Goal: Communication & Community: Answer question/provide support

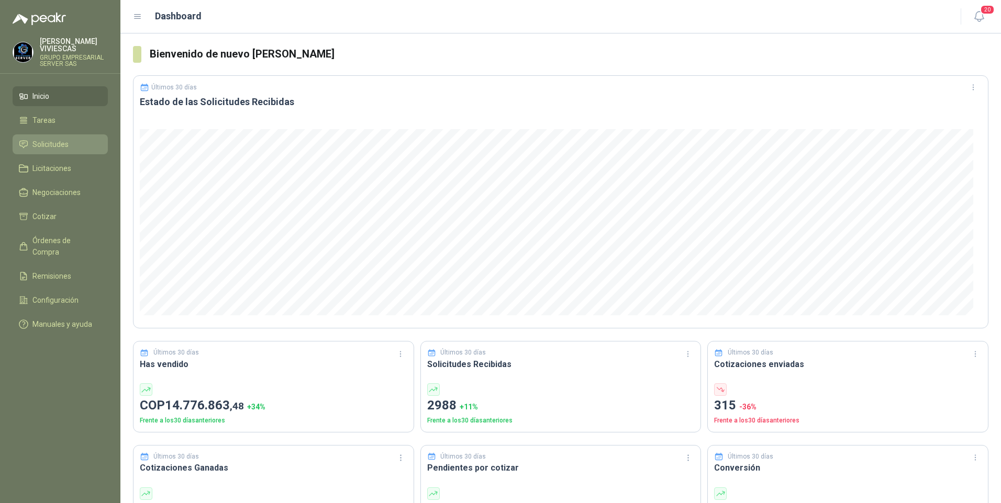
click at [44, 144] on span "Solicitudes" at bounding box center [50, 145] width 36 height 12
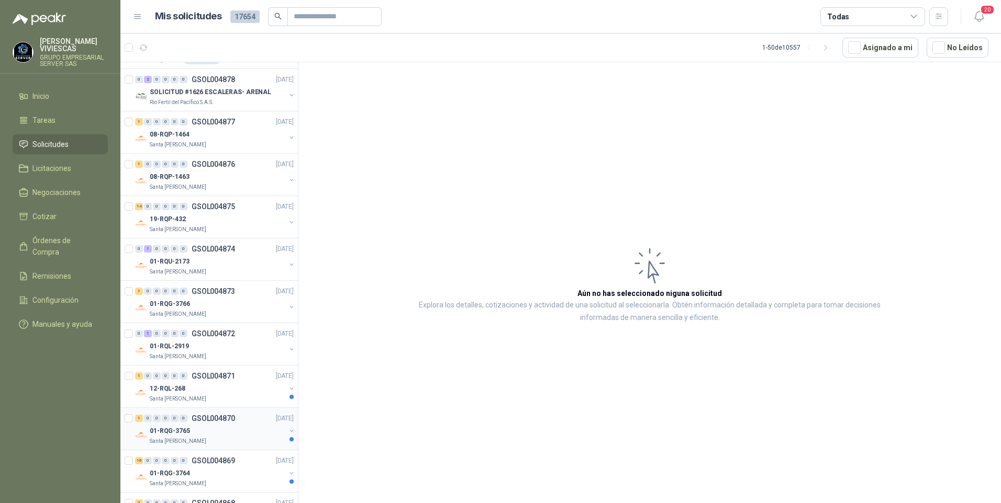
scroll to position [157, 0]
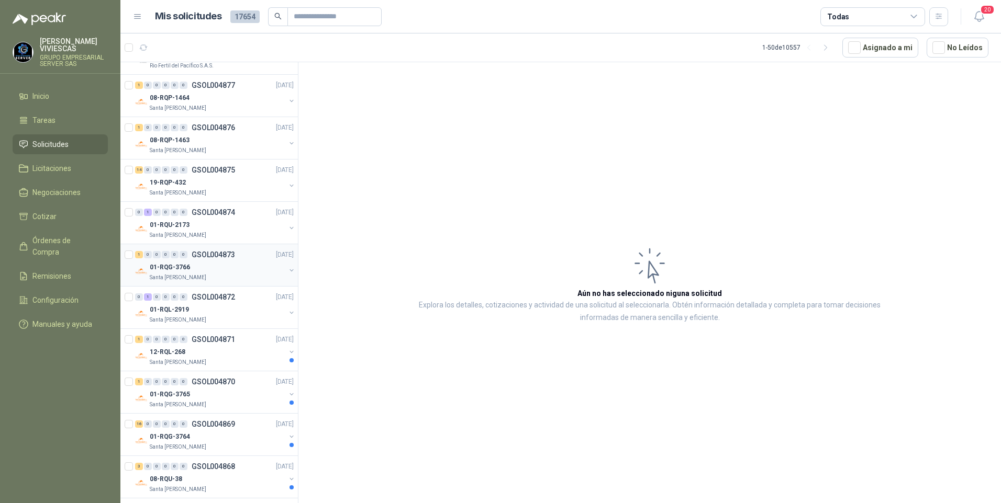
click at [175, 265] on p "01-RQG-3766" at bounding box center [170, 268] width 40 height 10
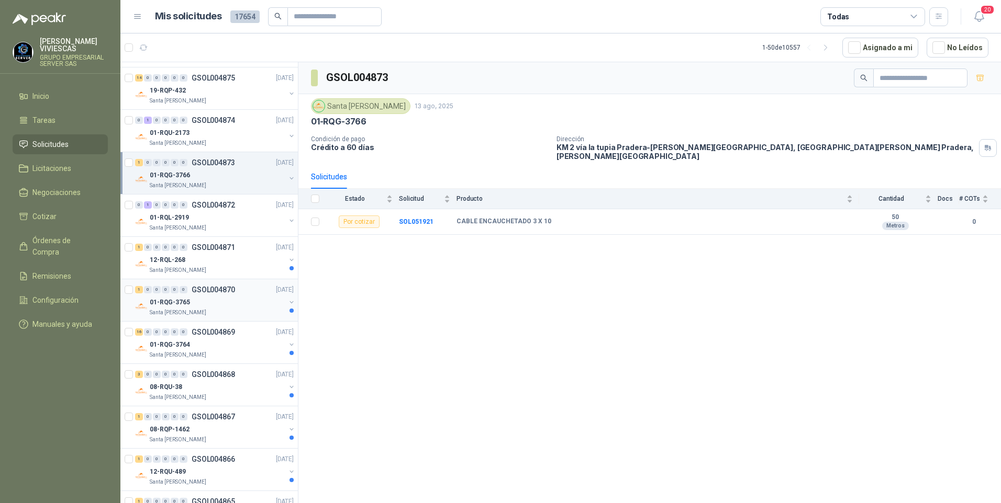
scroll to position [262, 0]
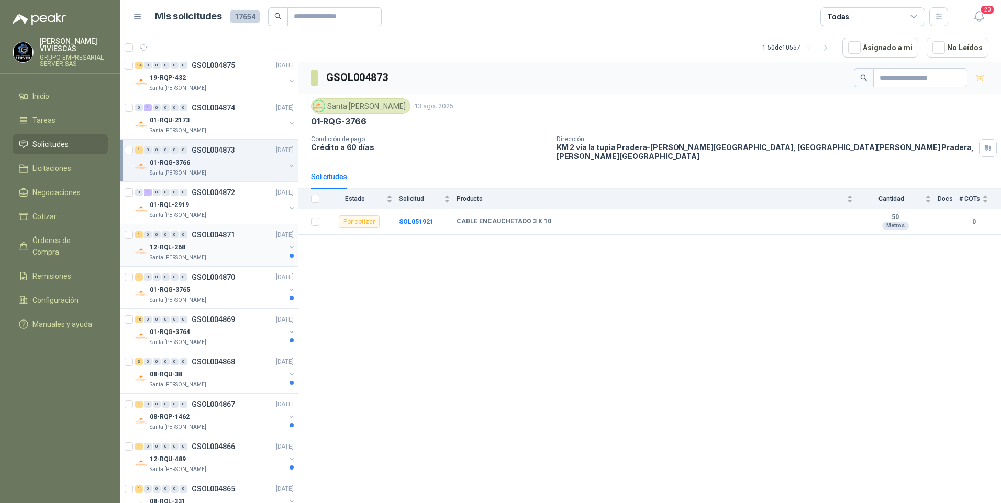
click at [182, 253] on div "12-RQL-268" at bounding box center [218, 247] width 136 height 13
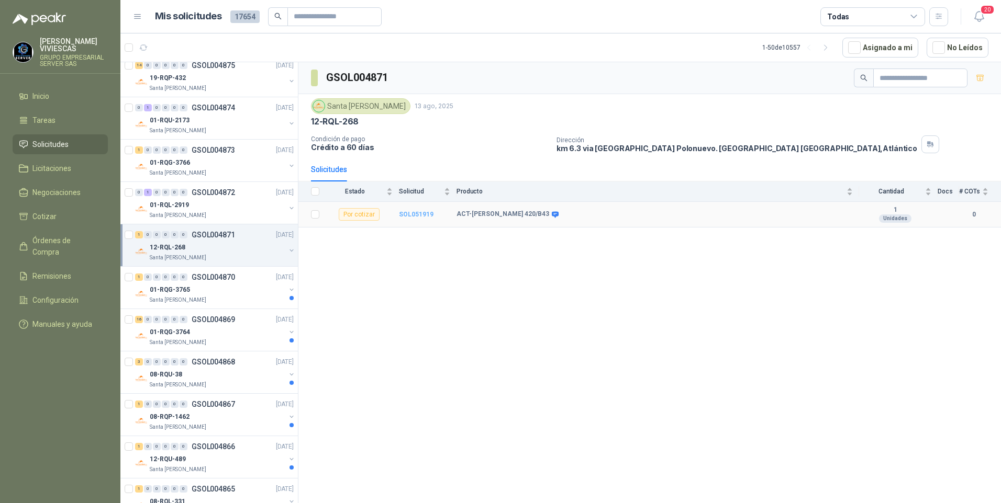
click at [417, 213] on b "SOL051919" at bounding box center [416, 214] width 35 height 7
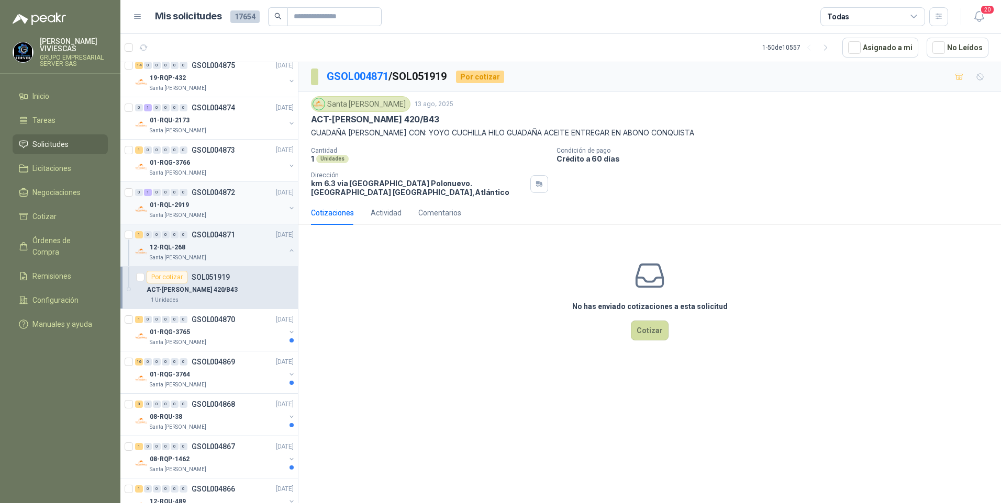
click at [171, 208] on p "01-RQL-2919" at bounding box center [169, 205] width 39 height 10
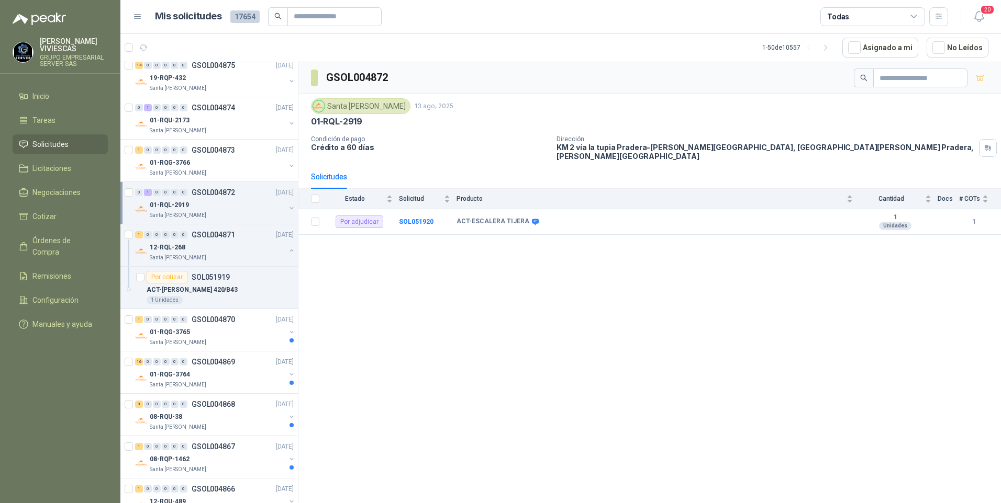
click at [610, 333] on div "GSOL004872 Santa Anita Napoles 13 ago, 2025 01-RQL-2919 Condición de pago Crédi…" at bounding box center [649, 284] width 702 height 445
click at [163, 334] on p "01-RQG-3765" at bounding box center [170, 333] width 40 height 10
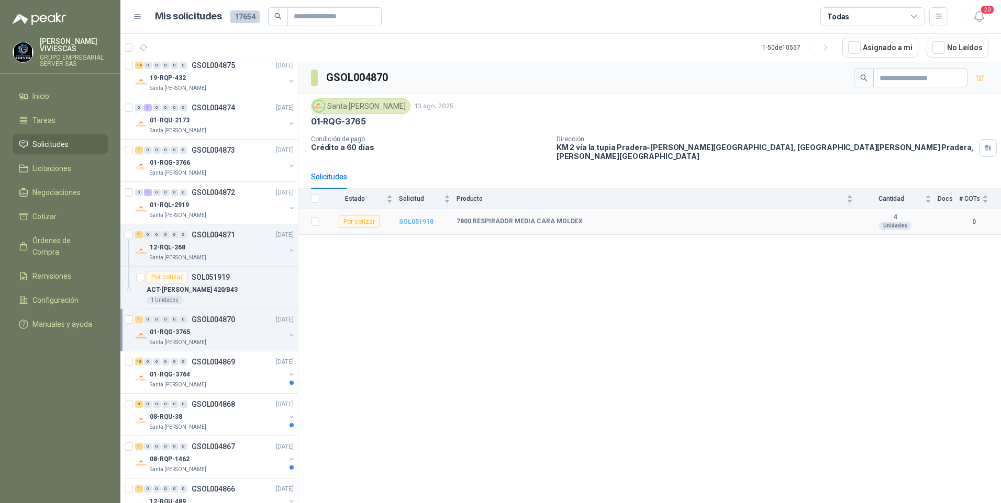
click at [408, 218] on b "SOL051918" at bounding box center [416, 221] width 35 height 7
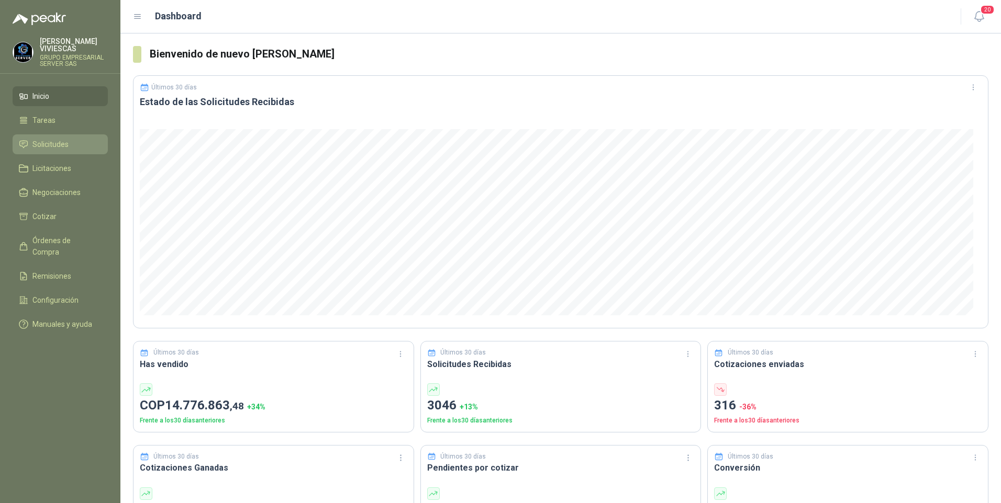
click at [50, 139] on span "Solicitudes" at bounding box center [50, 145] width 36 height 12
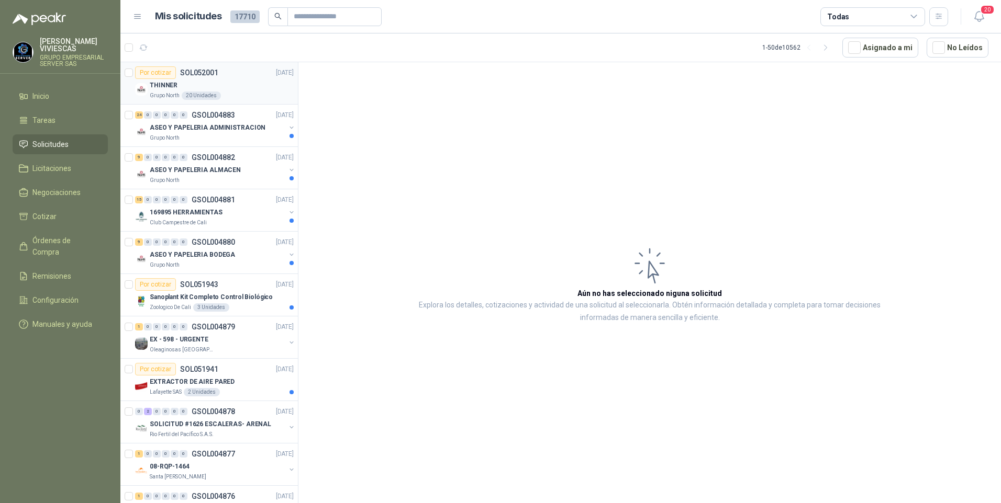
click at [162, 83] on p "THINNER" at bounding box center [164, 86] width 28 height 10
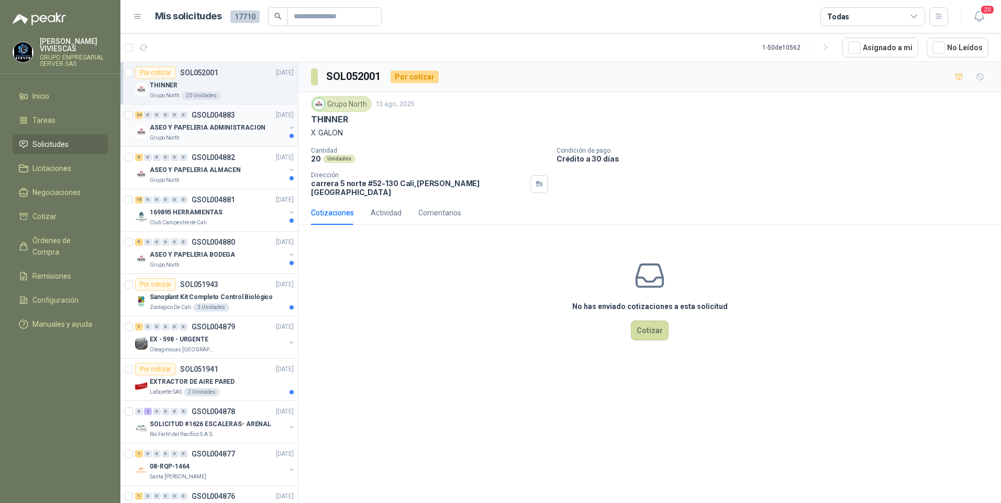
click at [192, 131] on p "ASEO Y PAPELERIA ADMINISTRACION" at bounding box center [208, 128] width 116 height 10
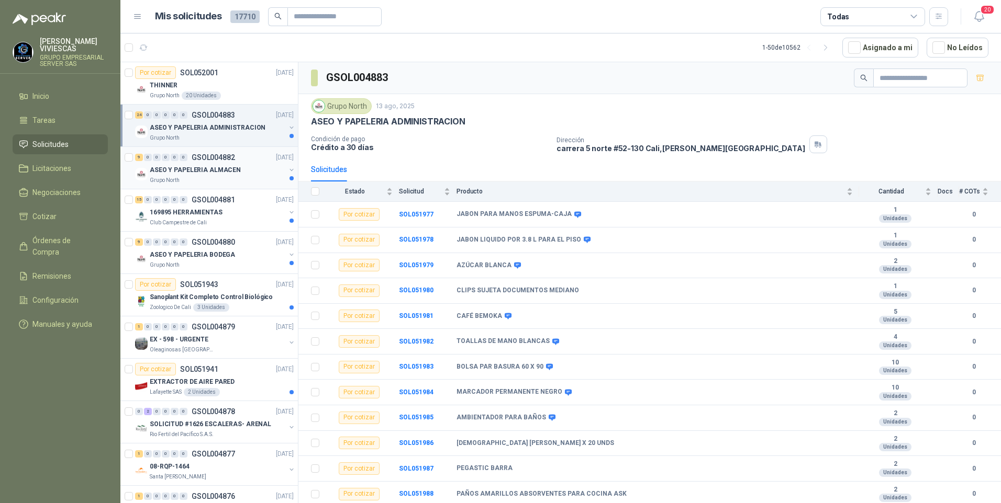
click at [193, 170] on p "ASEO Y PAPELERIA ALMACEN" at bounding box center [195, 170] width 91 height 10
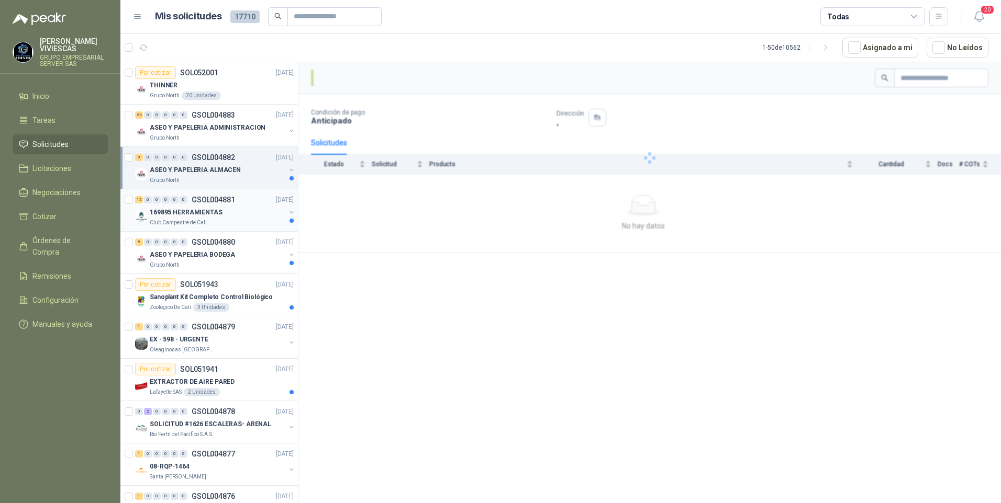
click at [180, 218] on div "169895 HERRAMIENTAS" at bounding box center [218, 212] width 136 height 13
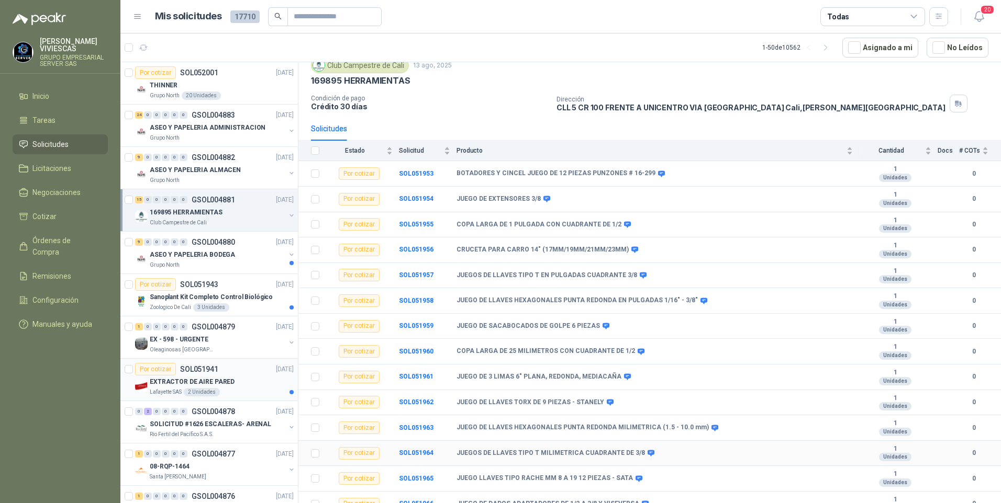
scroll to position [76, 0]
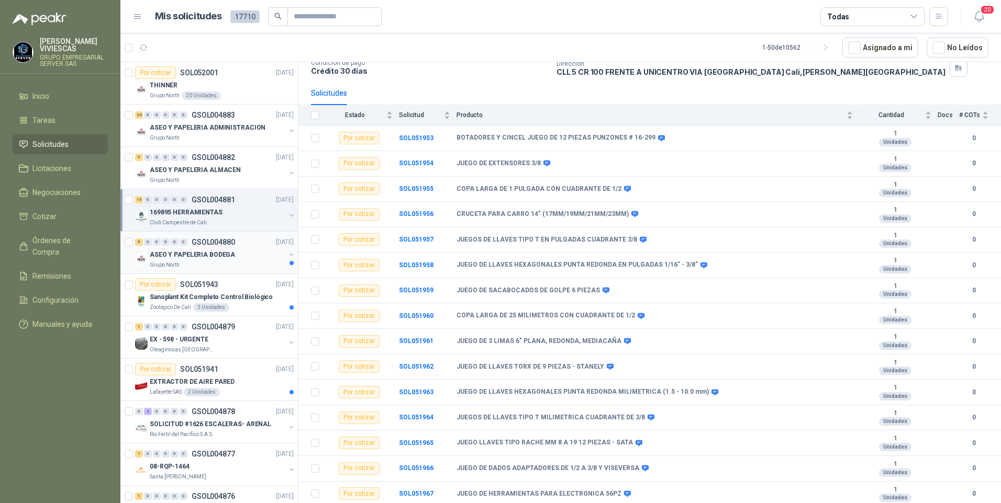
click at [197, 257] on p "ASEO Y PAPELERIA BODEGA" at bounding box center [192, 255] width 85 height 10
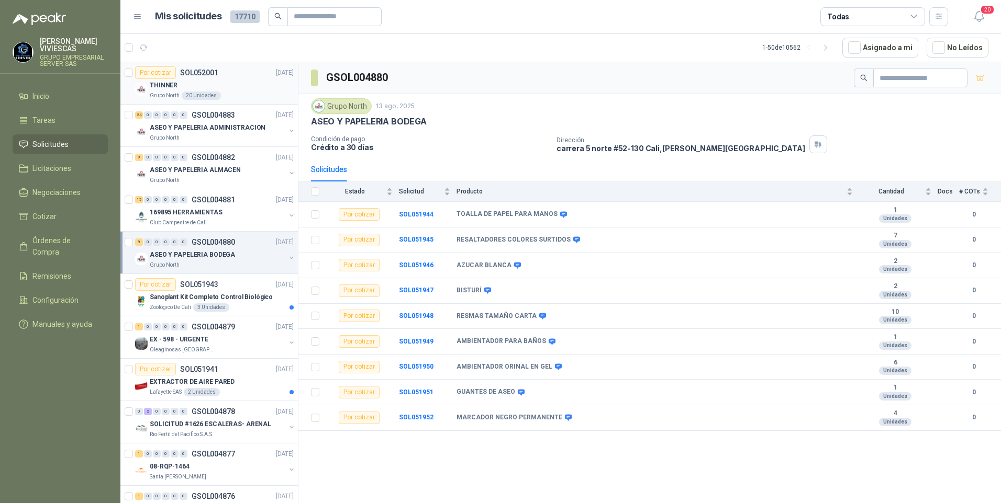
click at [167, 88] on p "THINNER" at bounding box center [164, 86] width 28 height 10
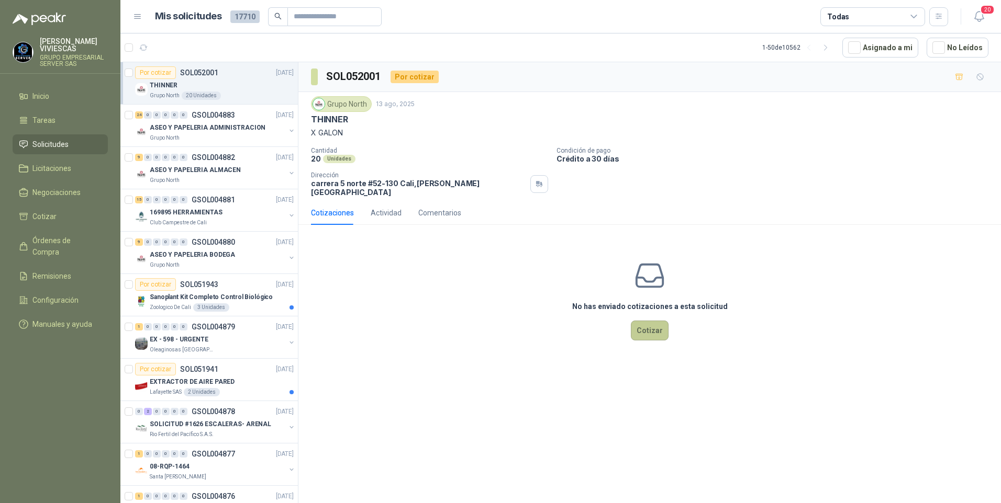
click at [654, 323] on button "Cotizar" at bounding box center [650, 331] width 38 height 20
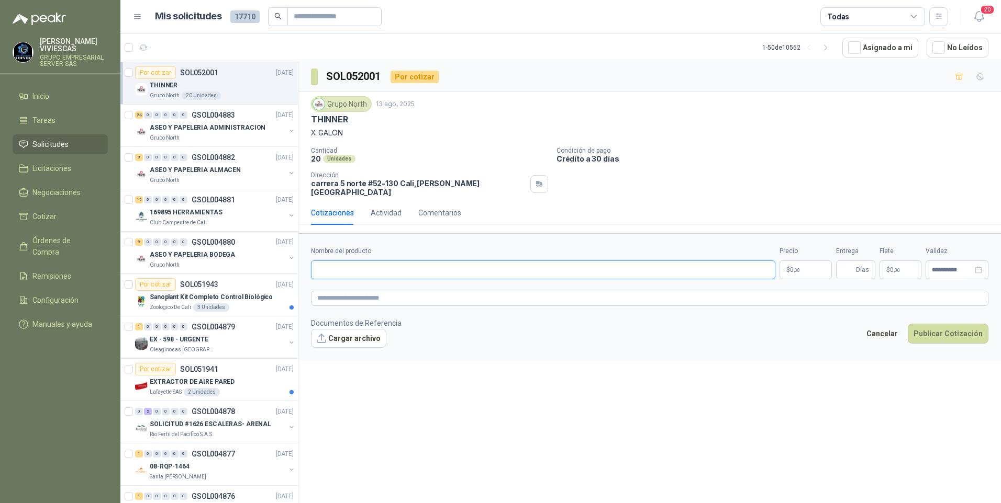
click at [351, 261] on input "Nombre del producto" at bounding box center [543, 270] width 464 height 19
type input "*"
type input "**********"
click at [807, 249] on label "Precio" at bounding box center [805, 251] width 52 height 10
click at [803, 261] on body "RODRIGO VIVIESCAS GRUPO EMPRESARIAL SERVER SAS Inicio Tareas Solicitudes Licita…" at bounding box center [500, 251] width 1001 height 503
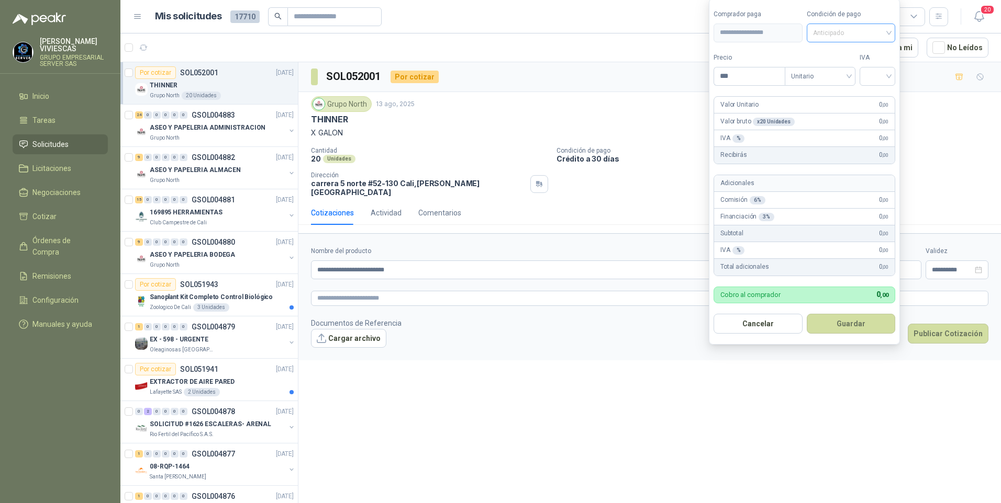
click at [831, 36] on span "Anticipado" at bounding box center [851, 33] width 76 height 16
click at [840, 68] on div "Crédito a 30 días" at bounding box center [852, 71] width 73 height 12
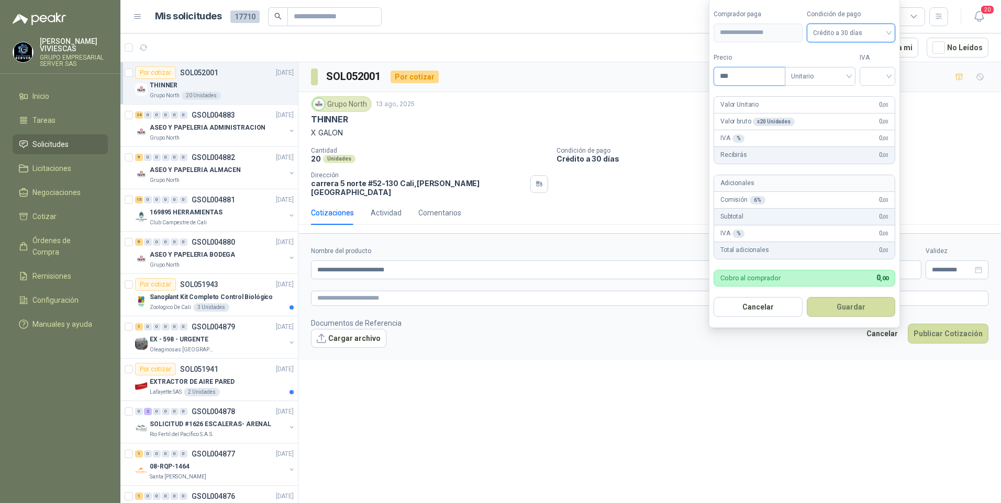
click at [760, 79] on input "***" at bounding box center [749, 77] width 71 height 18
drag, startPoint x: 661, startPoint y: 59, endPoint x: 509, endPoint y: 63, distance: 152.4
click at [661, 59] on article "1 - 50 de 10562 Asignado a mi No Leídos" at bounding box center [560, 47] width 880 height 28
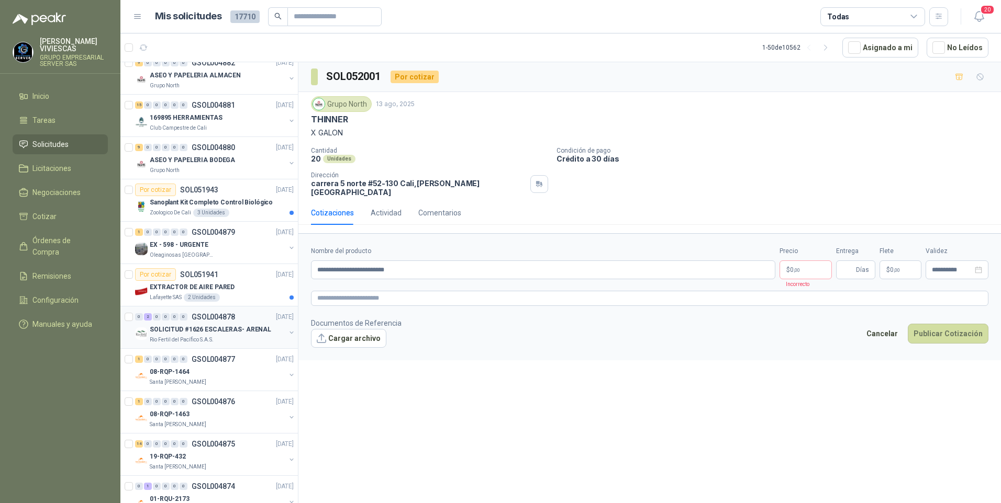
scroll to position [105, 0]
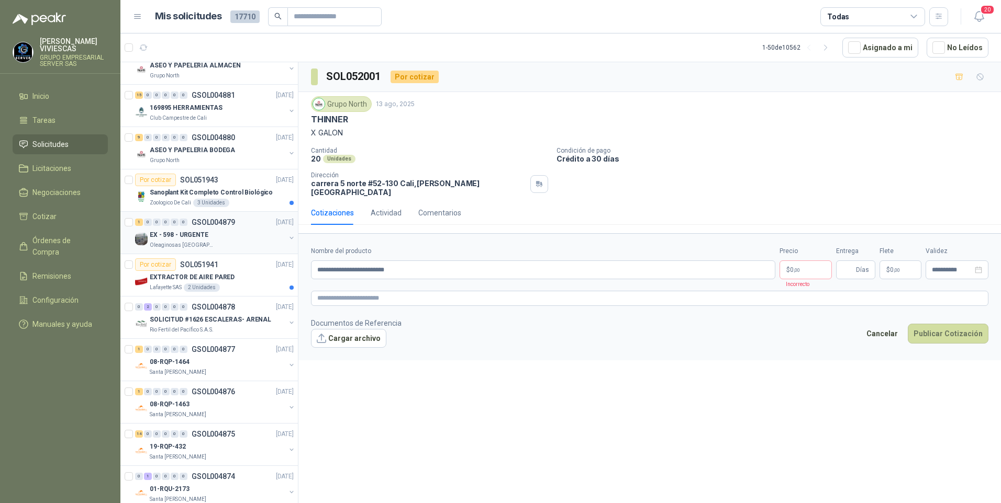
click at [169, 235] on p "EX - 598 - URGENTE" at bounding box center [179, 235] width 59 height 10
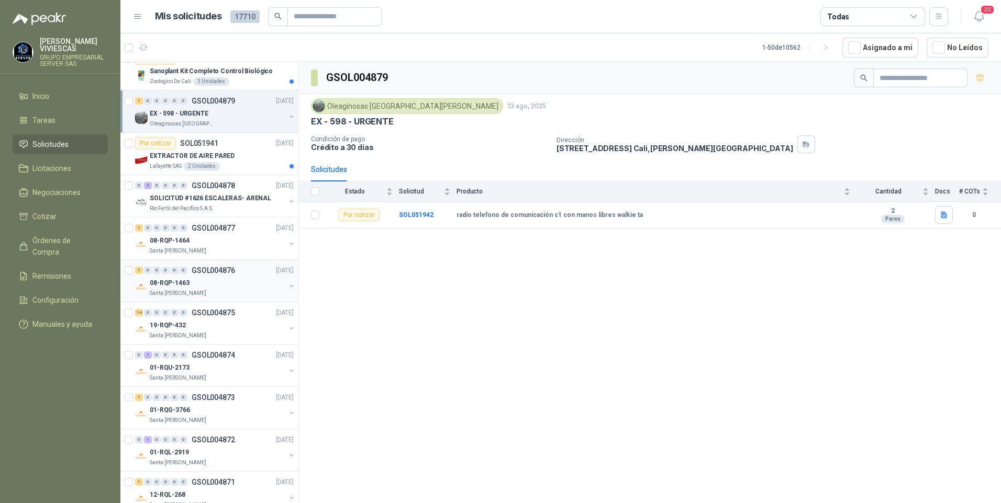
scroll to position [262, 0]
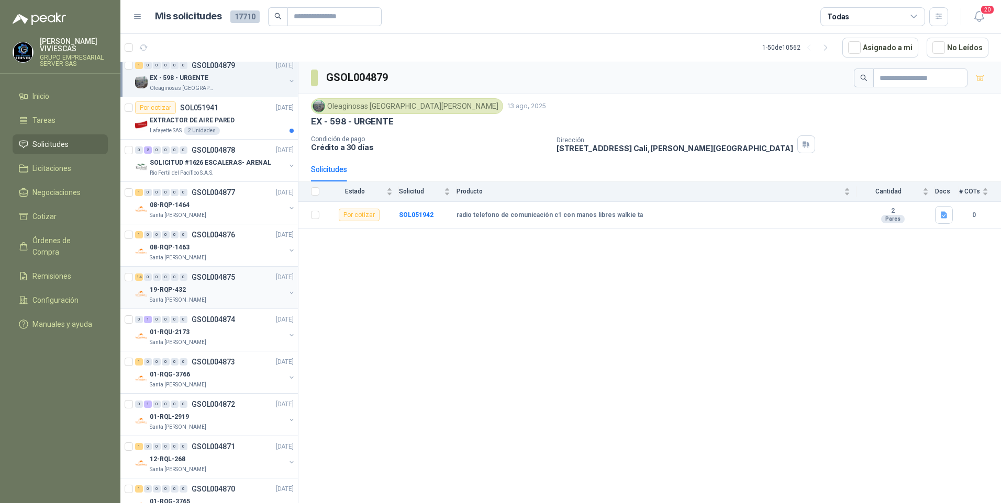
click at [170, 284] on div "19-RQP-432" at bounding box center [218, 290] width 136 height 13
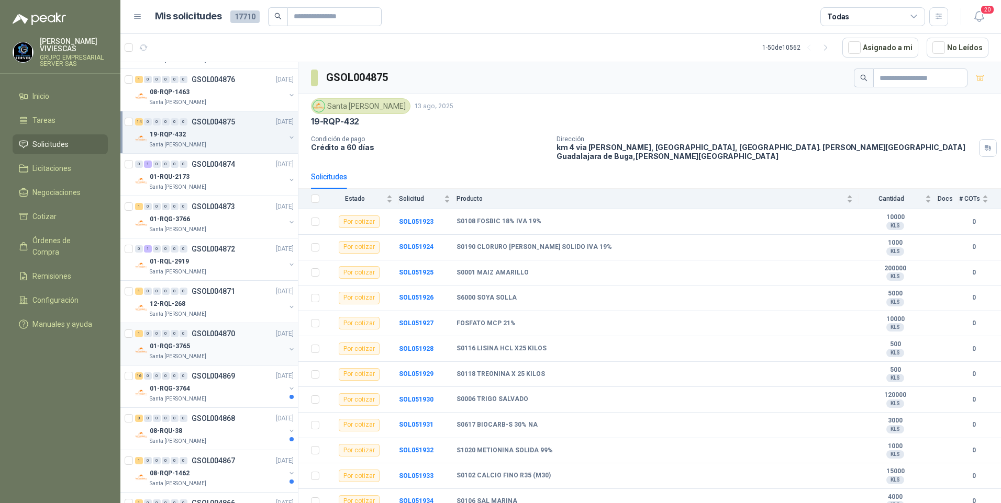
scroll to position [419, 0]
click at [175, 309] on p "Santa [PERSON_NAME]" at bounding box center [178, 313] width 57 height 8
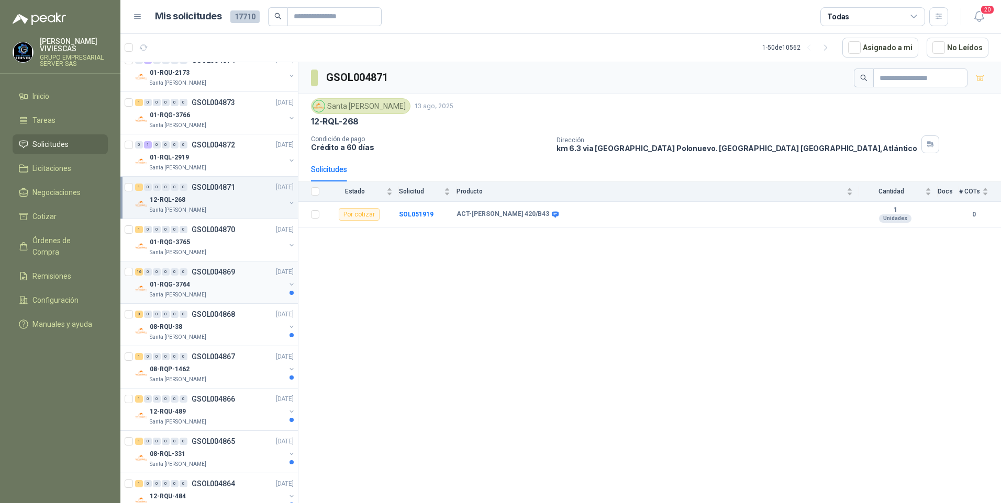
scroll to position [523, 0]
click at [171, 247] on p "Santa [PERSON_NAME]" at bounding box center [178, 250] width 57 height 8
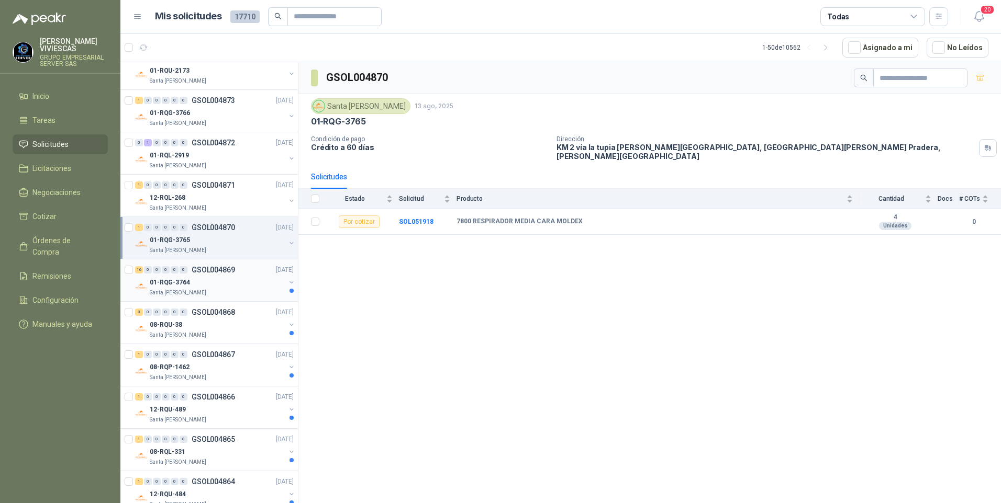
click at [169, 287] on p "01-RQG-3764" at bounding box center [170, 283] width 40 height 10
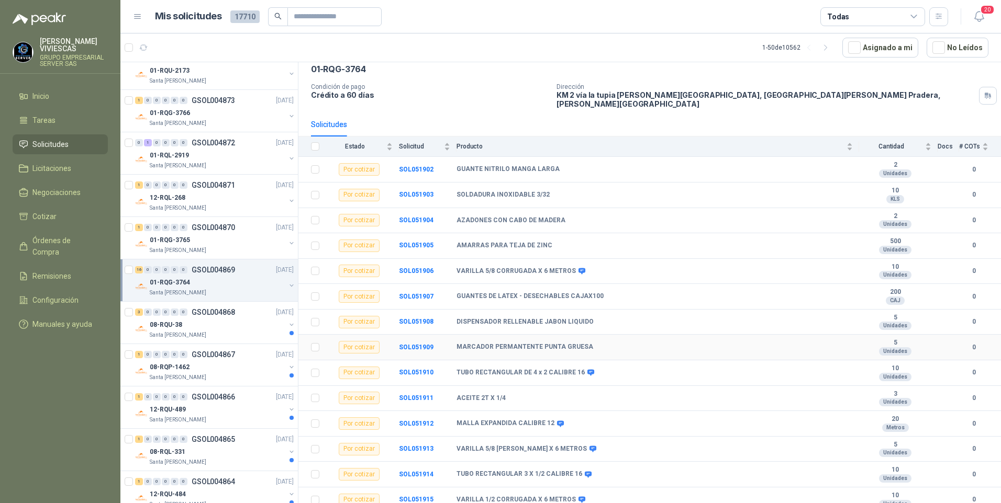
scroll to position [102, 0]
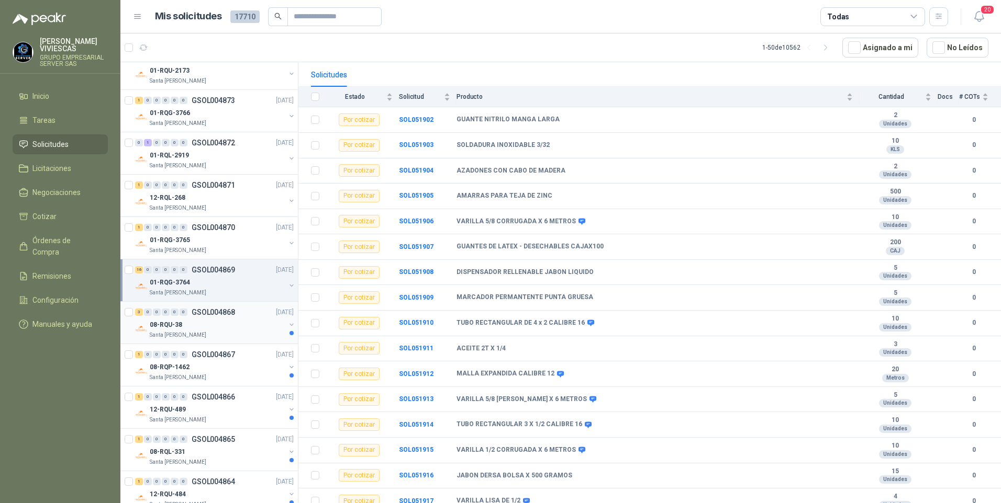
click at [154, 324] on p "08-RQU-38" at bounding box center [166, 325] width 32 height 10
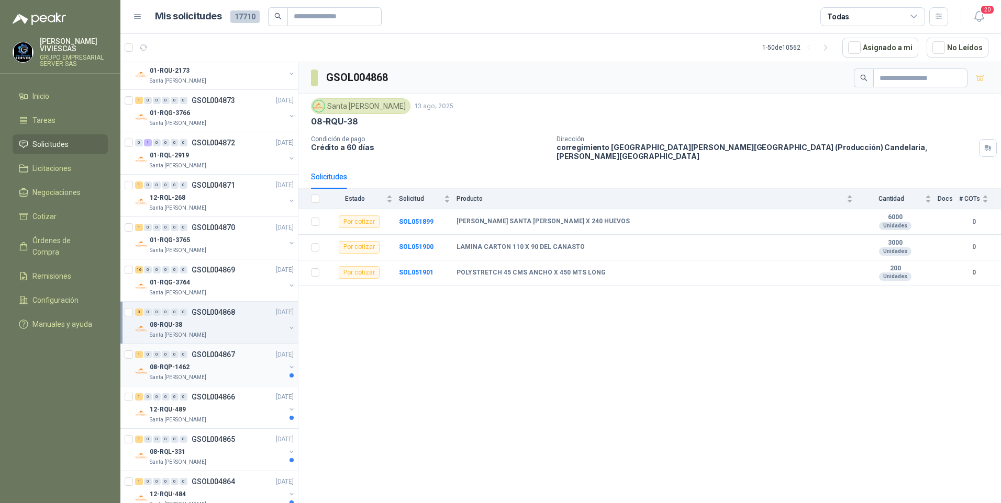
click at [168, 370] on p "08-RQP-1462" at bounding box center [170, 368] width 40 height 10
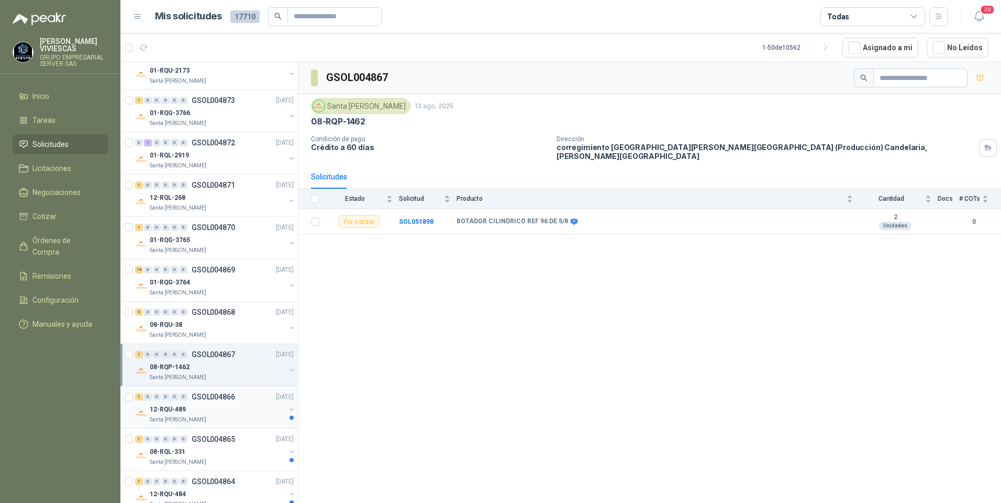
click at [177, 416] on p "Santa [PERSON_NAME]" at bounding box center [178, 420] width 57 height 8
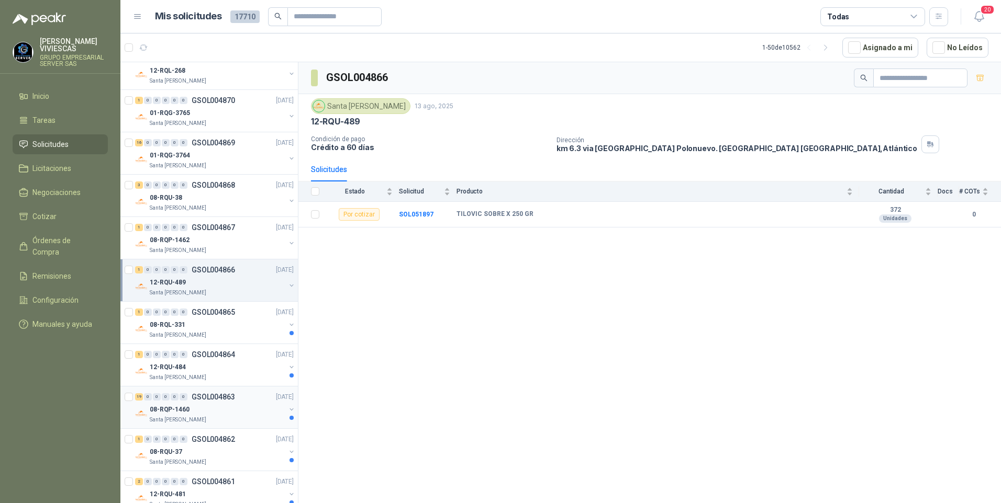
scroll to position [680, 0]
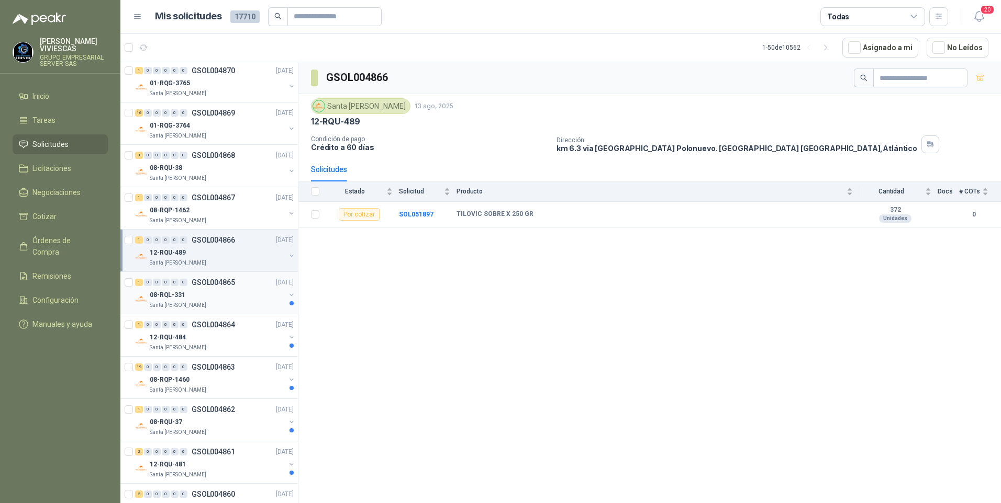
click at [178, 292] on p "08-RQL-331" at bounding box center [168, 295] width 36 height 10
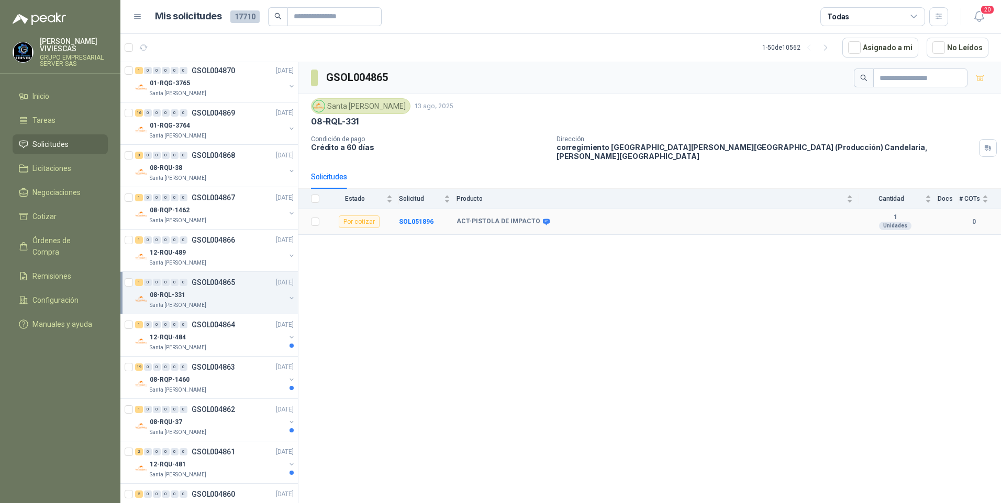
click at [417, 210] on td "SOL051896" at bounding box center [428, 222] width 58 height 26
click at [418, 218] on b "SOL051896" at bounding box center [416, 221] width 35 height 7
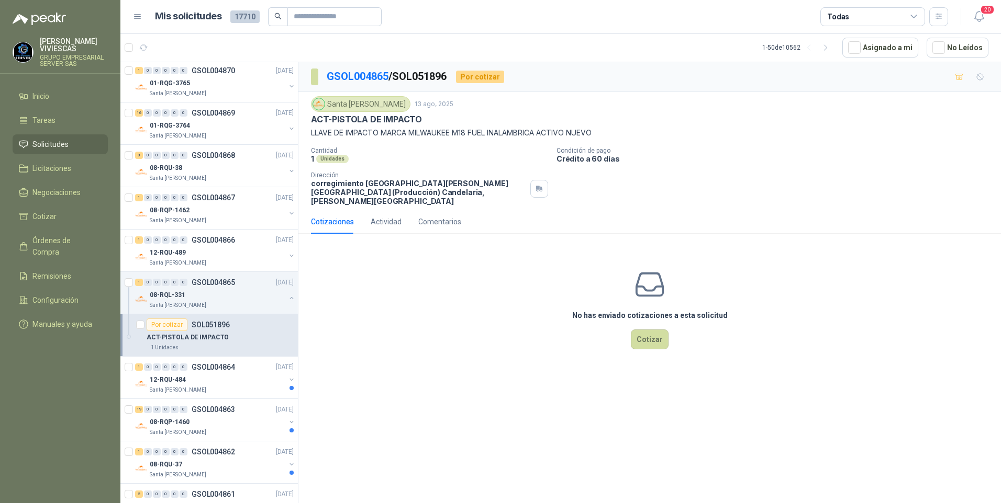
drag, startPoint x: 646, startPoint y: 75, endPoint x: 522, endPoint y: 96, distance: 125.2
click at [646, 75] on div "GSOL004865 / SOL051896 Por cotizar" at bounding box center [649, 77] width 702 height 30
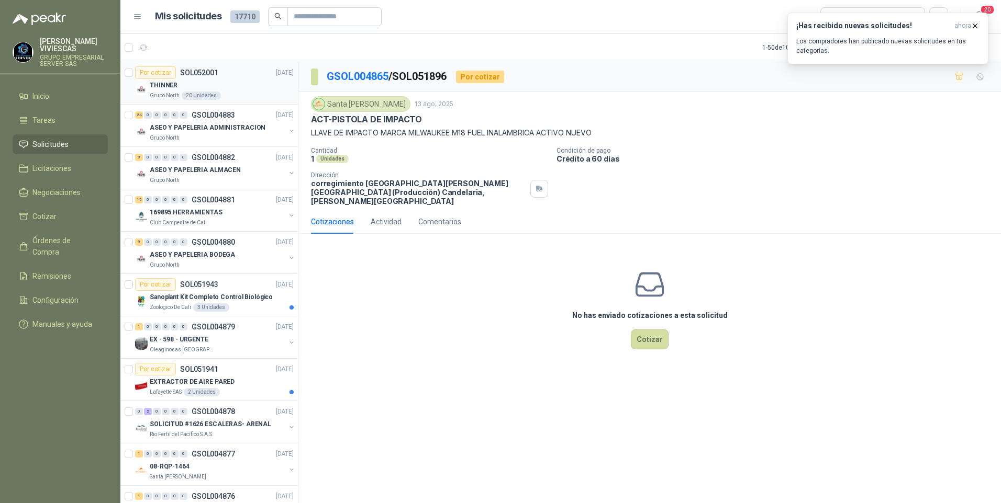
click at [164, 82] on p "THINNER" at bounding box center [164, 86] width 28 height 10
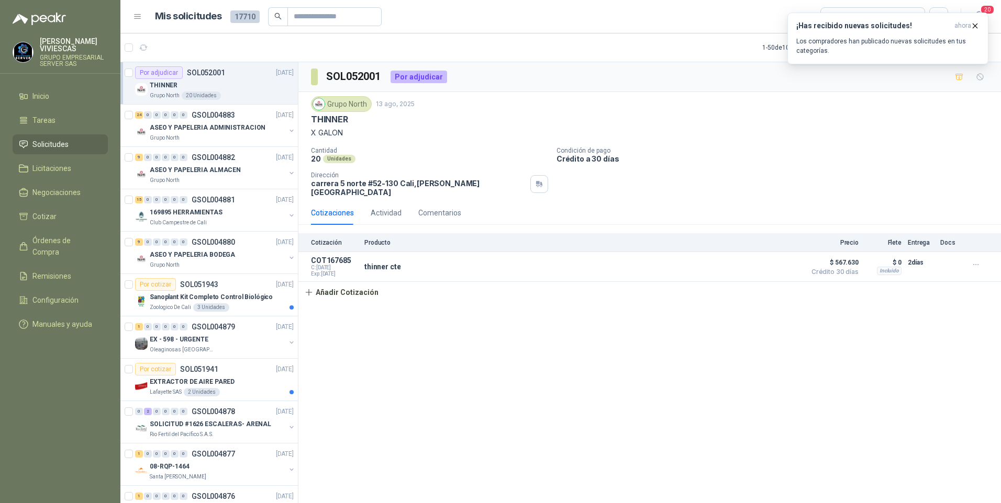
click at [152, 54] on article "1 - 50 de 10562 Asignado a mi No Leídos" at bounding box center [560, 47] width 880 height 28
click at [976, 261] on icon "button" at bounding box center [975, 265] width 9 height 9
click at [924, 207] on div "Editar Eliminar" at bounding box center [955, 225] width 92 height 44
click at [923, 211] on button "Editar" at bounding box center [955, 215] width 84 height 17
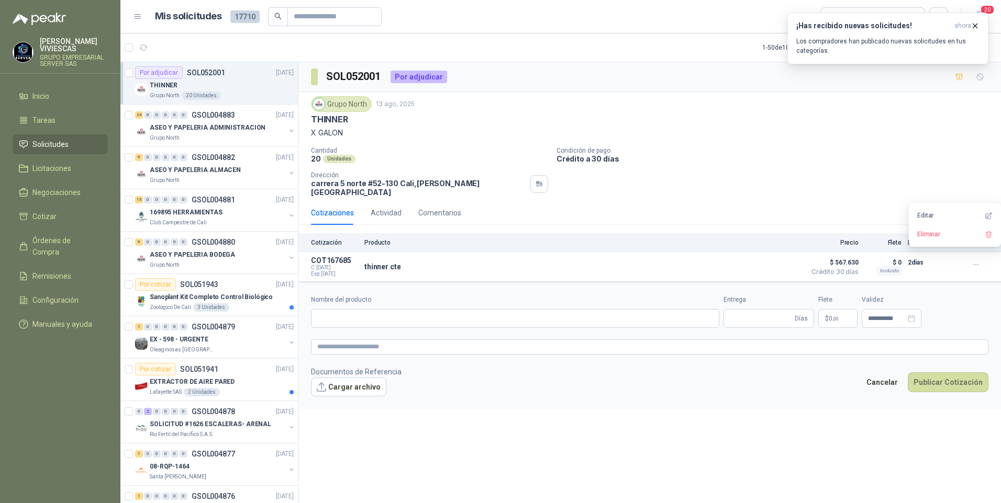
type input "**********"
type input "*"
click at [803, 316] on span "535.500 ,00" at bounding box center [805, 319] width 30 height 6
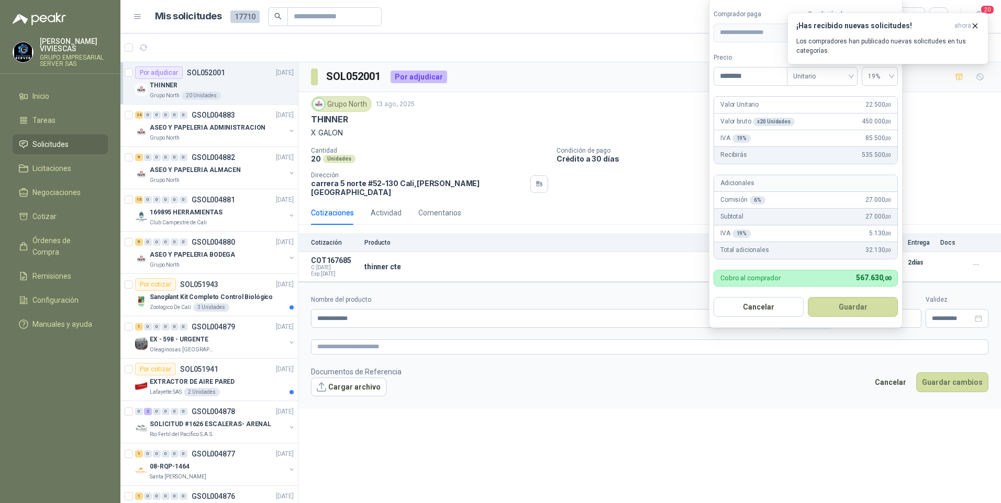
click at [607, 440] on div "**********" at bounding box center [649, 284] width 702 height 445
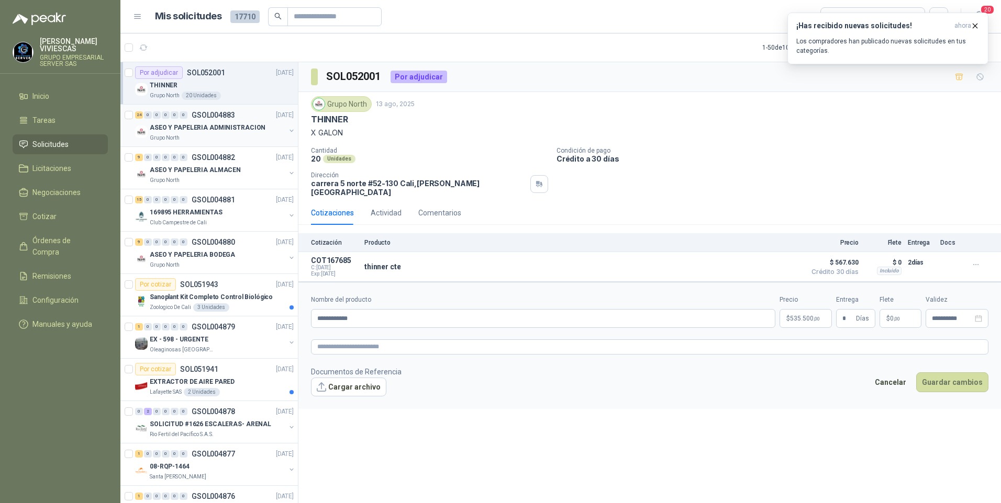
click at [205, 127] on p "ASEO Y PAPELERIA ADMINISTRACION" at bounding box center [208, 128] width 116 height 10
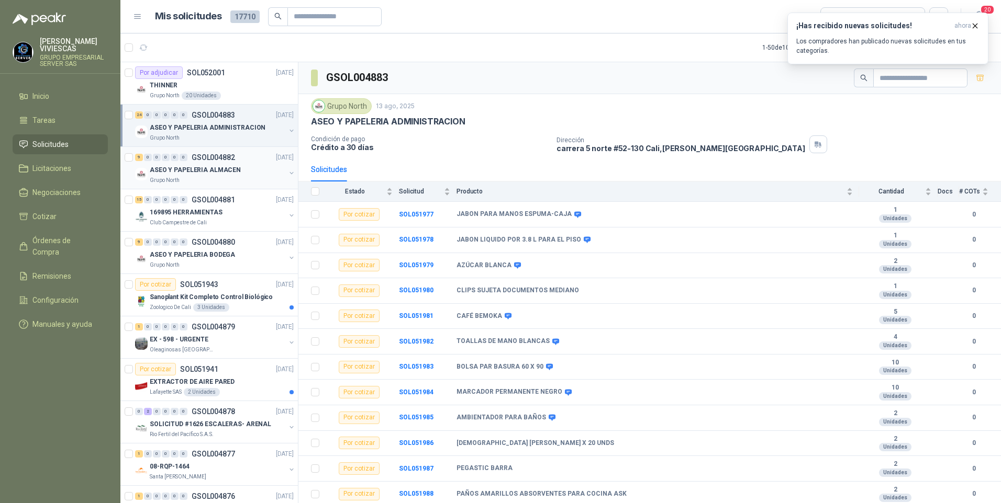
click at [190, 182] on div "Grupo North" at bounding box center [218, 180] width 136 height 8
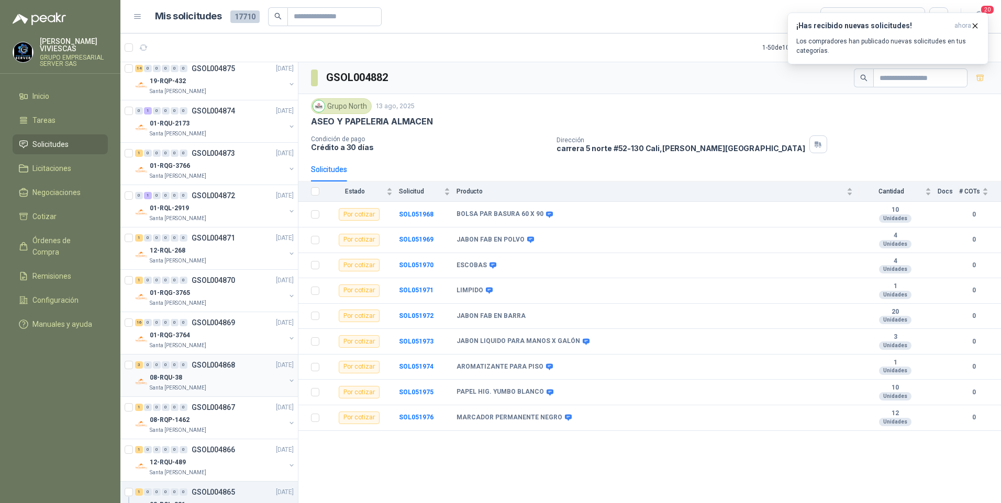
scroll to position [471, 0]
click at [167, 420] on p "08-RQP-1462" at bounding box center [170, 420] width 40 height 10
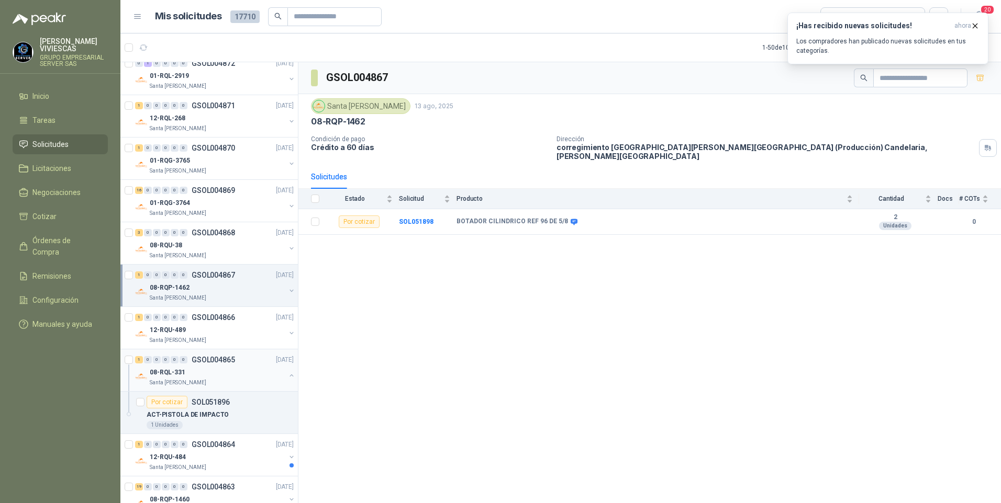
scroll to position [628, 0]
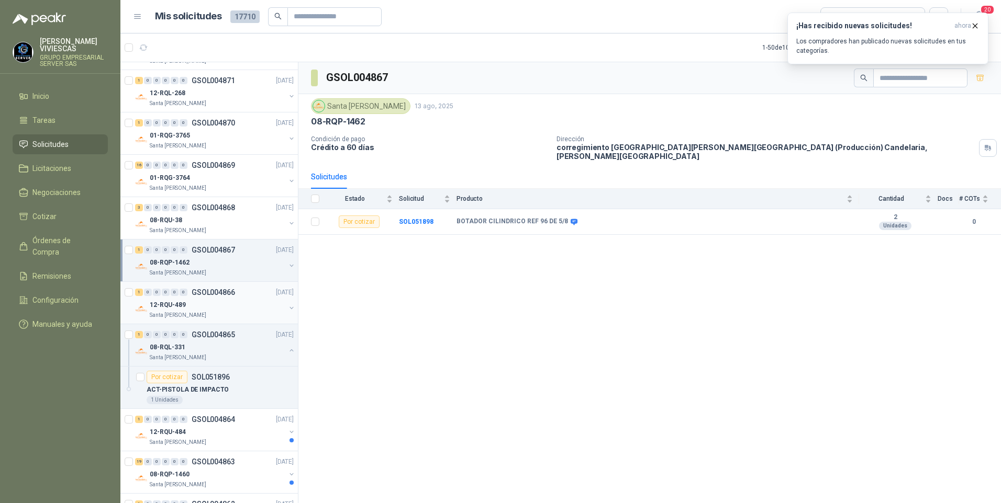
click at [159, 305] on p "12-RQU-489" at bounding box center [168, 305] width 36 height 10
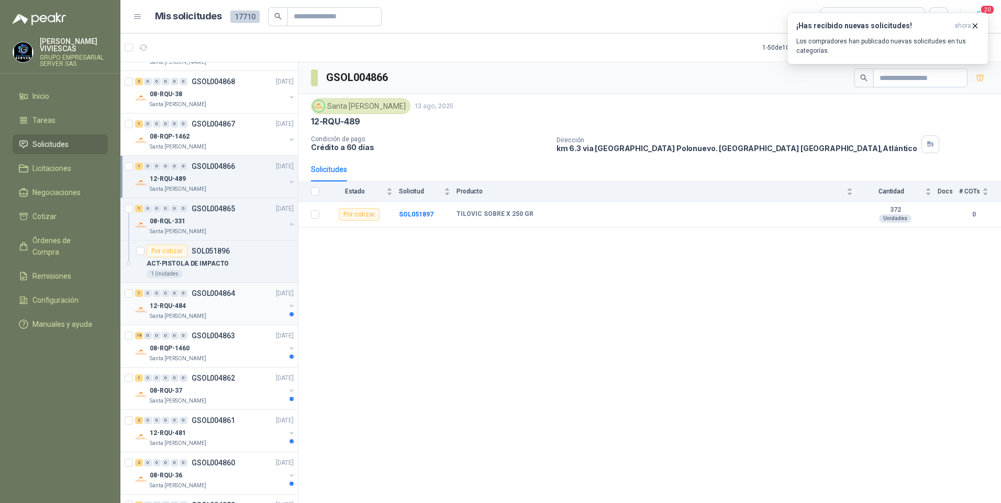
scroll to position [785, 0]
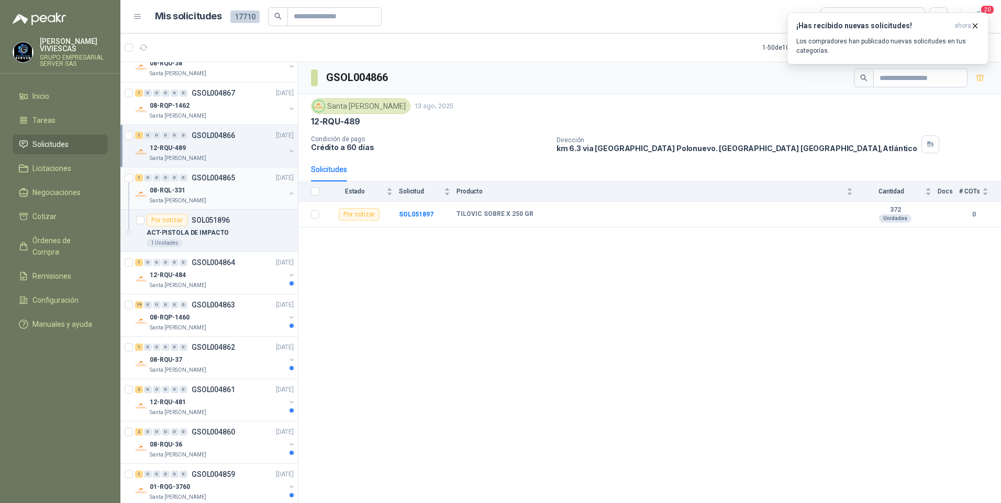
click at [158, 192] on p "08-RQL-331" at bounding box center [168, 191] width 36 height 10
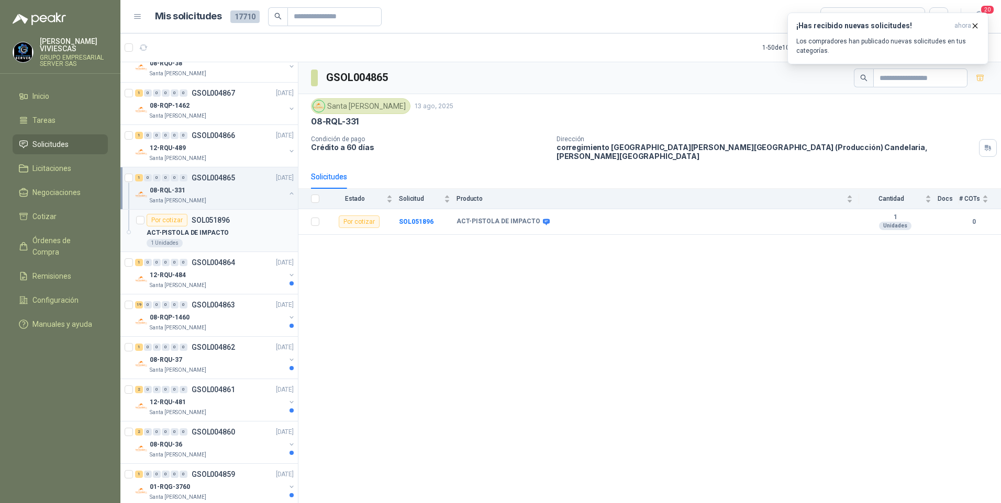
click at [193, 237] on p "ACT-PISTOLA DE IMPACTO" at bounding box center [188, 233] width 82 height 10
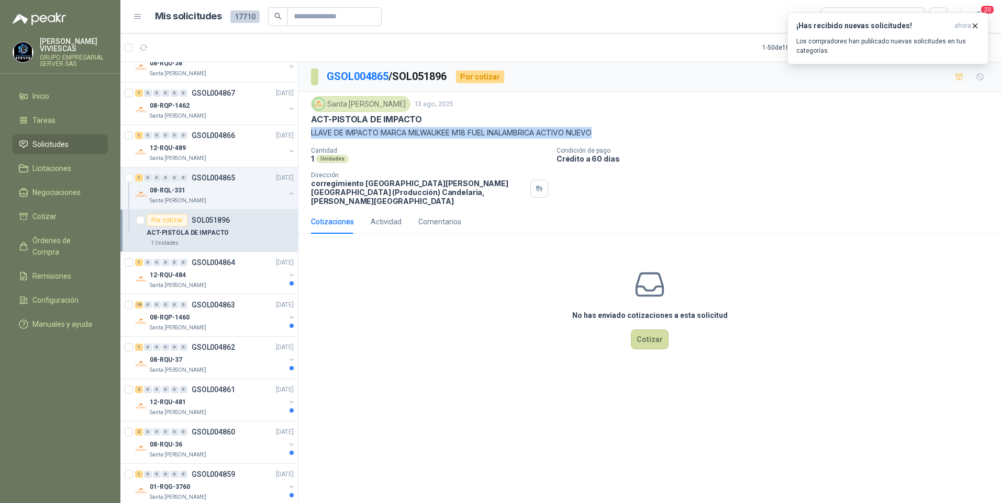
drag, startPoint x: 310, startPoint y: 133, endPoint x: 599, endPoint y: 133, distance: 288.9
click at [599, 133] on div "Santa Anita Napoles 13 ago, 2025 ACT-PISTOLA DE IMPACTO LLAVE DE IMPACTO MARCA …" at bounding box center [649, 151] width 702 height 118
drag, startPoint x: 599, startPoint y: 133, endPoint x: 541, endPoint y: 132, distance: 57.6
drag, startPoint x: 541, startPoint y: 132, endPoint x: 481, endPoint y: 240, distance: 123.7
click at [481, 242] on div "No has enviado cotizaciones a esta solicitud Cotizar" at bounding box center [649, 308] width 702 height 133
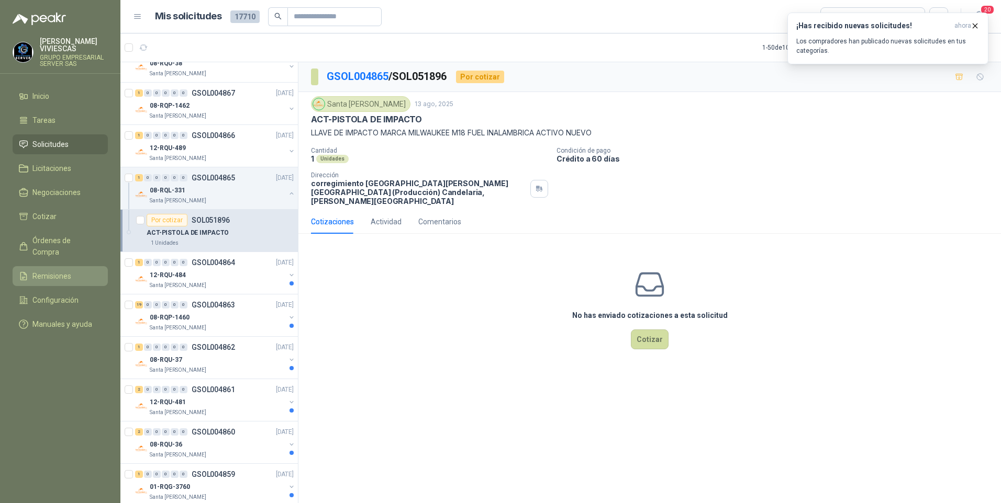
click at [57, 271] on span "Remisiones" at bounding box center [51, 277] width 39 height 12
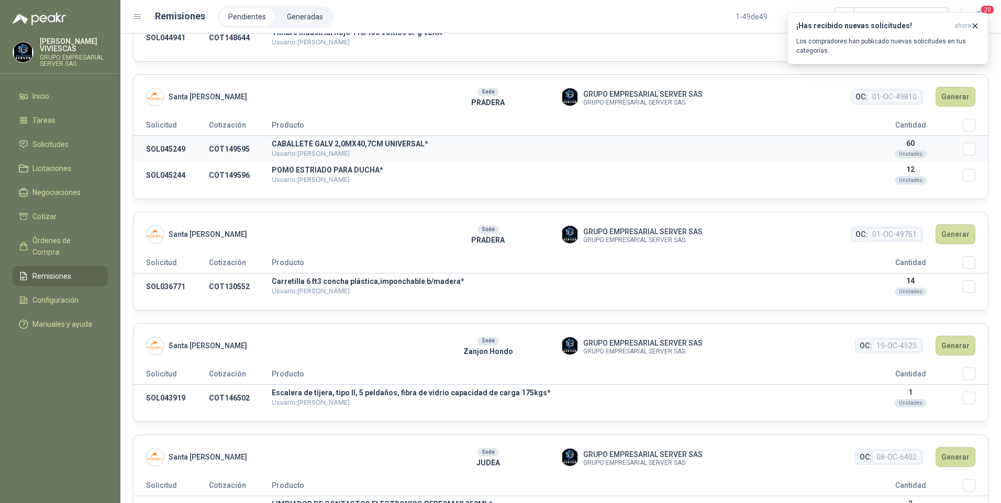
scroll to position [314, 0]
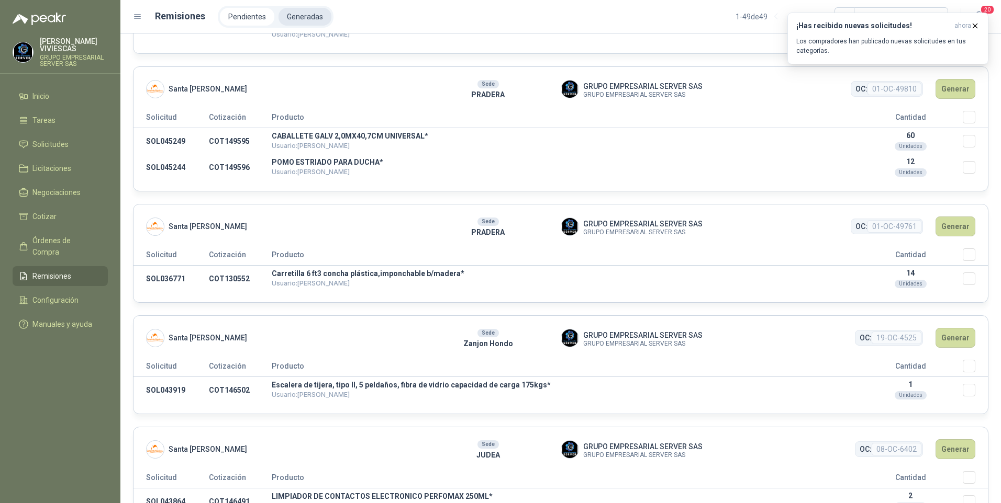
click at [304, 19] on li "Generadas" at bounding box center [304, 17] width 53 height 18
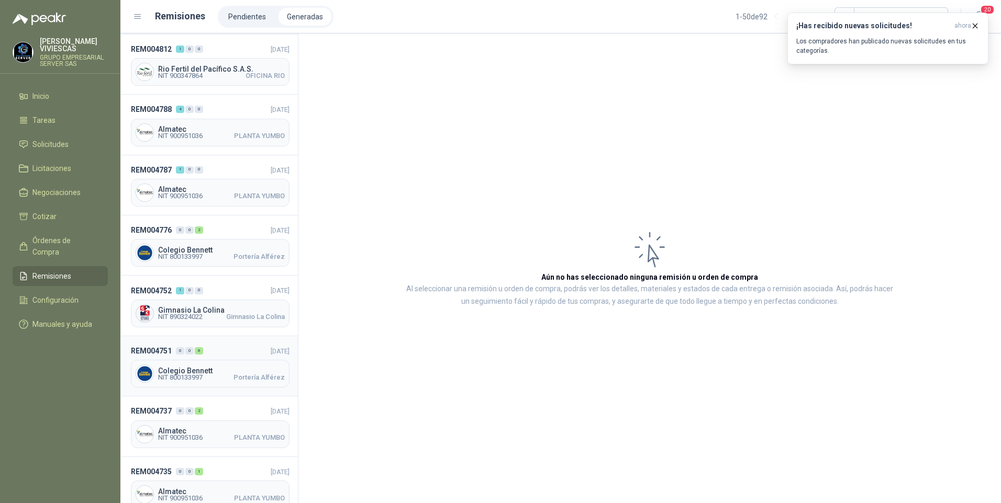
scroll to position [262, 0]
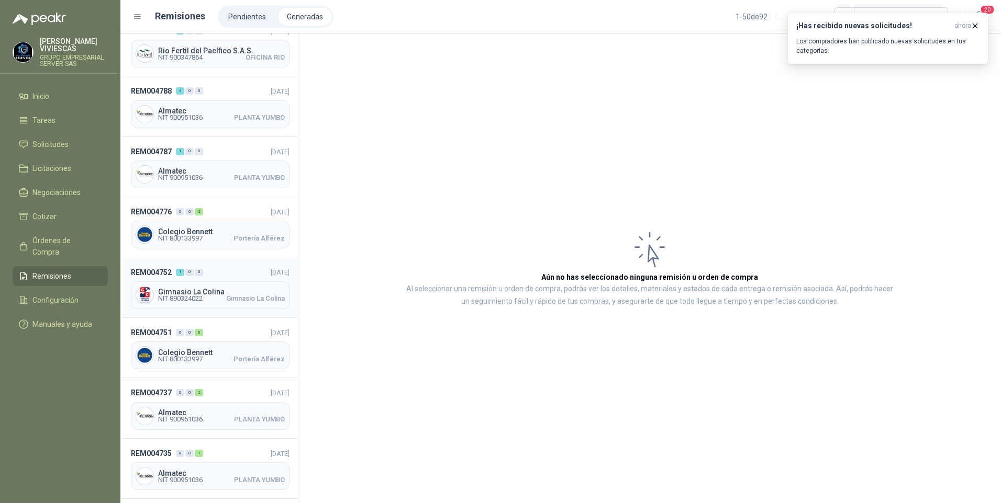
click at [184, 288] on span "Gimnasio La Colina" at bounding box center [221, 291] width 127 height 7
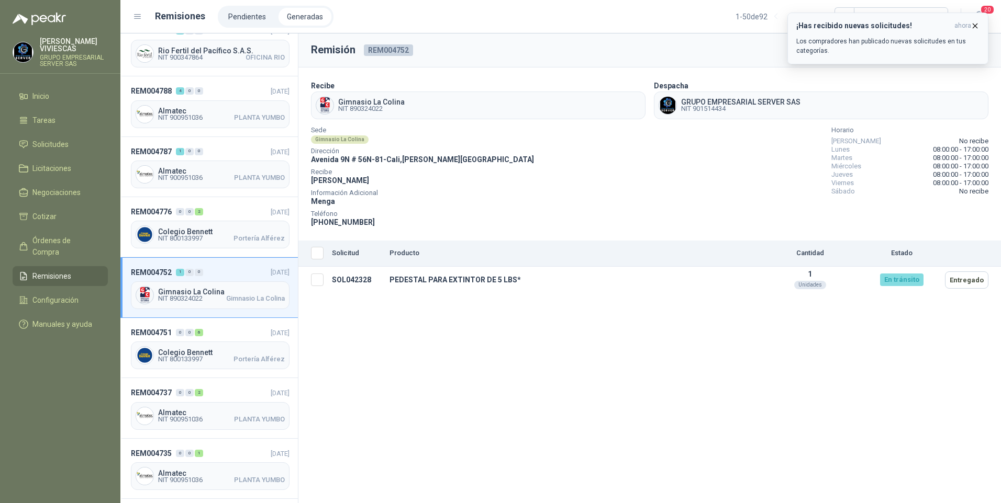
click at [972, 24] on icon "button" at bounding box center [974, 25] width 9 height 9
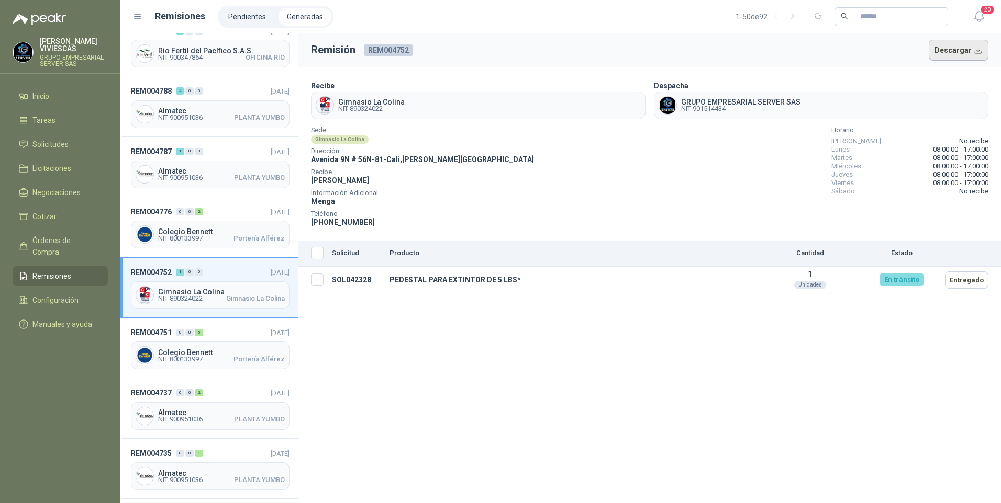
click at [958, 51] on button "Descargar" at bounding box center [958, 50] width 60 height 21
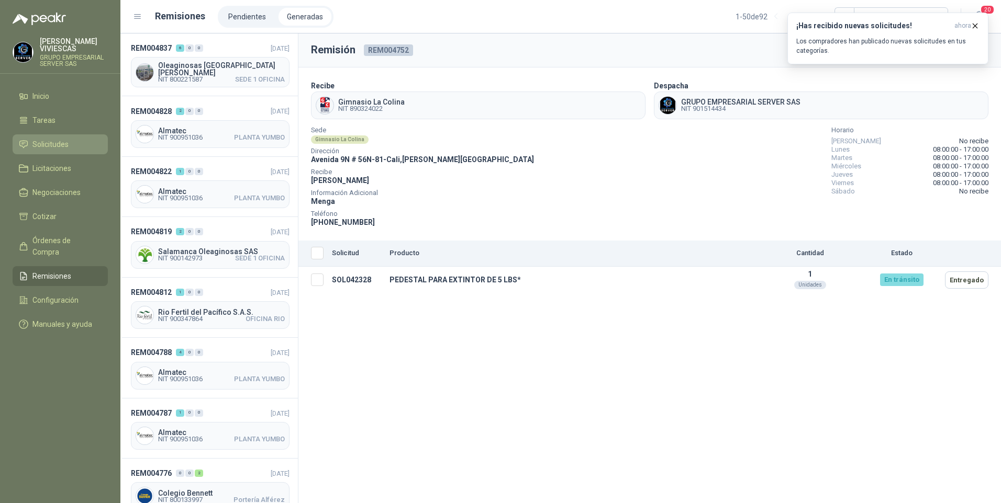
click at [47, 149] on span "Solicitudes" at bounding box center [50, 145] width 36 height 12
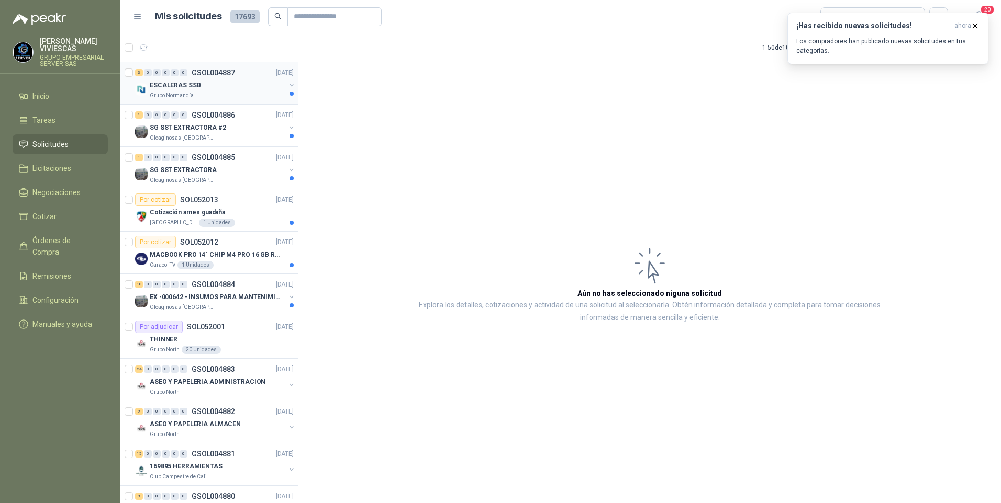
click at [166, 91] on div "ESCALERAS SSB" at bounding box center [218, 85] width 136 height 13
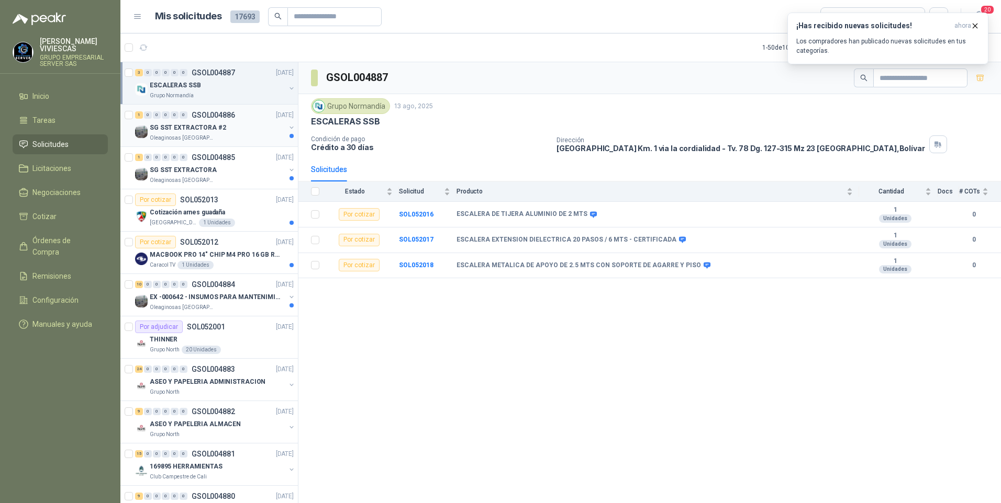
click at [177, 134] on p "Oleaginosas [GEOGRAPHIC_DATA][PERSON_NAME]" at bounding box center [183, 138] width 66 height 8
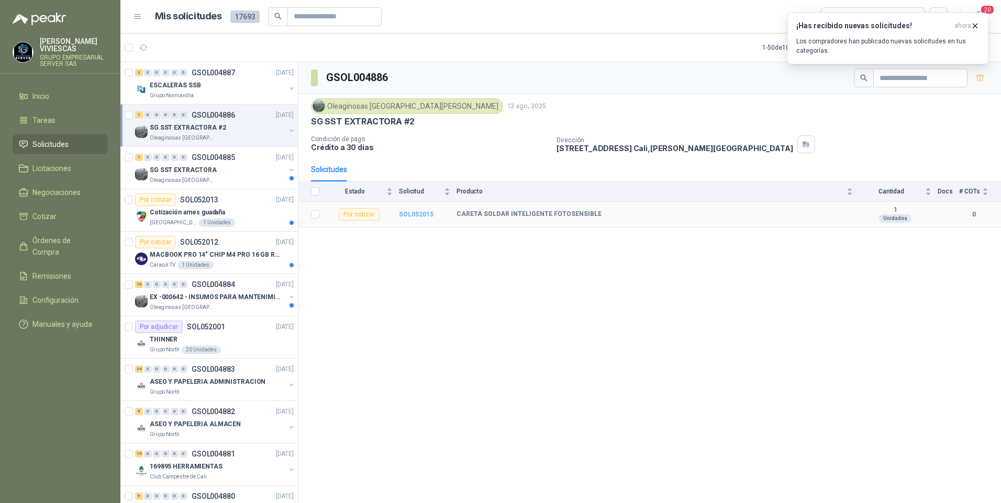
click at [417, 217] on b "SOL052015" at bounding box center [416, 214] width 35 height 7
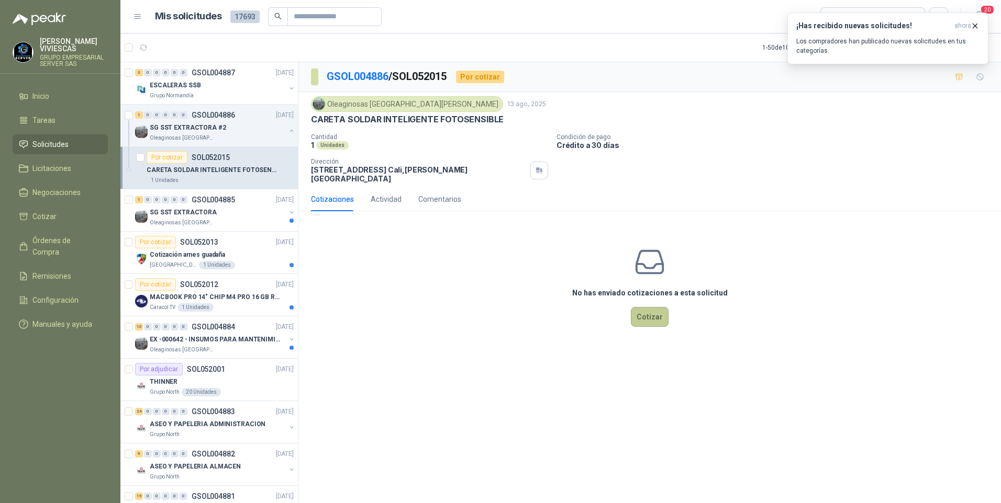
click at [652, 311] on button "Cotizar" at bounding box center [650, 317] width 38 height 20
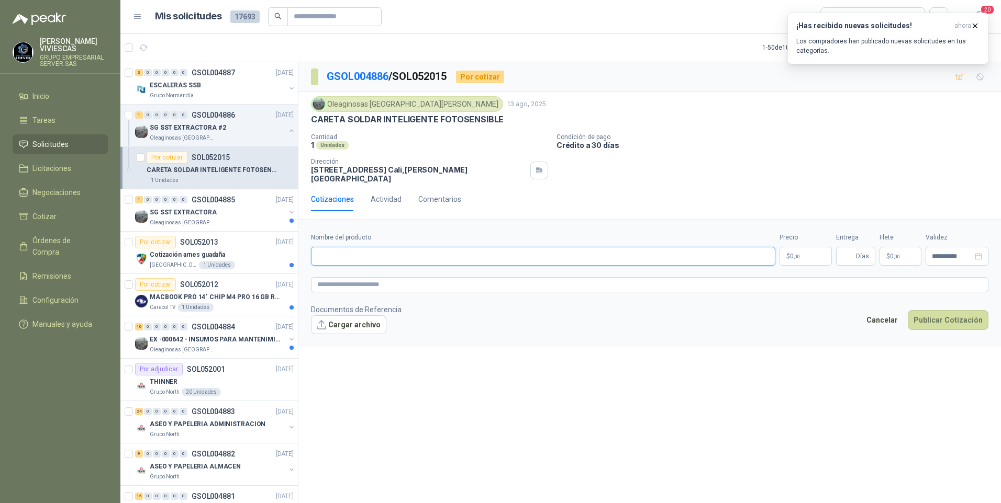
click at [335, 254] on input "Nombre del producto" at bounding box center [543, 256] width 464 height 19
click at [186, 216] on p "SG SST EXTRACTORA" at bounding box center [183, 213] width 67 height 10
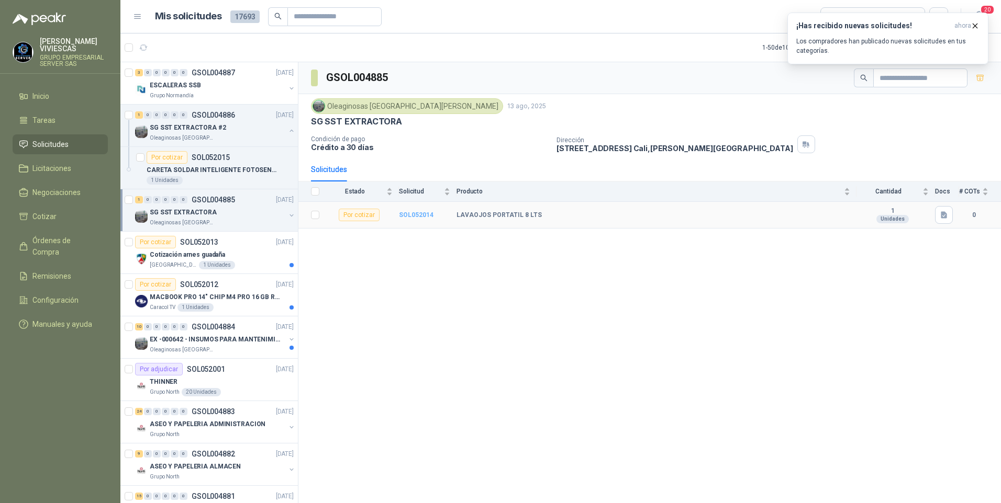
click at [417, 216] on b "SOL052014" at bounding box center [416, 214] width 35 height 7
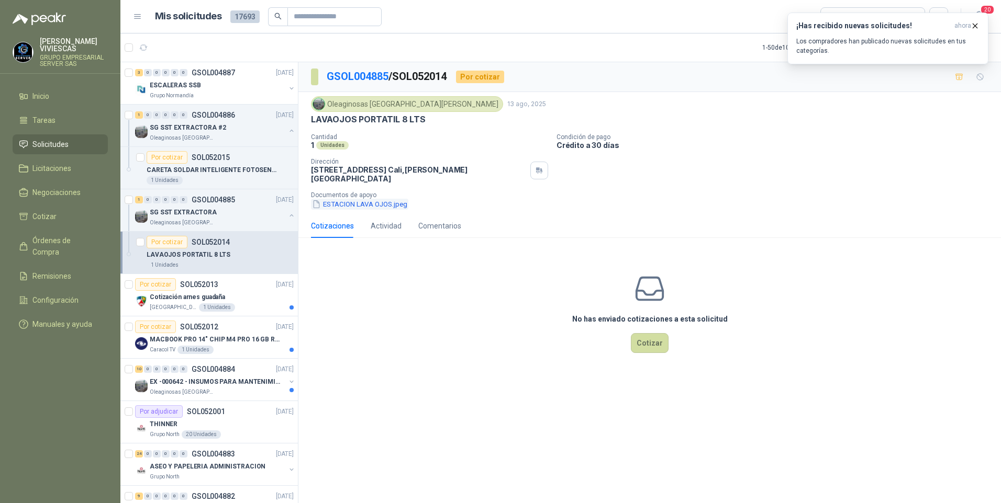
click at [358, 199] on button "ESTACION LAVA OJOS.jpeg" at bounding box center [359, 204] width 97 height 11
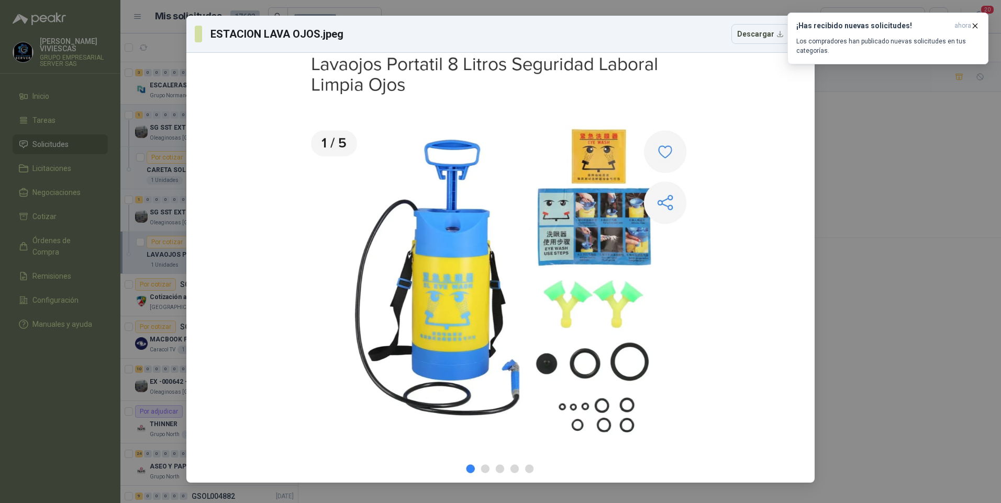
drag, startPoint x: 984, startPoint y: 310, endPoint x: 976, endPoint y: 312, distance: 8.6
click at [980, 312] on div "ESTACION LAVA OJOS.jpeg Descargar" at bounding box center [500, 251] width 1001 height 503
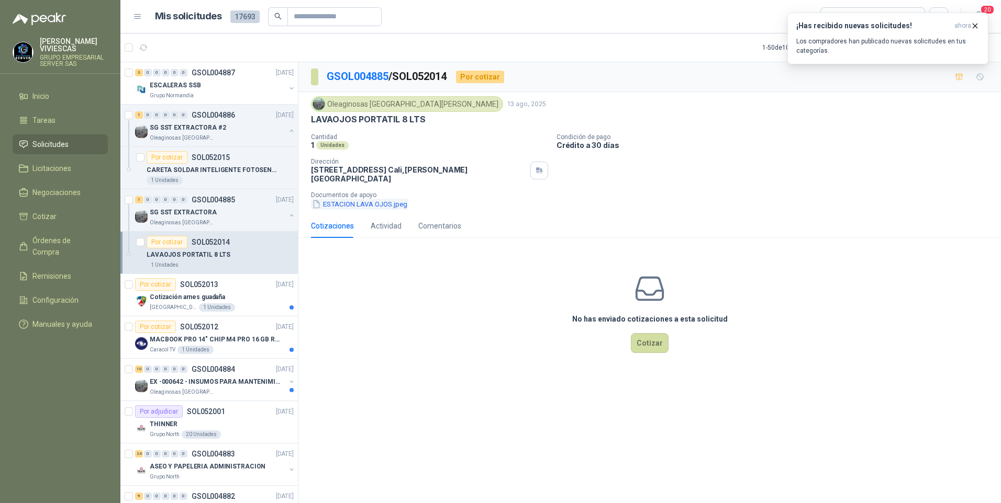
click at [354, 199] on button "ESTACION LAVA OJOS.jpeg" at bounding box center [359, 204] width 97 height 11
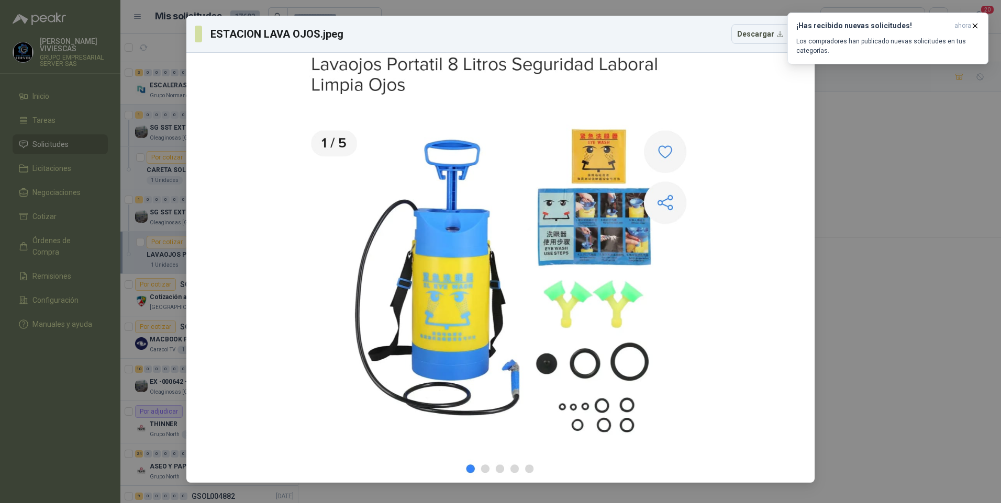
click at [52, 391] on div "ESTACION LAVA OJOS.jpeg Descargar" at bounding box center [500, 251] width 1001 height 503
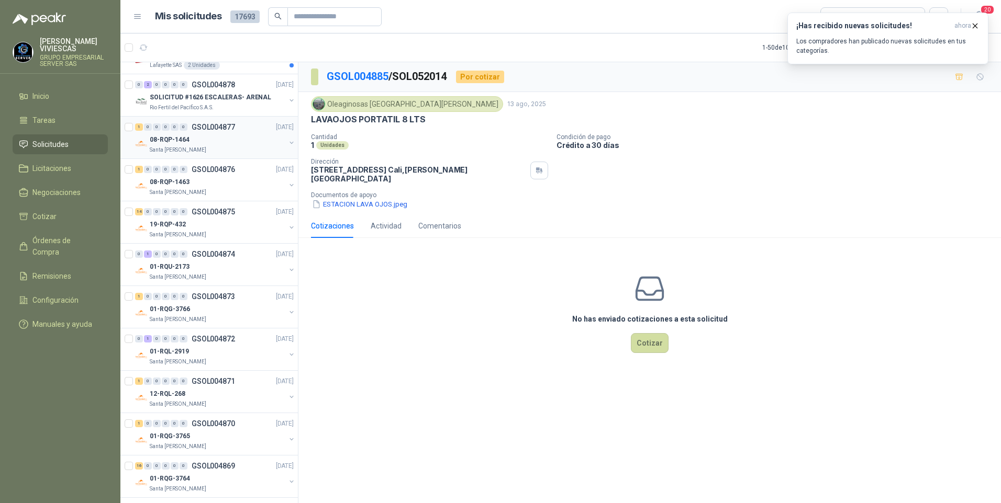
scroll to position [680, 0]
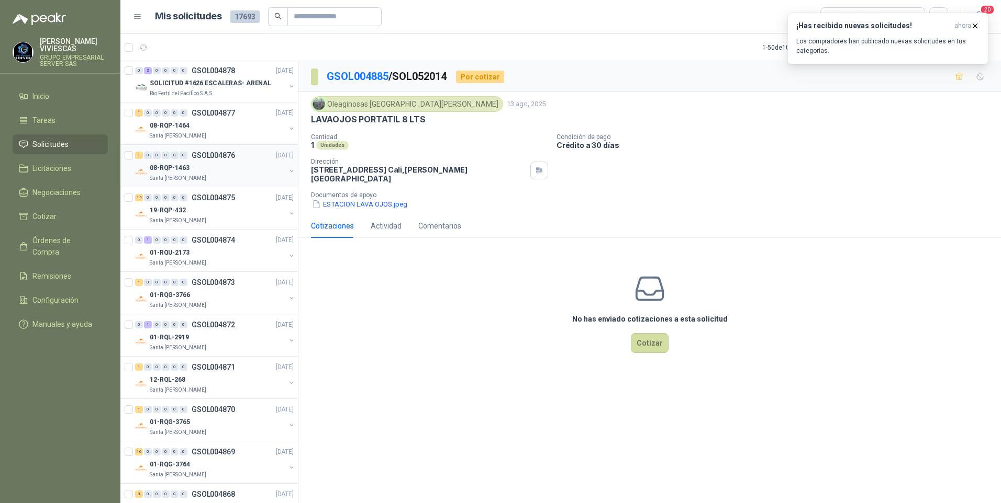
click at [168, 172] on p "08-RQP-1463" at bounding box center [170, 168] width 40 height 10
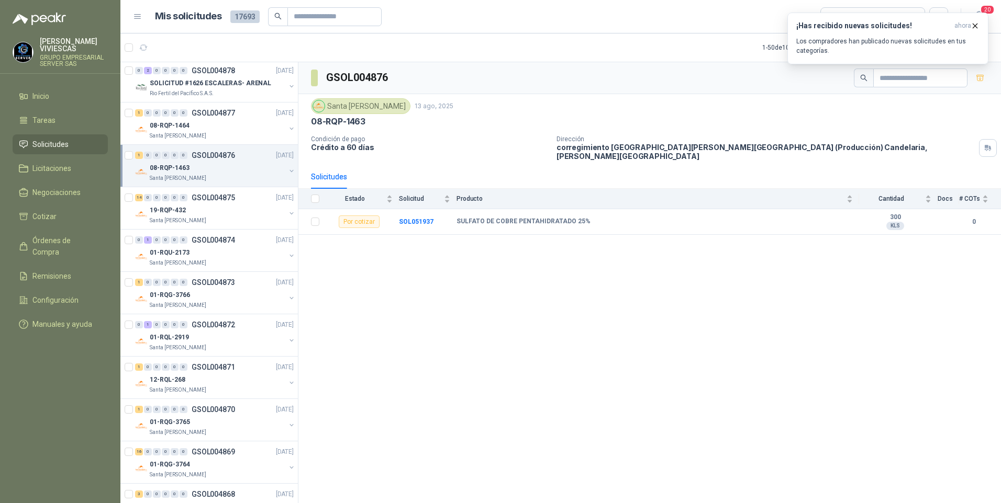
click at [164, 169] on p "08-RQP-1463" at bounding box center [170, 168] width 40 height 10
click at [175, 165] on p "08-RQP-1463" at bounding box center [170, 168] width 40 height 10
click at [165, 130] on p "08-RQP-1464" at bounding box center [170, 126] width 40 height 10
click at [163, 175] on p "Santa [PERSON_NAME]" at bounding box center [178, 178] width 57 height 8
click at [174, 304] on div "En tránsito" at bounding box center [166, 306] width 44 height 18
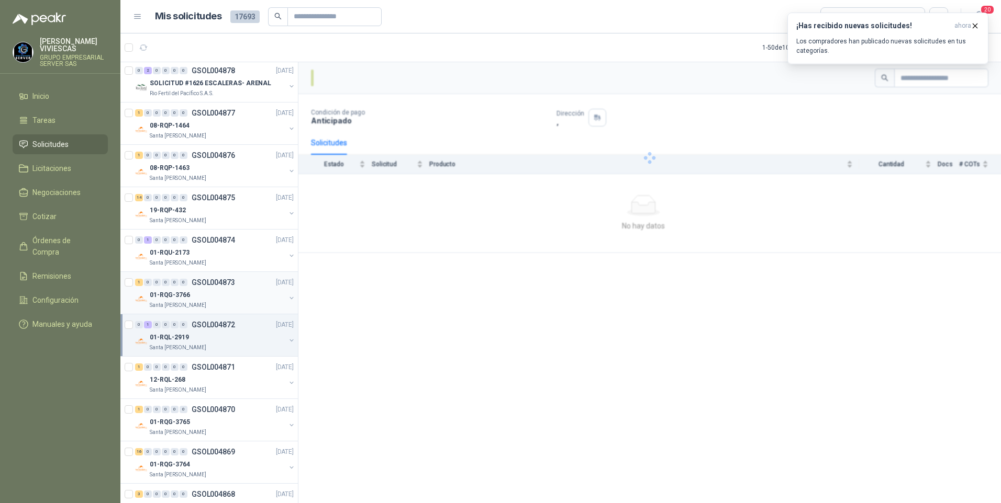
click at [184, 295] on p "01-RQG-3766" at bounding box center [170, 295] width 40 height 10
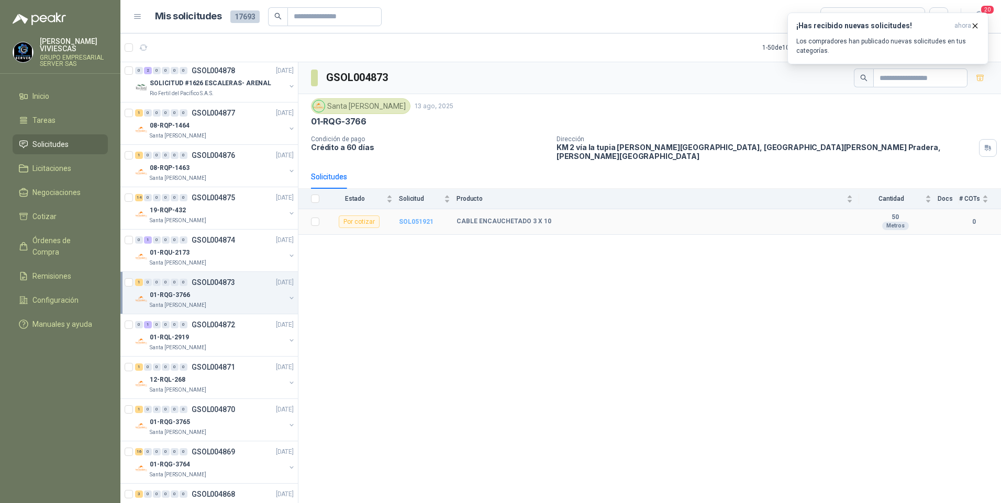
click at [413, 218] on b "SOL051921" at bounding box center [416, 221] width 35 height 7
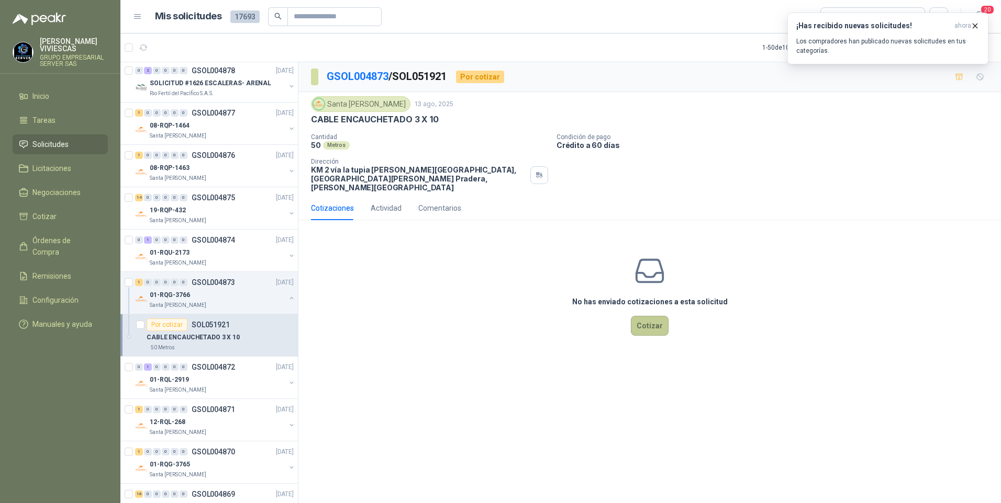
click at [652, 317] on button "Cotizar" at bounding box center [650, 326] width 38 height 20
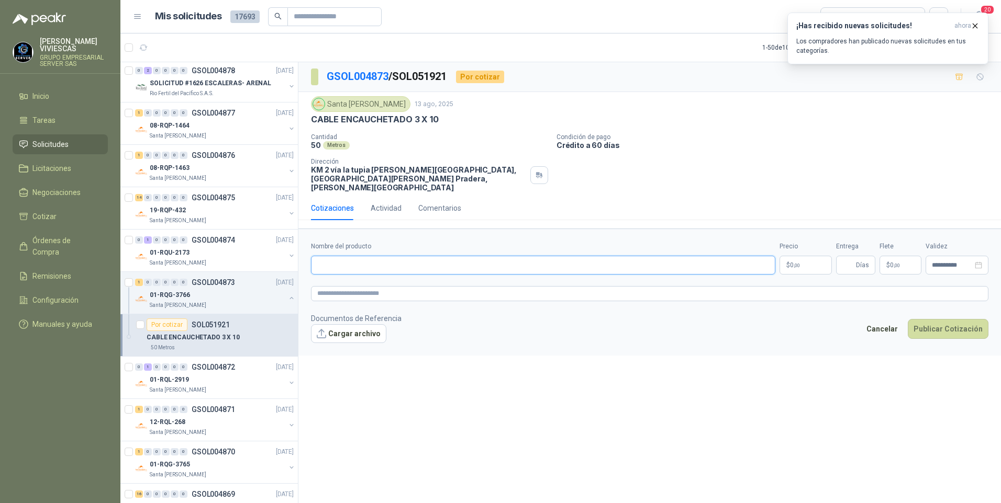
click at [362, 259] on input "Nombre del producto" at bounding box center [543, 265] width 464 height 19
type input "*"
type input "**********"
click at [816, 257] on body "RODRIGO VIVIESCAS GRUPO EMPRESARIAL SERVER SAS Inicio Tareas Solicitudes Licita…" at bounding box center [500, 251] width 1001 height 503
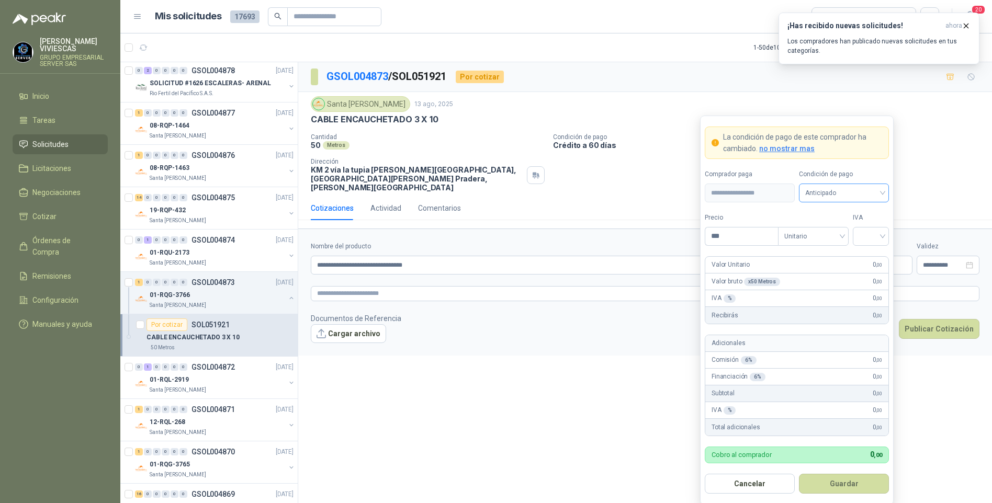
click at [836, 195] on span "Anticipado" at bounding box center [843, 193] width 77 height 16
drag, startPoint x: 831, startPoint y: 233, endPoint x: 772, endPoint y: 244, distance: 59.7
click at [831, 232] on div "Crédito a 30 días" at bounding box center [844, 232] width 73 height 12
click at [749, 241] on input "***" at bounding box center [741, 237] width 73 height 18
type input "********"
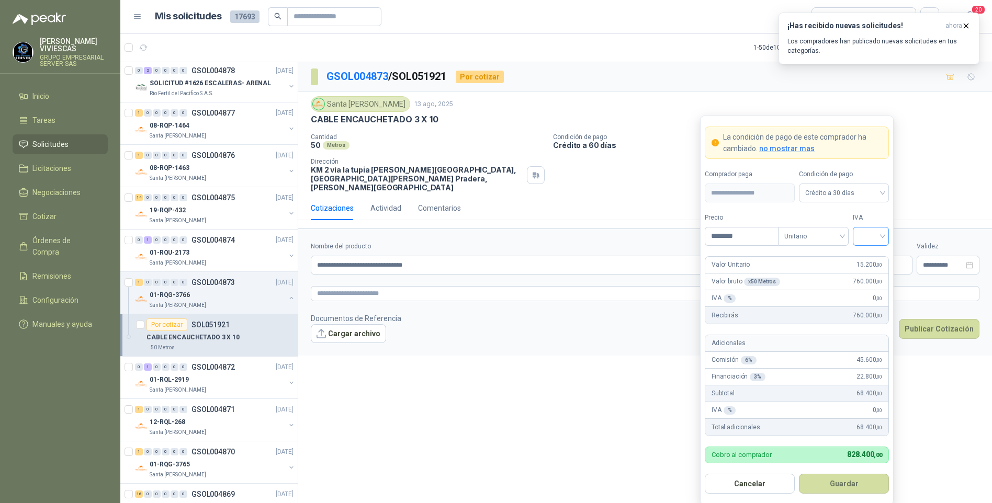
click at [873, 231] on input "search" at bounding box center [871, 236] width 24 height 16
click at [875, 262] on div "19%" at bounding box center [870, 259] width 19 height 12
drag, startPoint x: 841, startPoint y: 489, endPoint x: 858, endPoint y: 311, distance: 178.7
click at [842, 486] on button "Guardar" at bounding box center [844, 484] width 90 height 20
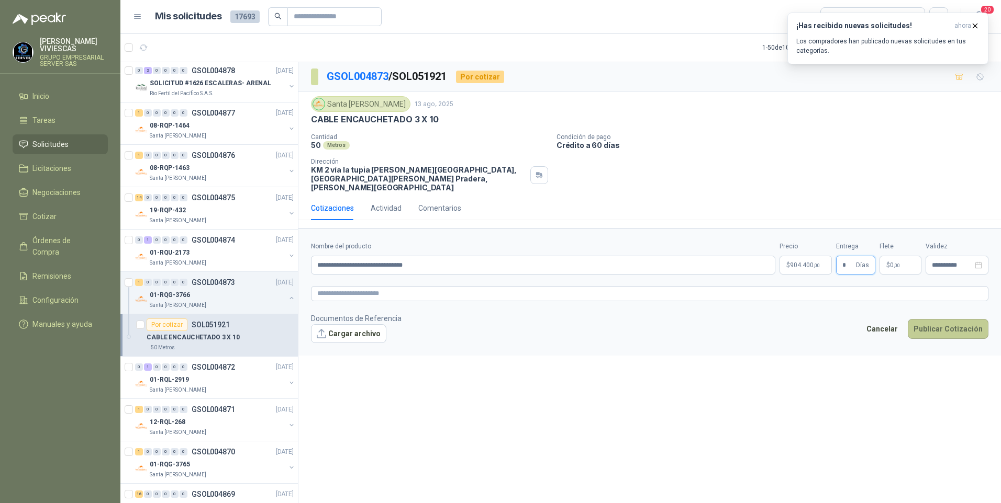
type input "*"
click at [958, 319] on button "Publicar Cotización" at bounding box center [947, 329] width 81 height 20
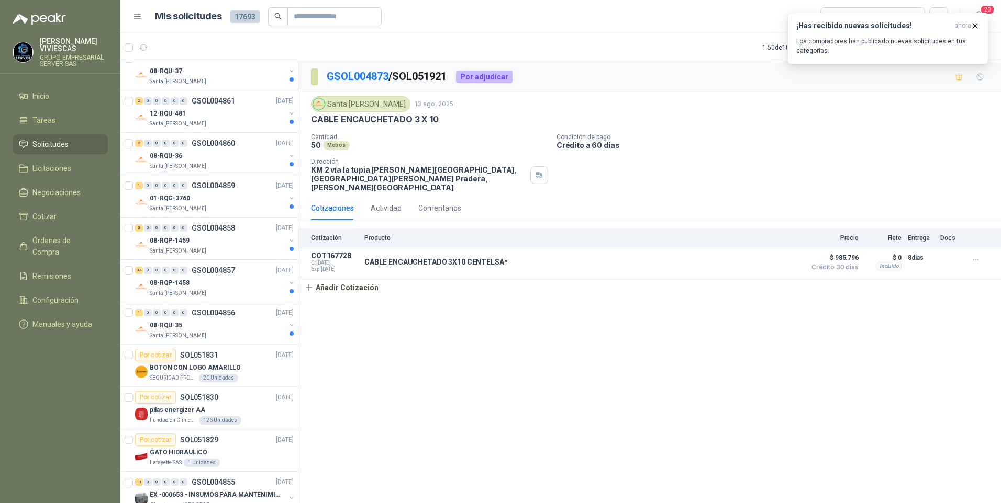
scroll to position [1204, 0]
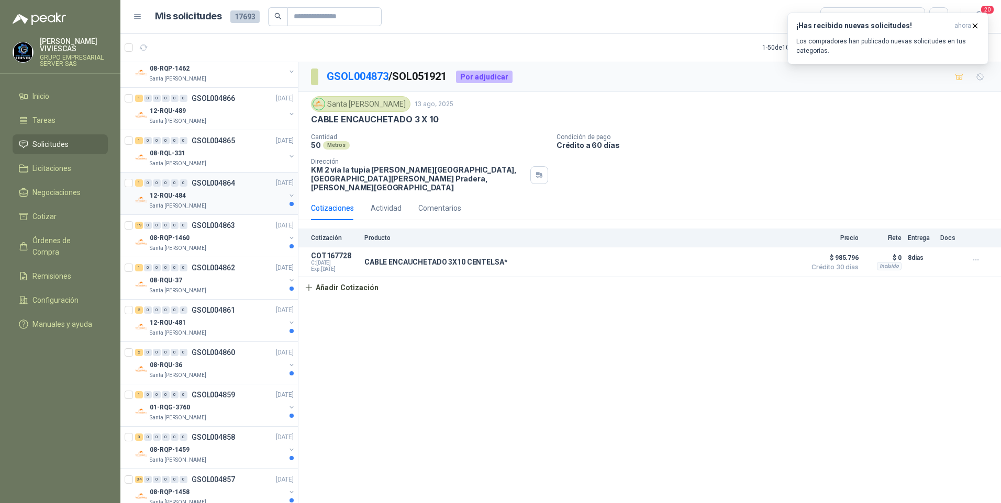
click at [183, 193] on p "12-RQU-484" at bounding box center [168, 196] width 36 height 10
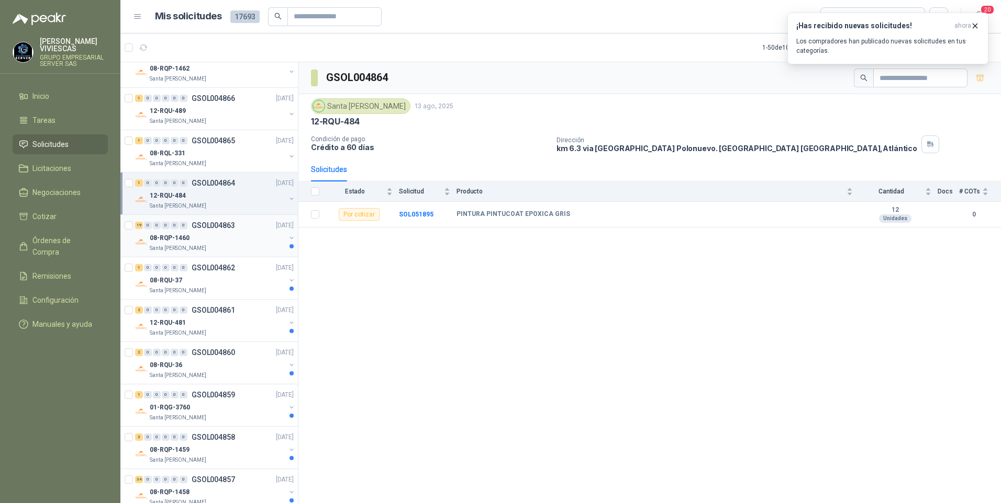
click at [166, 241] on p "08-RQP-1460" at bounding box center [170, 238] width 40 height 10
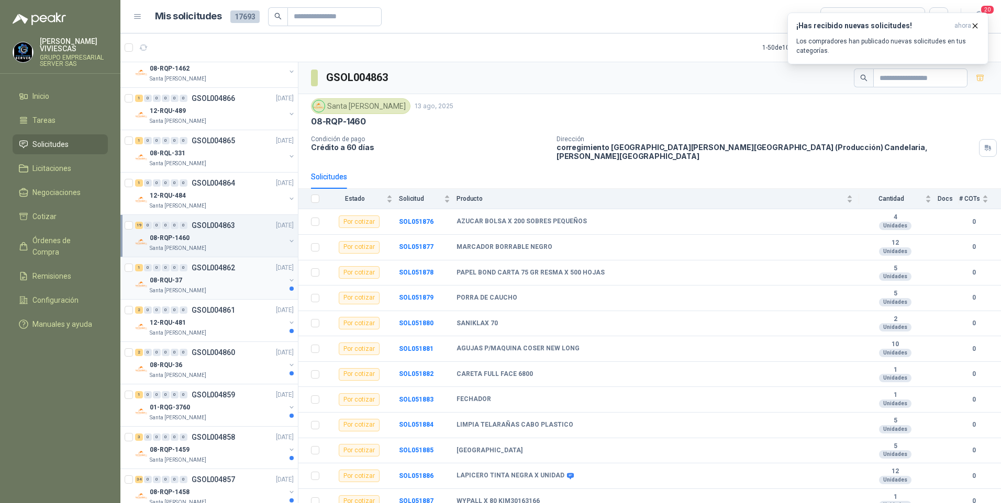
click at [177, 283] on p "08-RQU-37" at bounding box center [166, 281] width 32 height 10
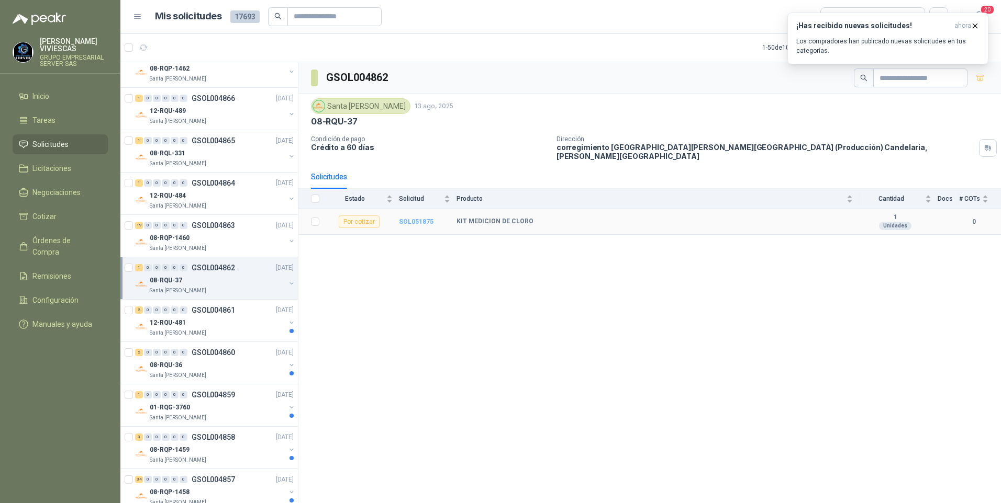
click at [414, 218] on b "SOL051875" at bounding box center [416, 221] width 35 height 7
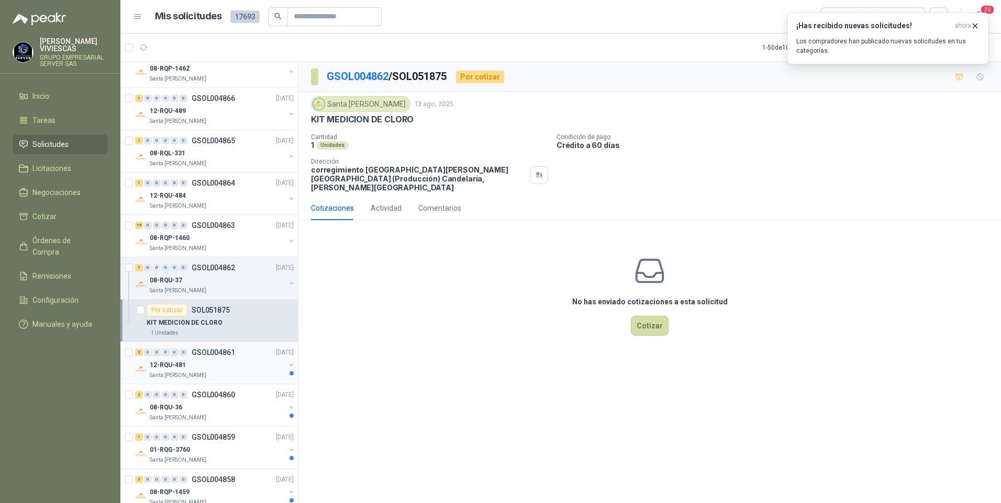
click at [172, 366] on p "12-RQU-481" at bounding box center [168, 366] width 36 height 10
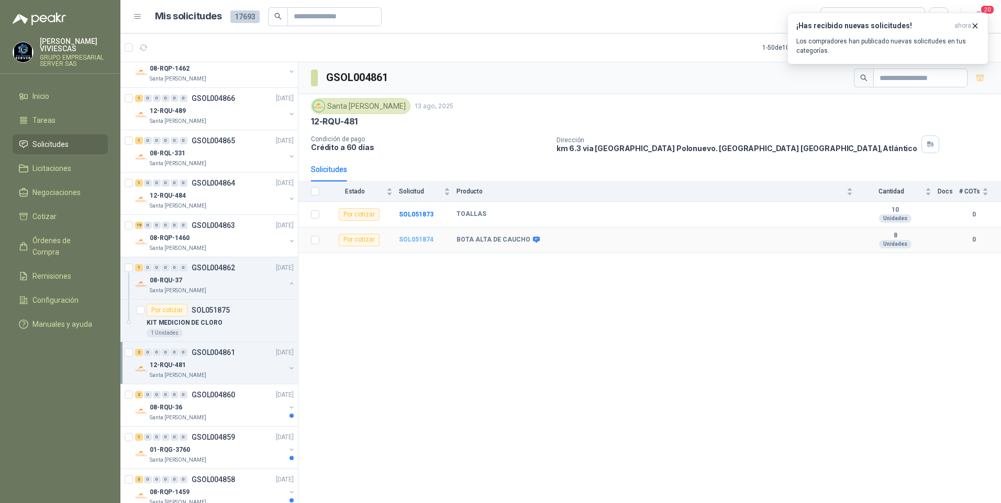
click at [421, 239] on b "SOL051874" at bounding box center [416, 239] width 35 height 7
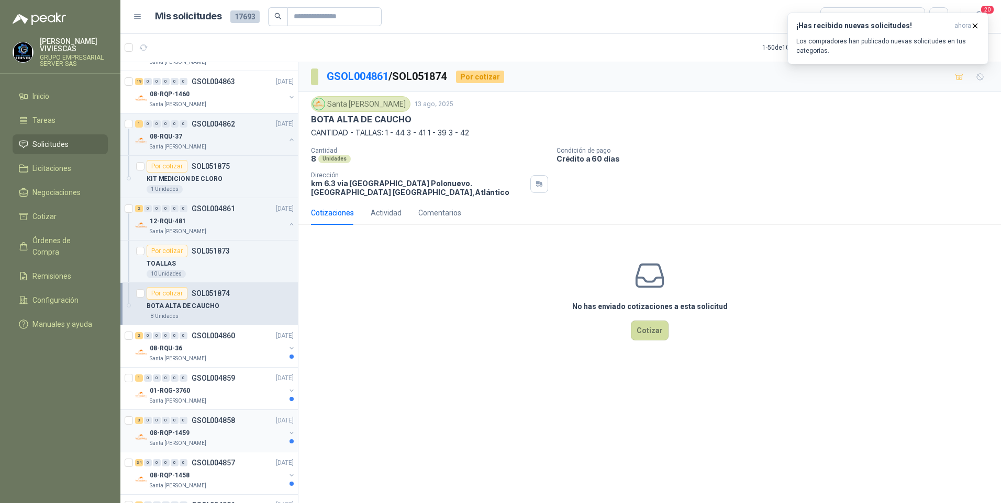
scroll to position [1361, 0]
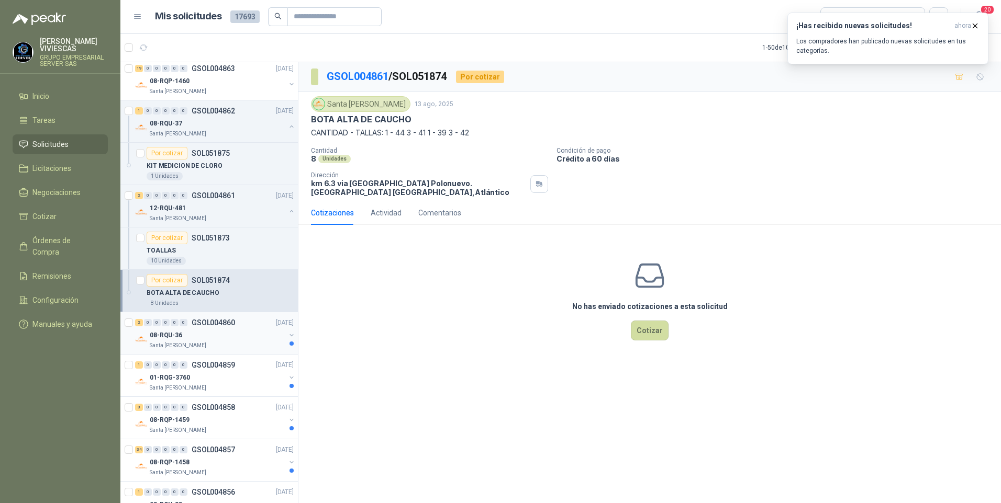
click at [174, 343] on p "Santa [PERSON_NAME]" at bounding box center [178, 346] width 57 height 8
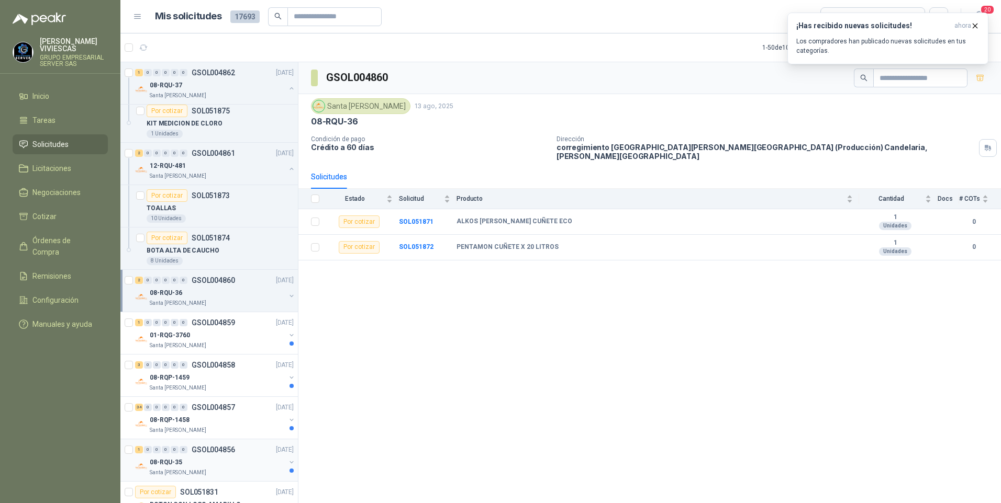
scroll to position [1465, 0]
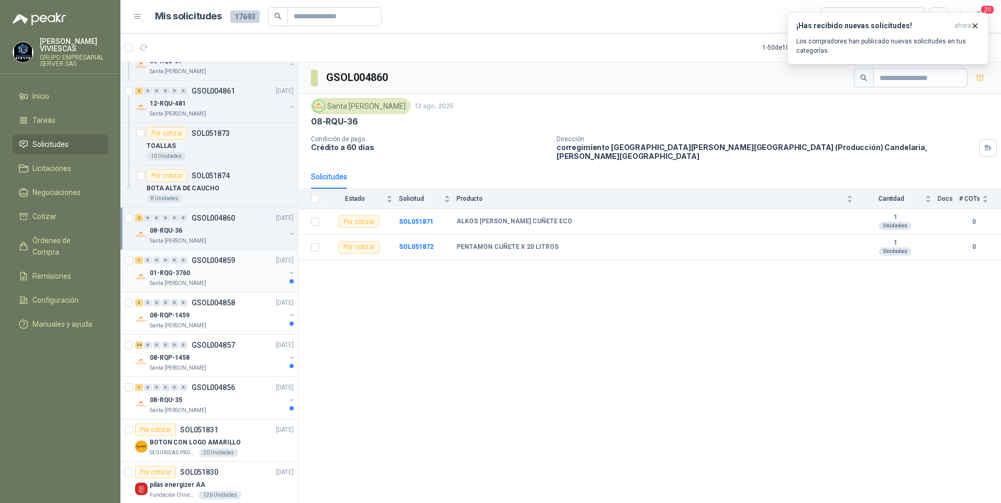
click at [161, 274] on p "01-RQG-3760" at bounding box center [170, 273] width 40 height 10
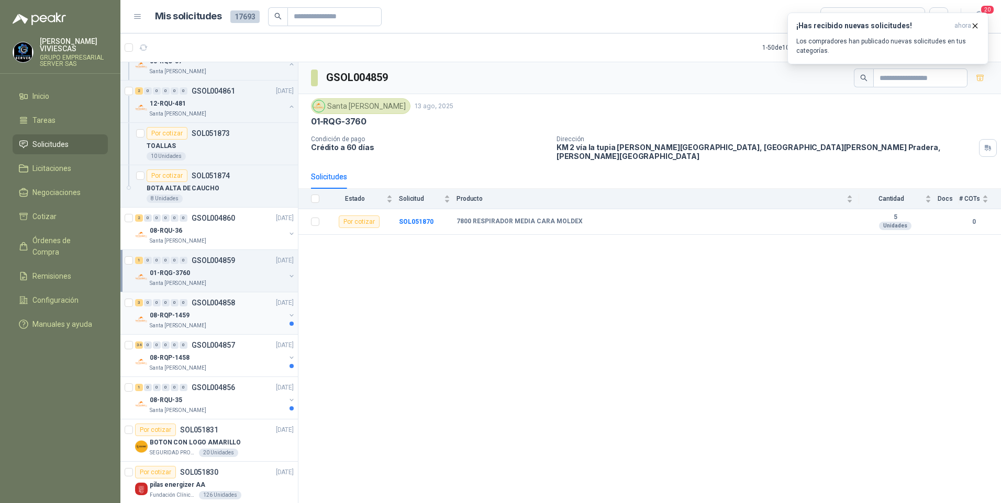
click at [167, 317] on p "08-RQP-1459" at bounding box center [170, 316] width 40 height 10
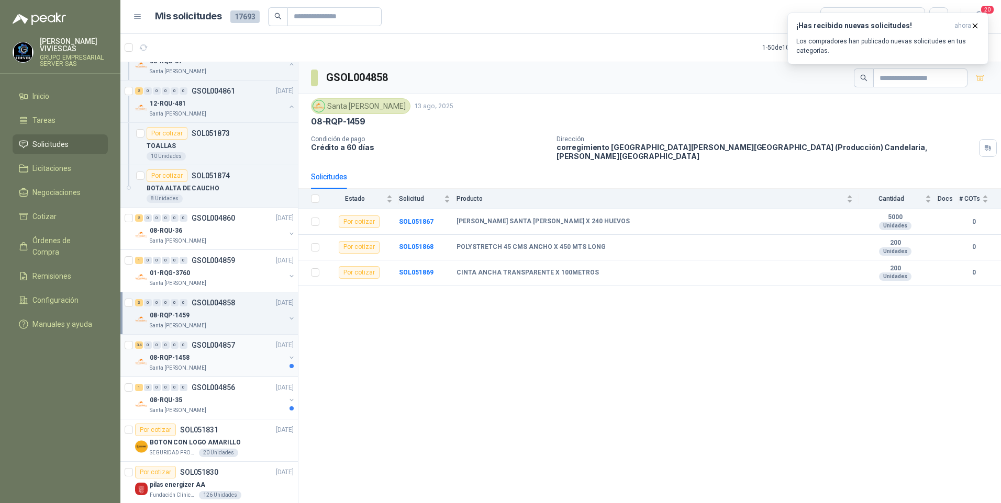
click at [174, 365] on p "Santa [PERSON_NAME]" at bounding box center [178, 368] width 57 height 8
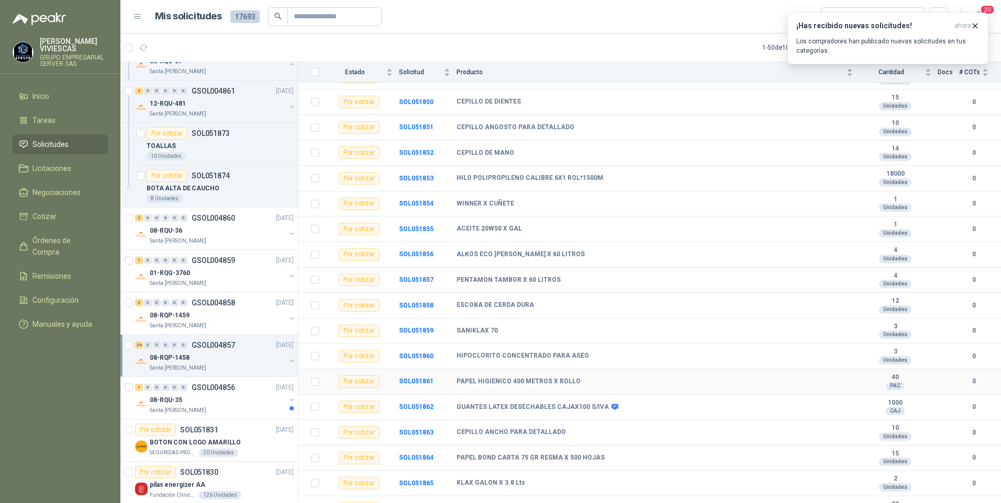
scroll to position [560, 0]
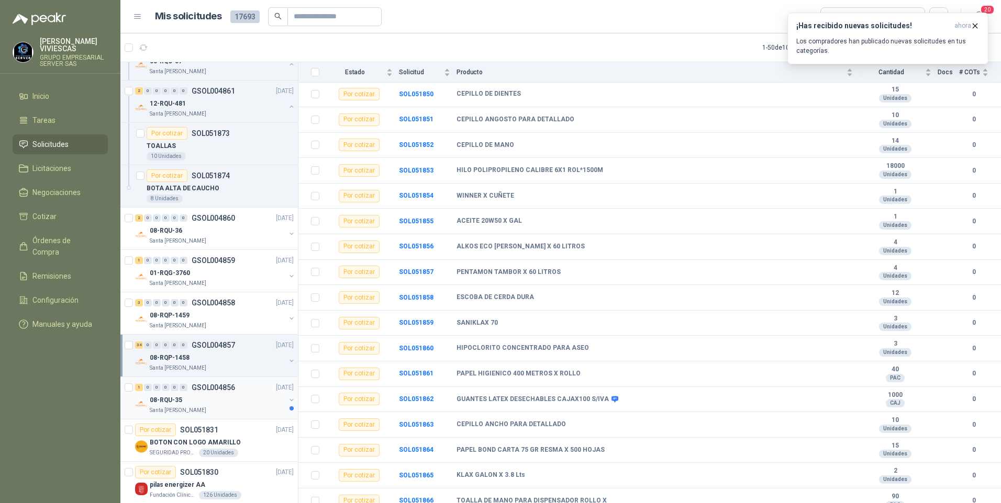
click at [174, 402] on p "08-RQU-35" at bounding box center [166, 401] width 32 height 10
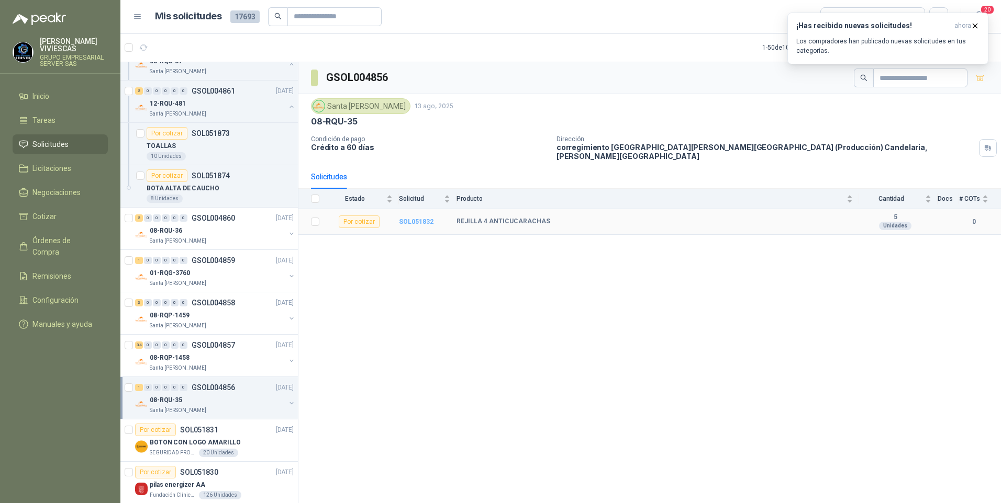
click at [414, 218] on b "SOL051832" at bounding box center [416, 221] width 35 height 7
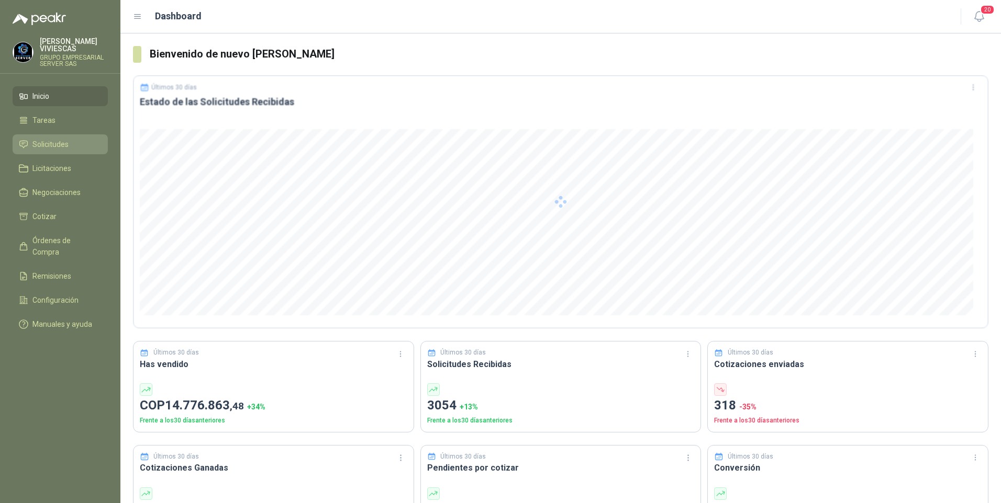
click at [63, 146] on span "Solicitudes" at bounding box center [50, 145] width 36 height 12
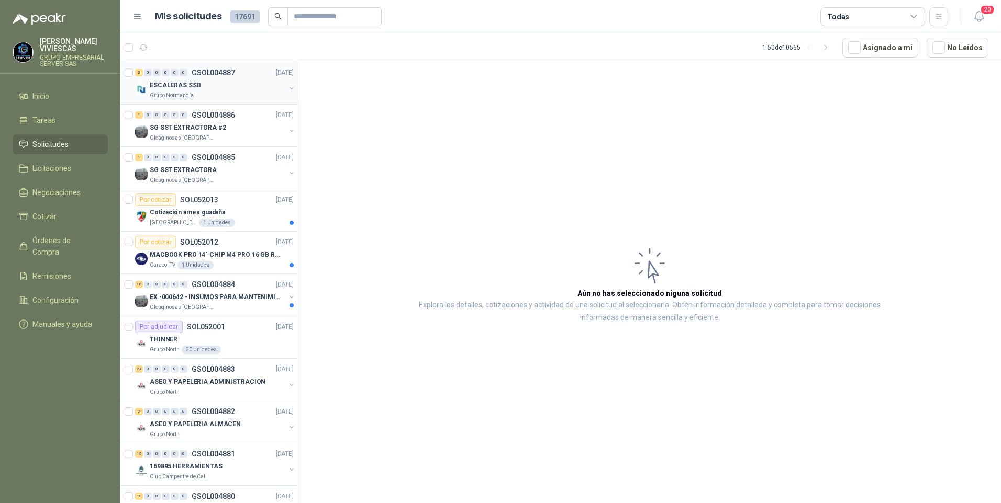
click at [169, 92] on p "Grupo Normandía" at bounding box center [172, 96] width 44 height 8
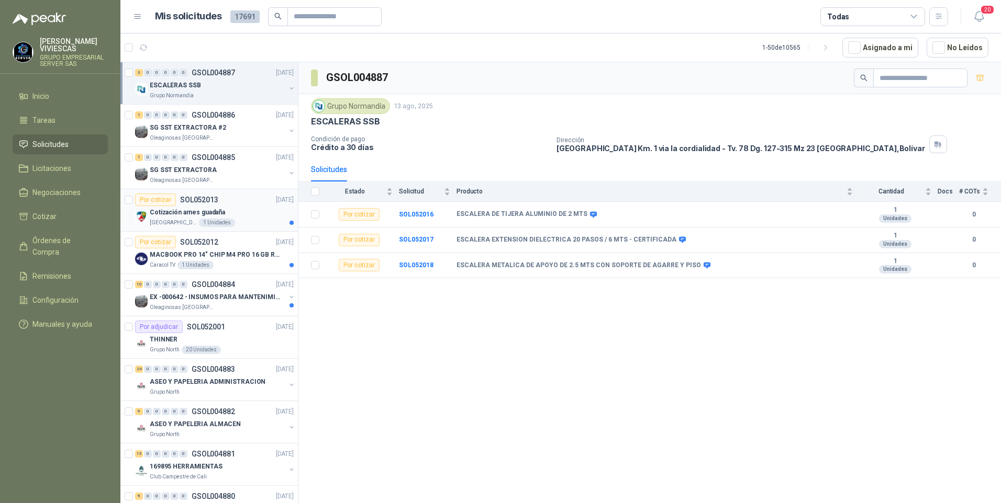
click at [180, 218] on div "Cotización arnes guadaña" at bounding box center [222, 212] width 144 height 13
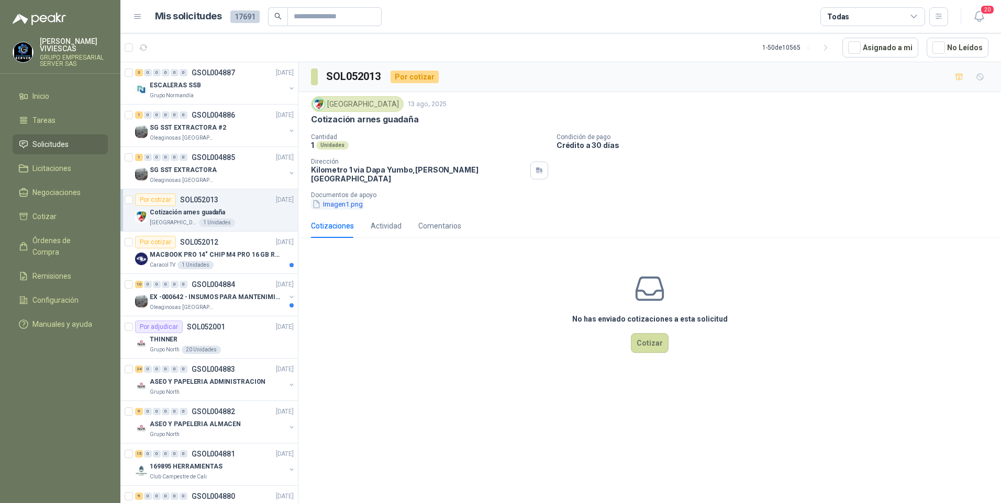
click at [350, 199] on button "Imagen1.png" at bounding box center [337, 204] width 53 height 11
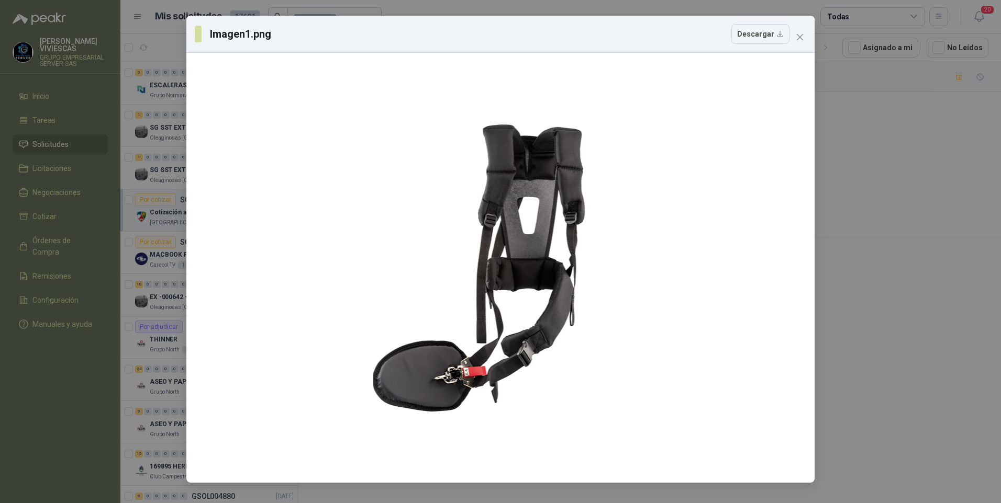
click at [891, 309] on div "Imagen1.png Descargar" at bounding box center [500, 251] width 1001 height 503
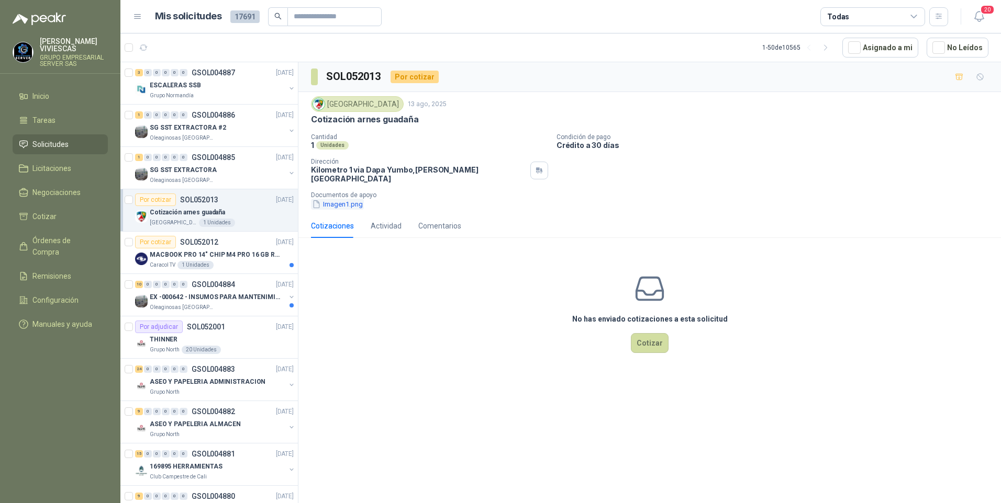
click at [347, 202] on button "Imagen1.png" at bounding box center [337, 204] width 53 height 11
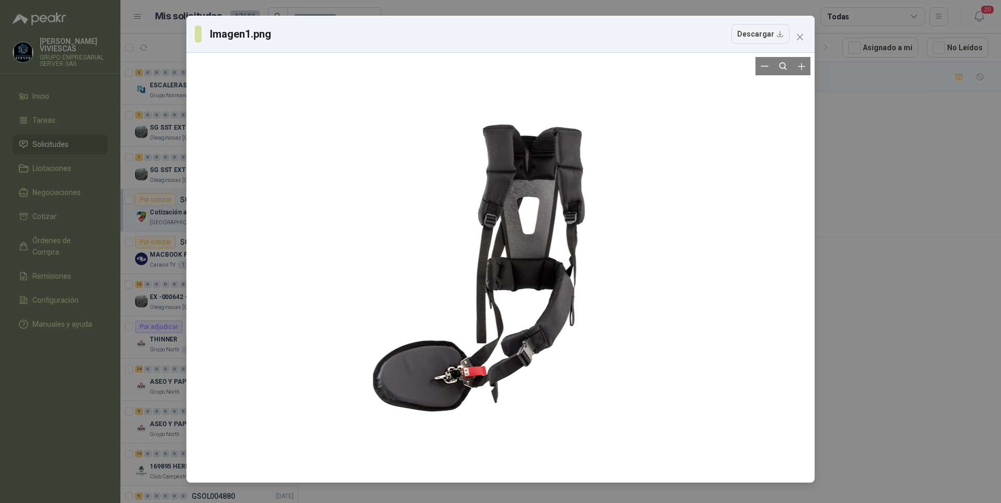
drag, startPoint x: 541, startPoint y: 227, endPoint x: 484, endPoint y: 331, distance: 118.0
click at [464, 343] on div at bounding box center [500, 268] width 255 height 422
drag, startPoint x: 510, startPoint y: 264, endPoint x: 488, endPoint y: 277, distance: 25.6
click at [470, 291] on div at bounding box center [500, 268] width 255 height 422
click at [771, 38] on button "Descargar" at bounding box center [760, 34] width 58 height 20
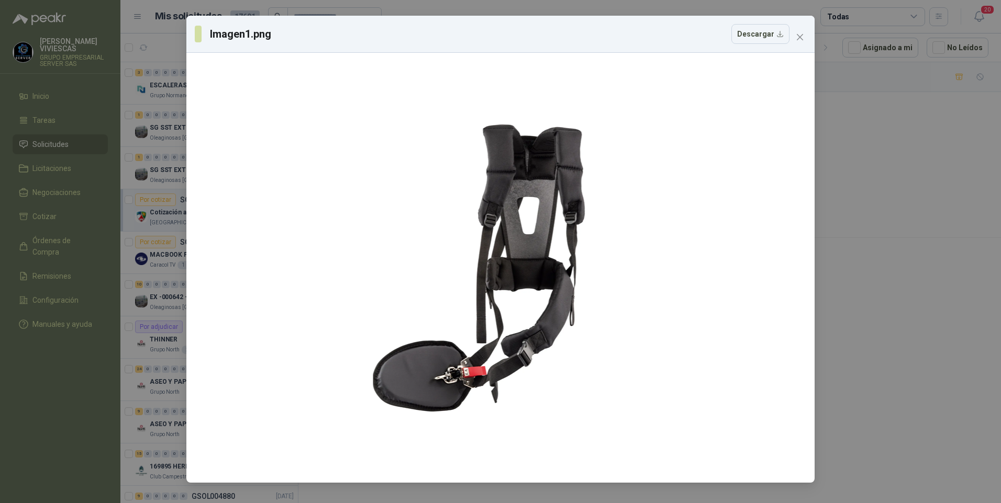
click at [111, 296] on div "Imagen1.png Descargar" at bounding box center [500, 251] width 1001 height 503
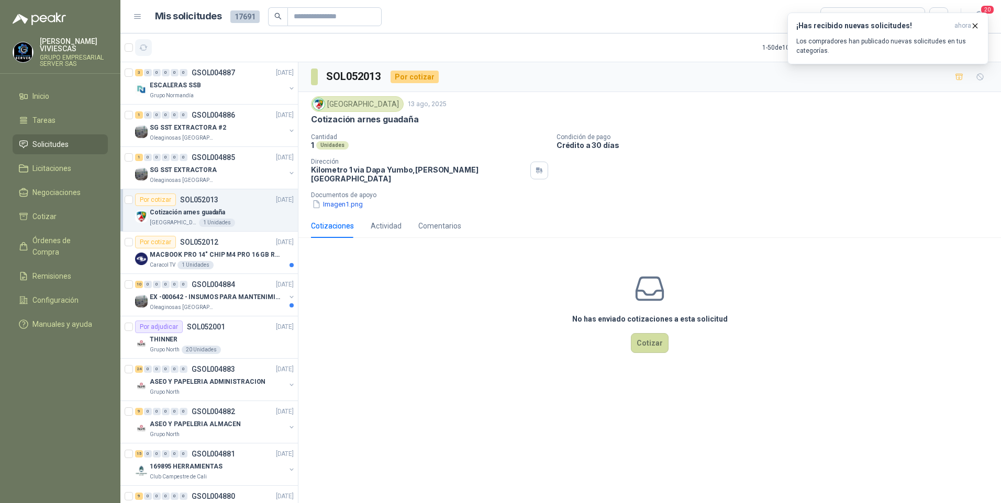
click at [147, 48] on icon "button" at bounding box center [143, 47] width 9 height 9
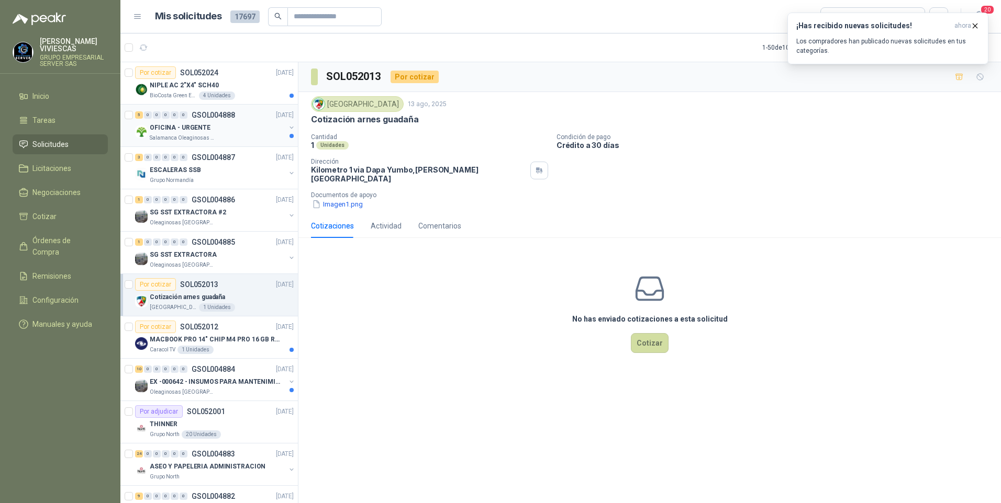
click at [170, 128] on p "OFICINA - URGENTE" at bounding box center [180, 128] width 61 height 10
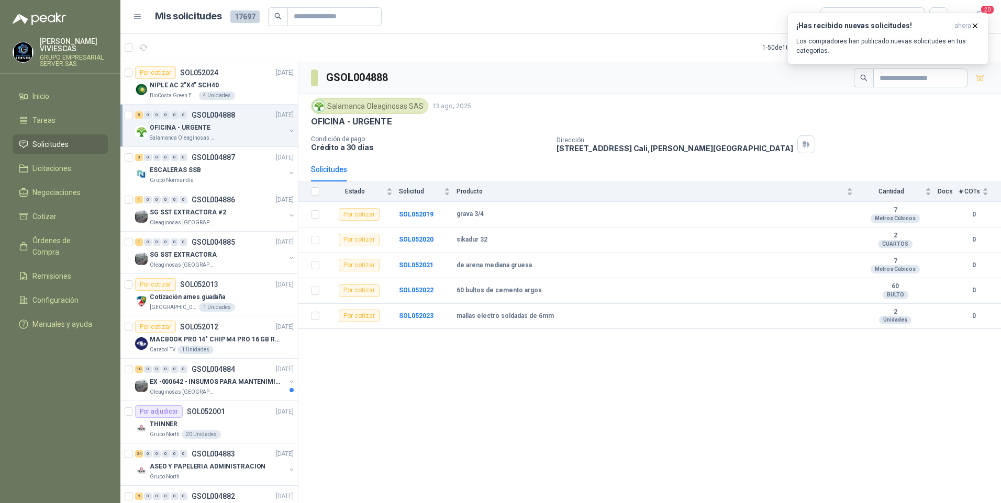
click at [176, 129] on p "OFICINA - URGENTE" at bounding box center [180, 128] width 61 height 10
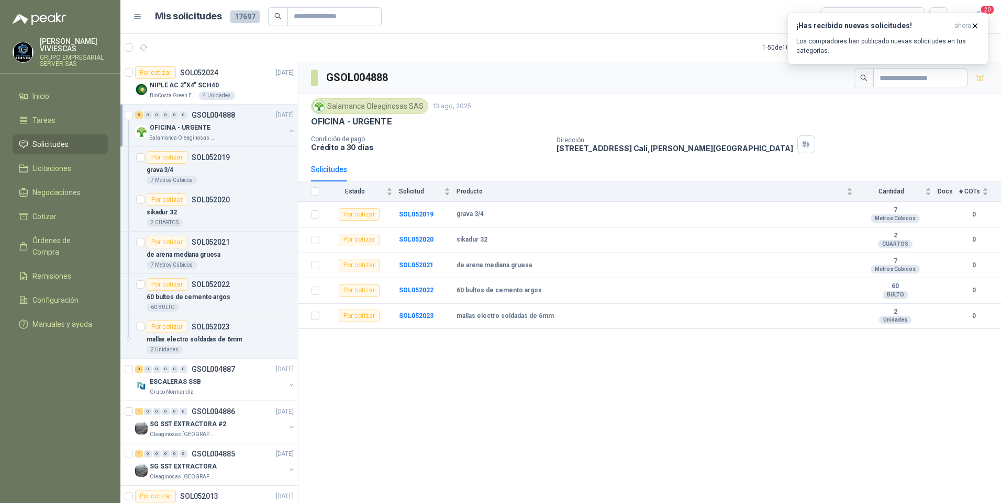
click at [178, 133] on div "OFICINA - URGENTE" at bounding box center [218, 127] width 136 height 13
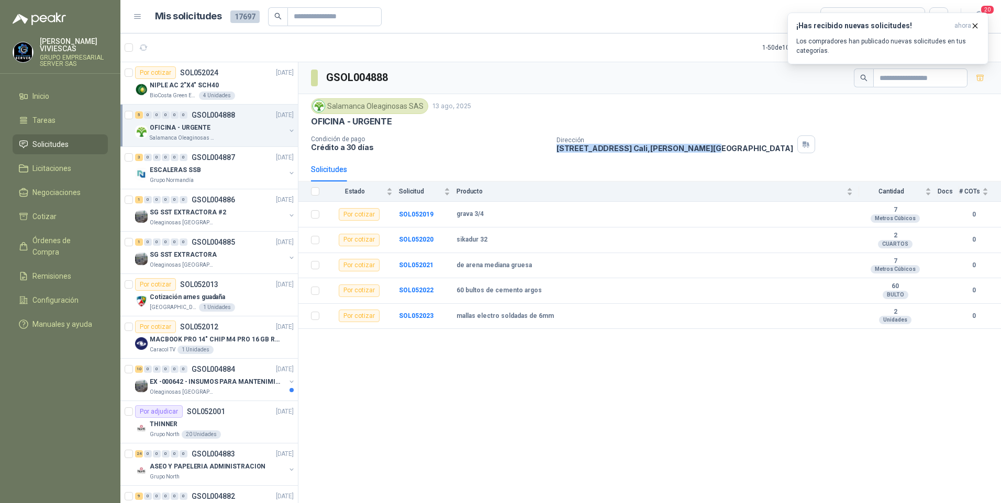
drag, startPoint x: 557, startPoint y: 148, endPoint x: 696, endPoint y: 153, distance: 138.3
click at [696, 153] on div "Dirección CALLE 4 No.27 -79 Cali , Valle del Cauca" at bounding box center [776, 145] width 440 height 18
copy p "CALLE 4 No.27 -79 Cali , Valle del Cauca"
click at [581, 151] on p "CALLE 4 No.27 -79 Cali , Valle del Cauca" at bounding box center [674, 148] width 237 height 9
drag, startPoint x: 556, startPoint y: 148, endPoint x: 696, endPoint y: 151, distance: 139.8
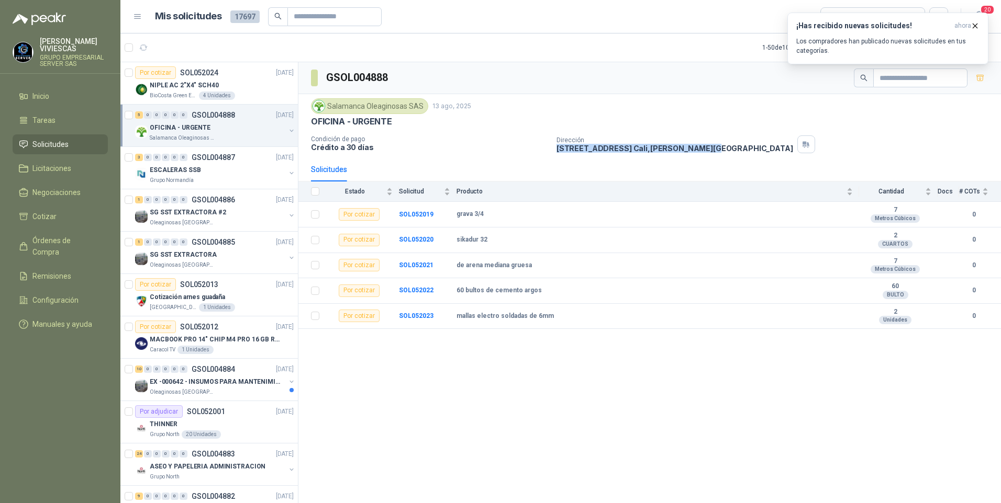
click at [696, 151] on div "Dirección CALLE 4 No.27 -79 Cali , Valle del Cauca" at bounding box center [776, 145] width 440 height 18
drag, startPoint x: 696, startPoint y: 151, endPoint x: 662, endPoint y: 151, distance: 34.0
copy p "CALLE 4 No.27 -79 Cali , Valle del Cauca"
click at [178, 218] on div "SG SST EXTRACTORA #2" at bounding box center [218, 212] width 136 height 13
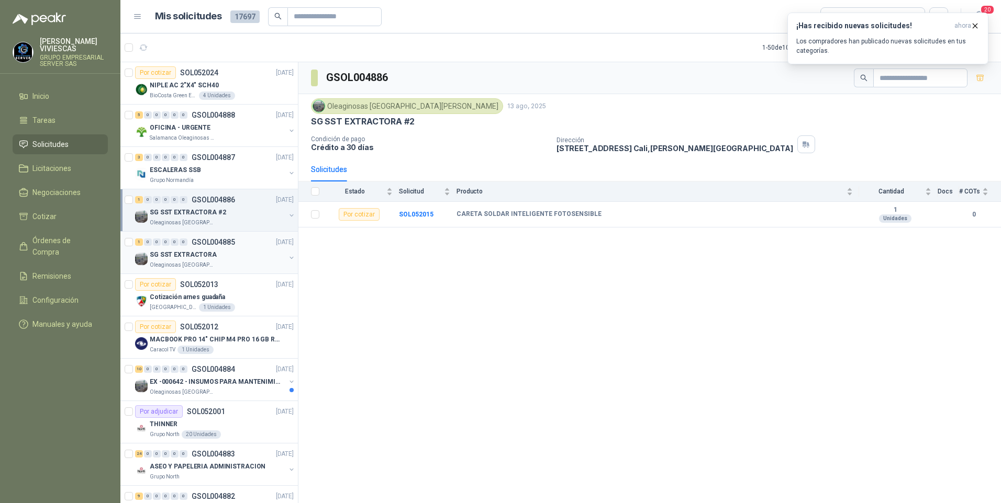
click at [171, 255] on p "SG SST EXTRACTORA" at bounding box center [183, 255] width 67 height 10
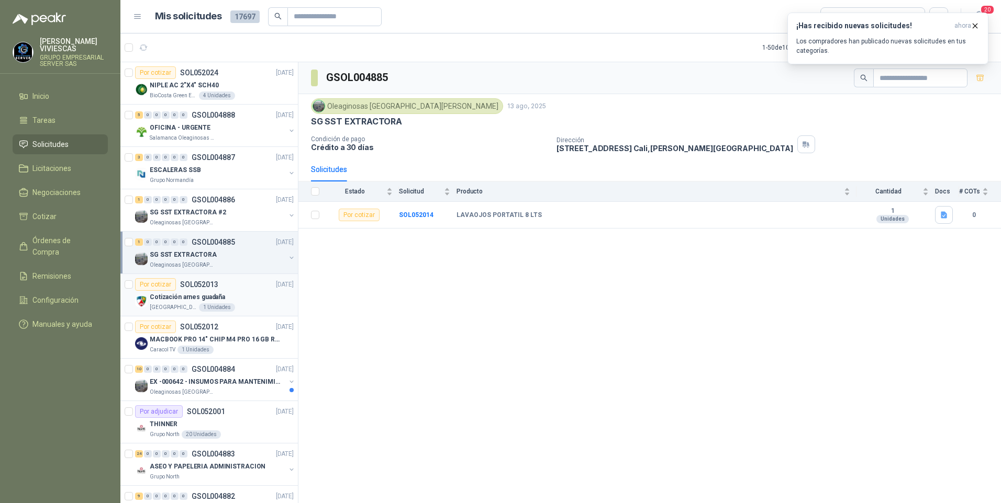
click at [178, 304] on p "[GEOGRAPHIC_DATA][PERSON_NAME]" at bounding box center [173, 308] width 47 height 8
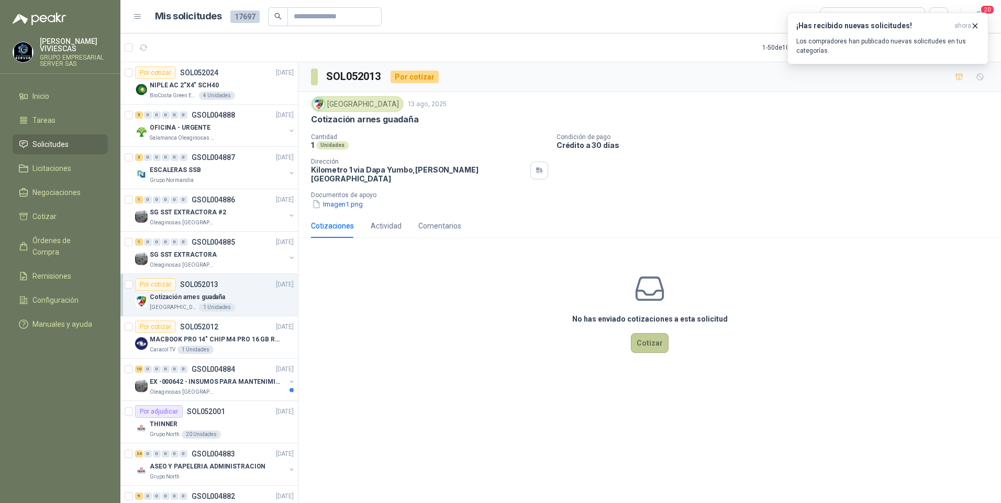
click at [641, 343] on button "Cotizar" at bounding box center [650, 343] width 38 height 20
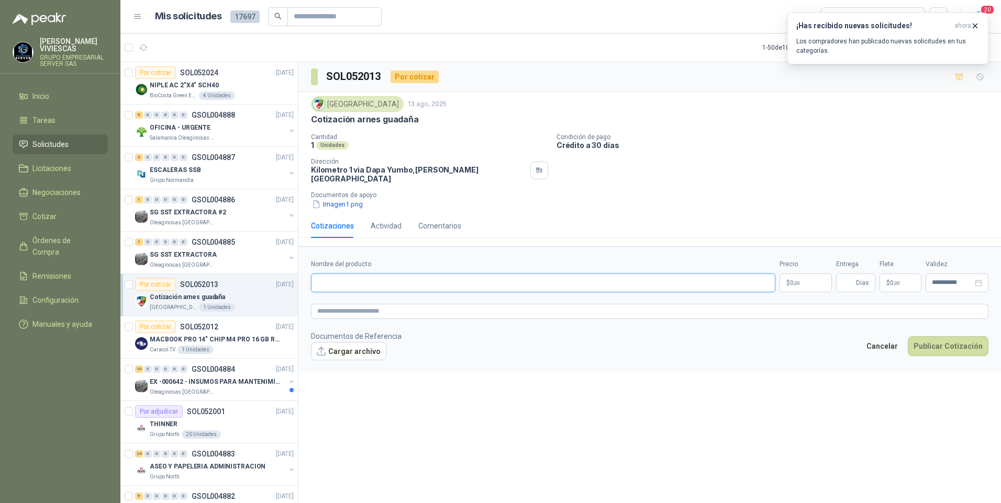
click at [338, 276] on input "Nombre del producto" at bounding box center [543, 283] width 464 height 19
click at [341, 192] on p "Documentos de apoyo" at bounding box center [654, 195] width 686 height 7
drag, startPoint x: 341, startPoint y: 189, endPoint x: 323, endPoint y: 198, distance: 20.1
click at [323, 199] on button "Imagen1.png" at bounding box center [337, 204] width 53 height 11
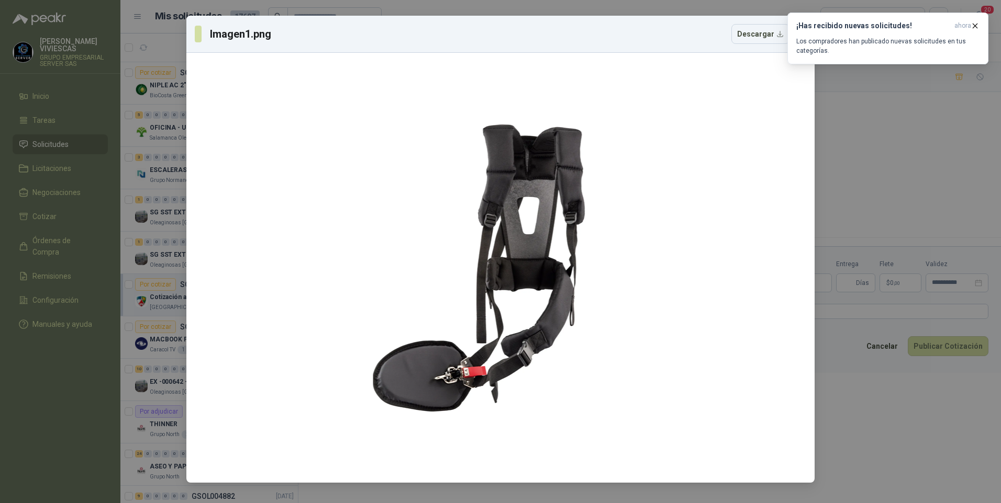
click at [848, 424] on div "Imagen1.png Descargar" at bounding box center [500, 251] width 1001 height 503
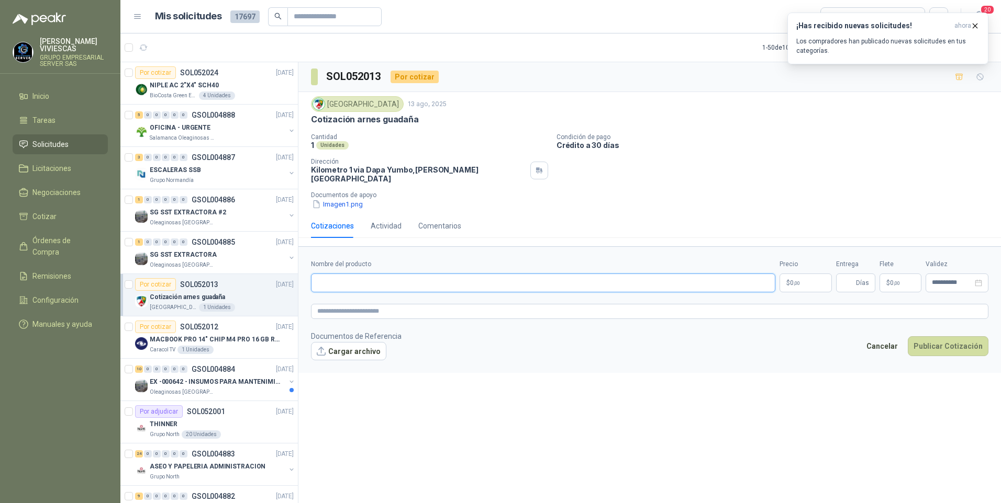
click at [322, 276] on input "Nombre del producto" at bounding box center [543, 283] width 464 height 19
type input "*"
type input "**********"
click at [349, 347] on button "Cargar archivo" at bounding box center [348, 351] width 75 height 19
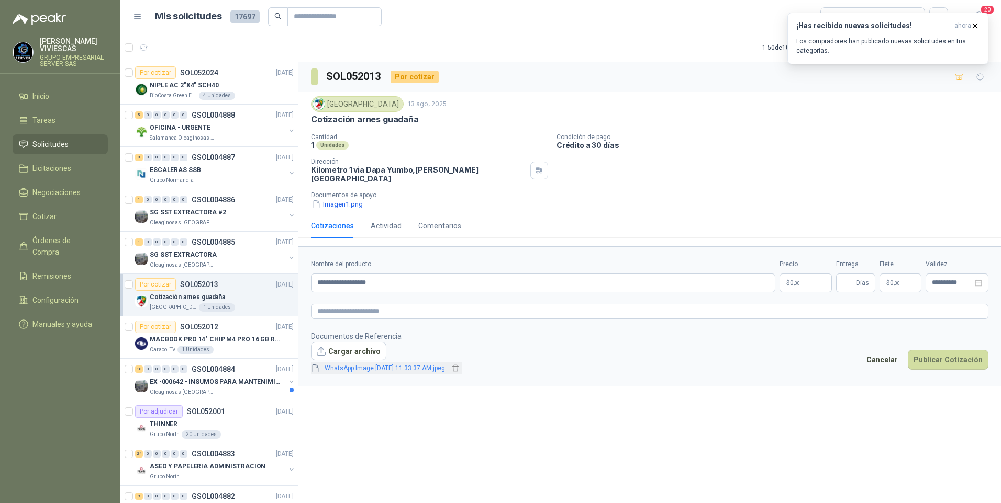
click at [363, 361] on div "WhatsApp Image 2025-08-13 at 11.33.37 AM.jpeg WhatsApp Image 2025-08-13 at 11.3…" at bounding box center [386, 368] width 151 height 14
click at [363, 364] on link "WhatsApp Image 2025-08-13 at 11.33.37 AM.jpeg" at bounding box center [384, 369] width 129 height 10
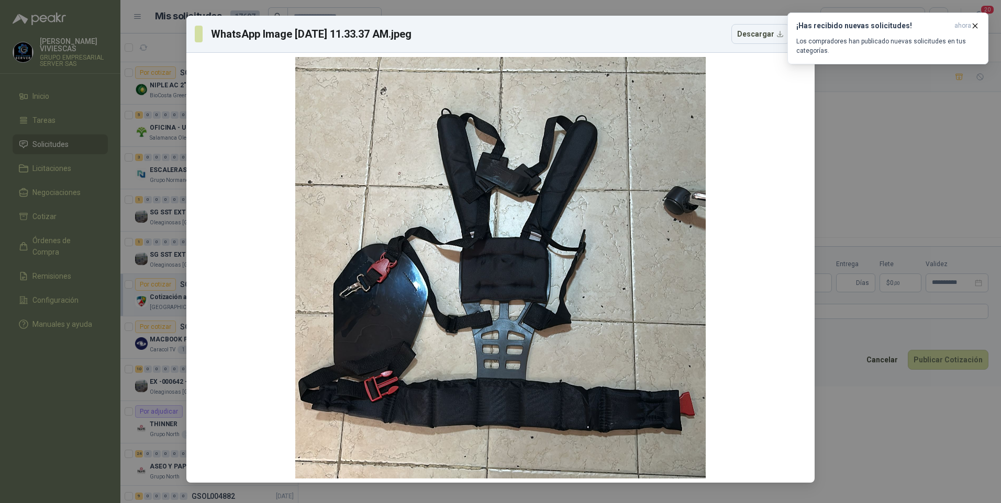
click at [952, 447] on div "WhatsApp Image 2025-08-13 at 11.33.37 AM.jpeg Descargar" at bounding box center [500, 251] width 1001 height 503
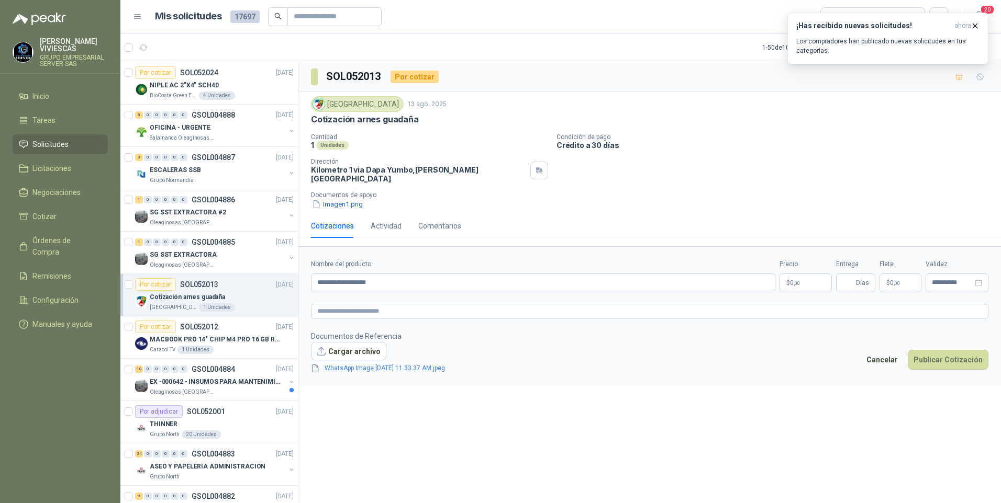
click at [802, 271] on body "RODRIGO VIVIESCAS GRUPO EMPRESARIAL SERVER SAS Inicio Tareas Solicitudes Licita…" at bounding box center [500, 251] width 1001 height 503
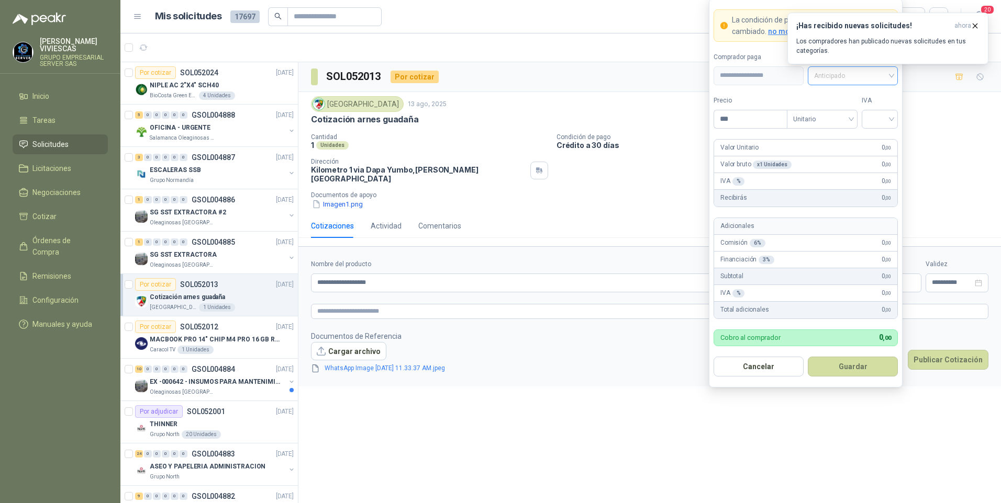
click at [835, 75] on span "Anticipado" at bounding box center [852, 76] width 77 height 16
drag, startPoint x: 849, startPoint y: 113, endPoint x: 765, endPoint y: 125, distance: 85.1
click at [849, 113] on div "Crédito a 30 días" at bounding box center [852, 114] width 73 height 12
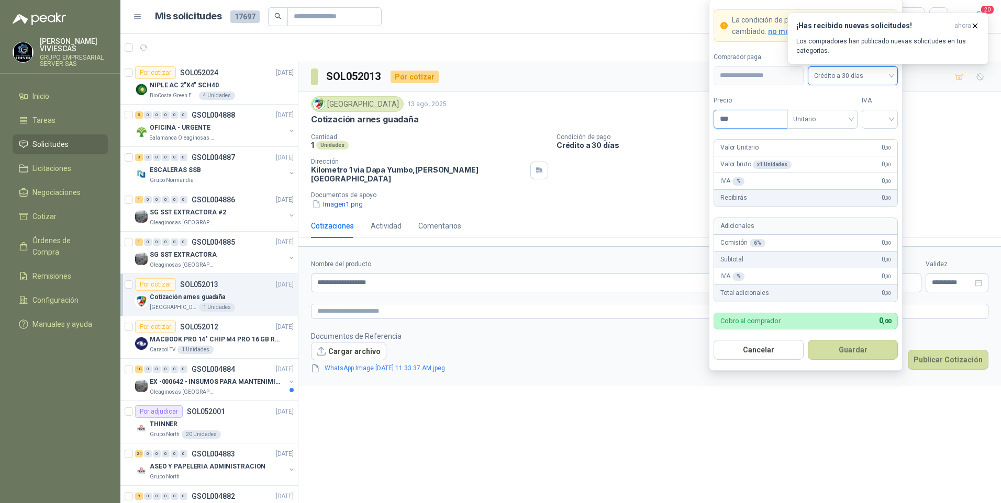
click at [748, 122] on input "***" at bounding box center [750, 119] width 73 height 18
click at [892, 124] on div at bounding box center [879, 119] width 36 height 19
type input "*********"
drag, startPoint x: 880, startPoint y: 139, endPoint x: 871, endPoint y: 169, distance: 31.1
click at [880, 139] on div "19%" at bounding box center [879, 141] width 19 height 12
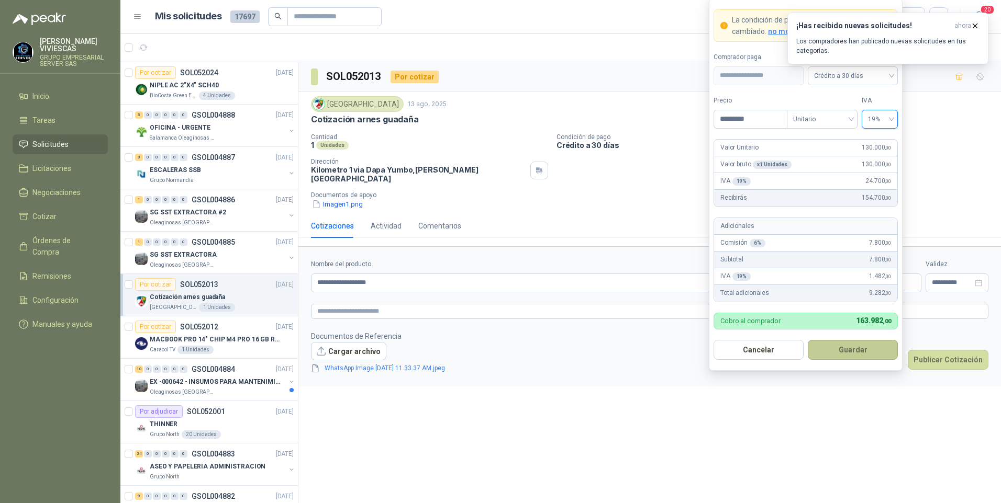
click at [849, 356] on button "Guardar" at bounding box center [853, 350] width 90 height 20
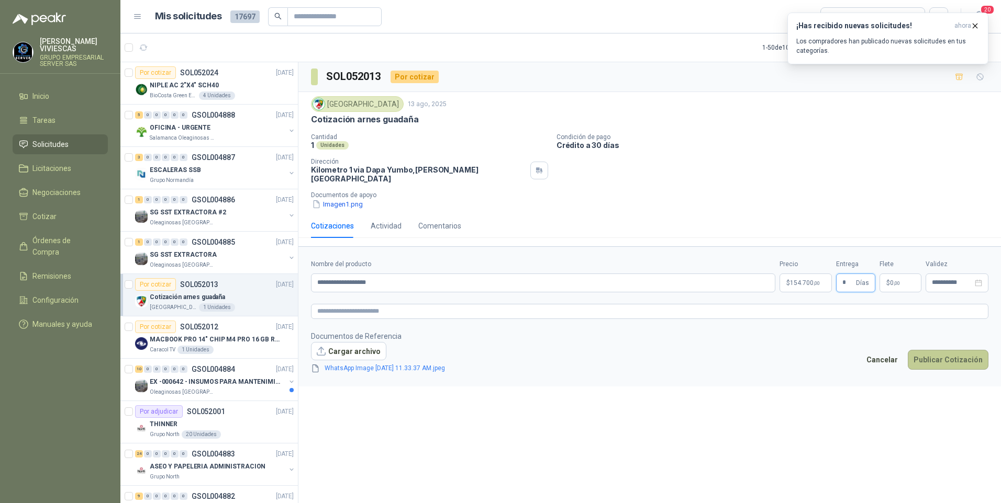
type input "*"
click at [937, 354] on button "Publicar Cotización" at bounding box center [947, 360] width 81 height 20
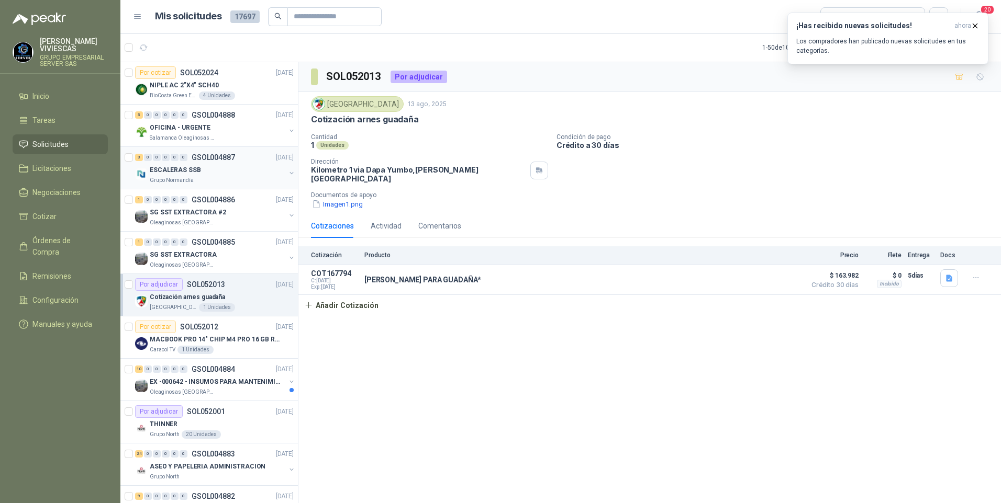
click at [163, 170] on p "ESCALERAS SSB" at bounding box center [175, 170] width 51 height 10
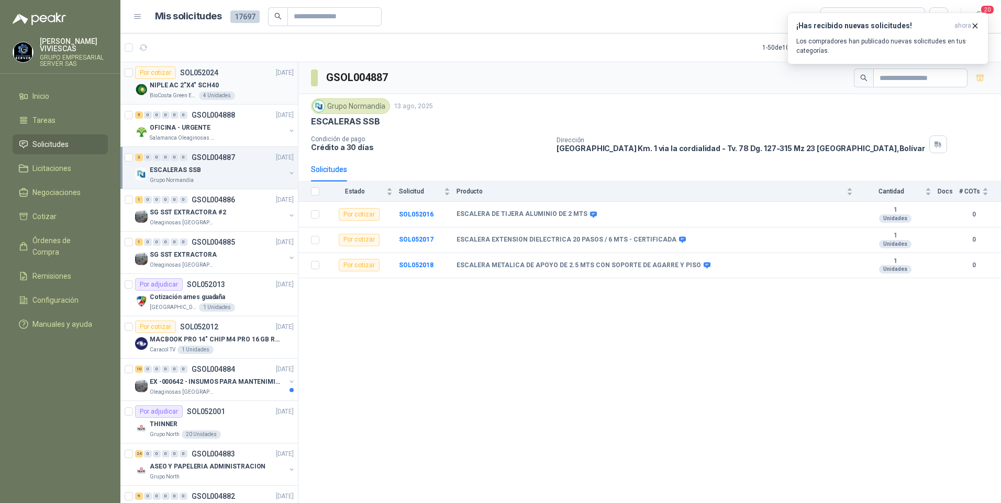
click at [167, 82] on p "NIPLE AC 2"X4" SCH40" at bounding box center [184, 86] width 69 height 10
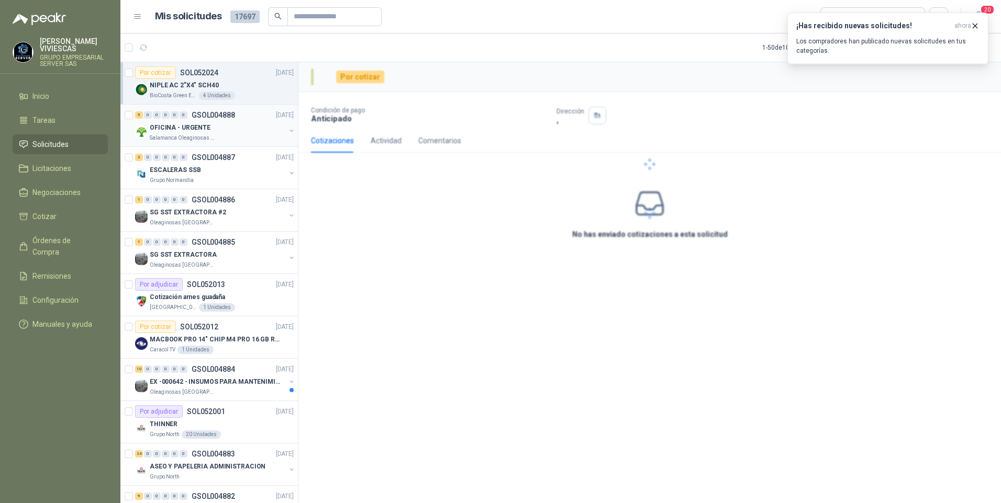
click at [173, 132] on p "OFICINA - URGENTE" at bounding box center [180, 128] width 61 height 10
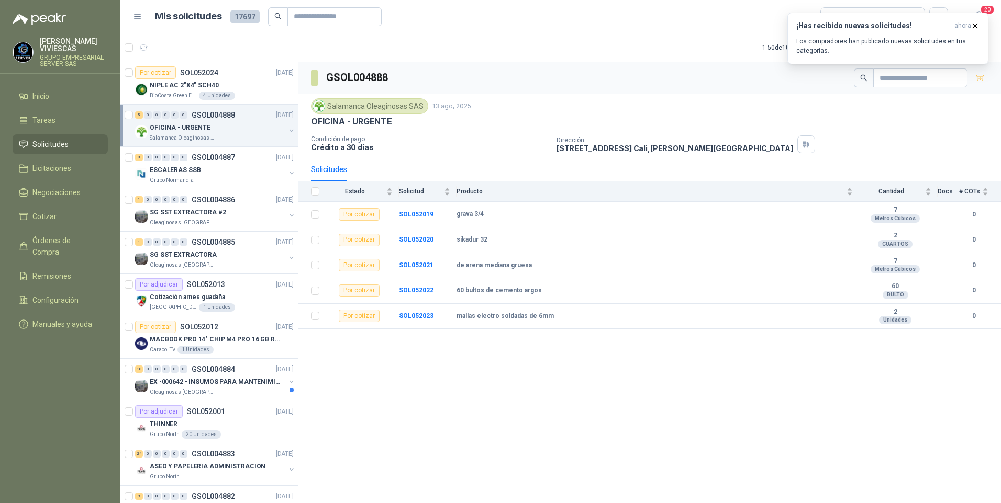
click at [194, 129] on p "OFICINA - URGENTE" at bounding box center [180, 128] width 61 height 10
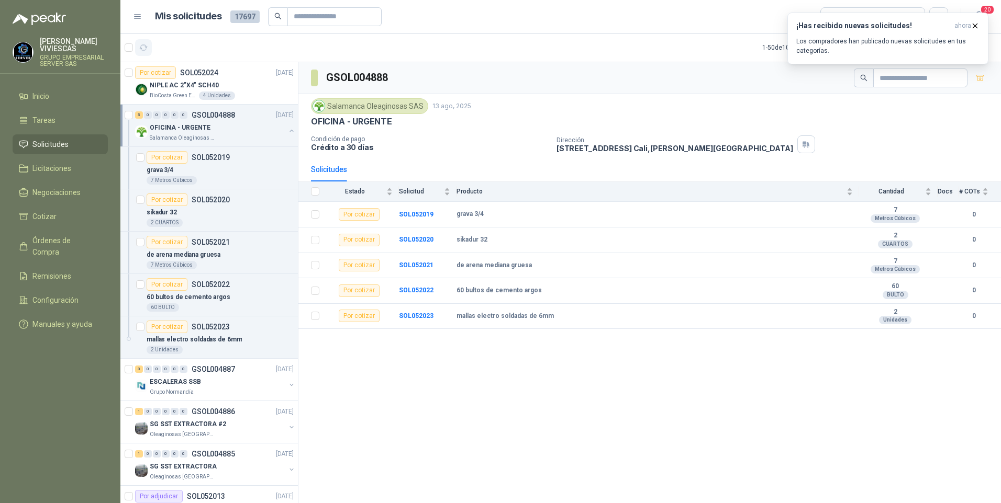
click at [145, 47] on icon "button" at bounding box center [143, 47] width 9 height 9
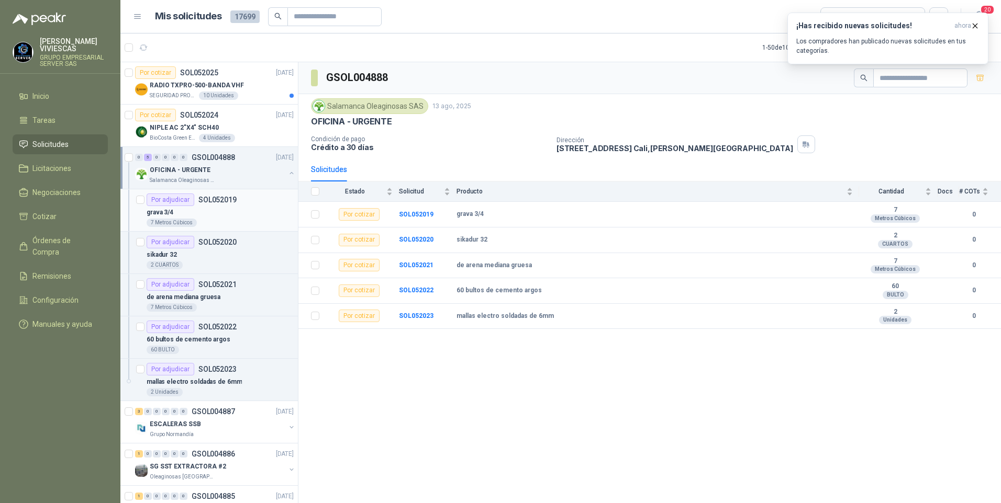
click at [161, 211] on p "grava 3/4" at bounding box center [160, 213] width 27 height 10
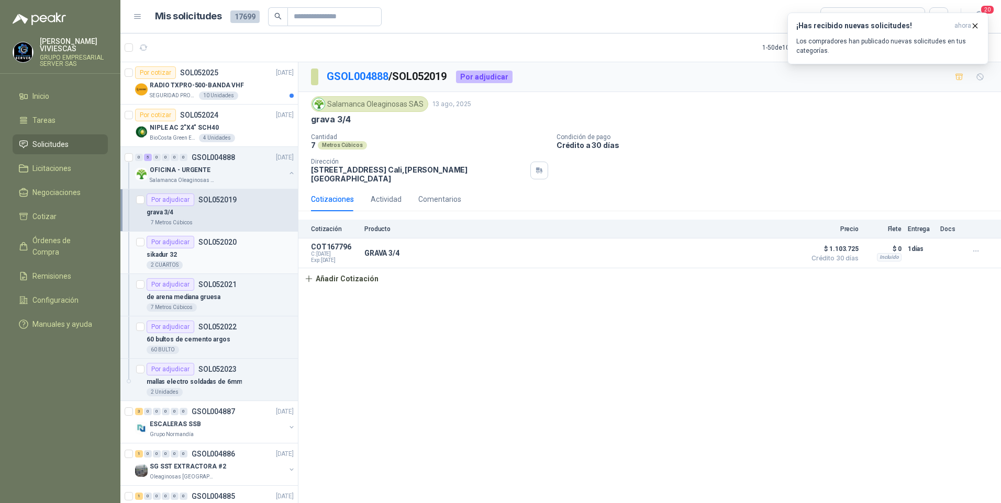
click at [162, 254] on p "sikadur 32" at bounding box center [162, 255] width 30 height 10
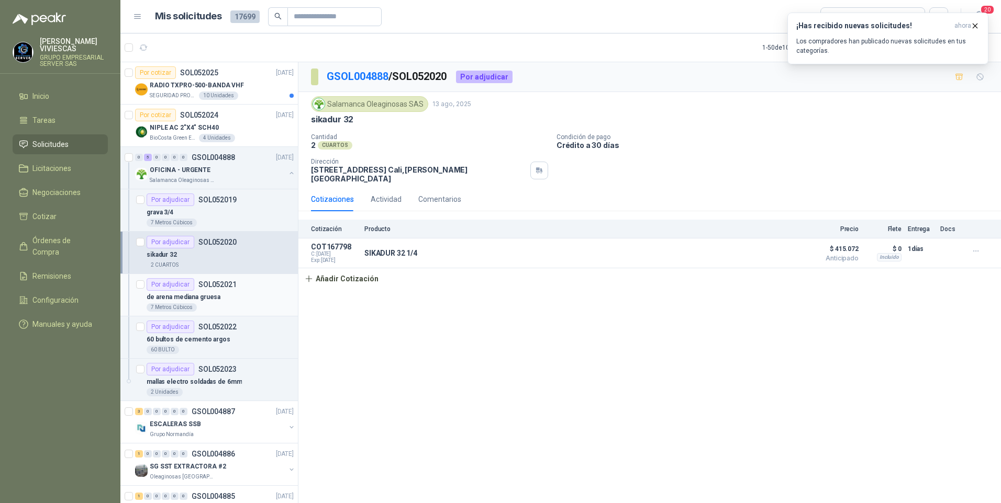
click at [175, 298] on p "de arena mediana gruesa" at bounding box center [184, 298] width 74 height 10
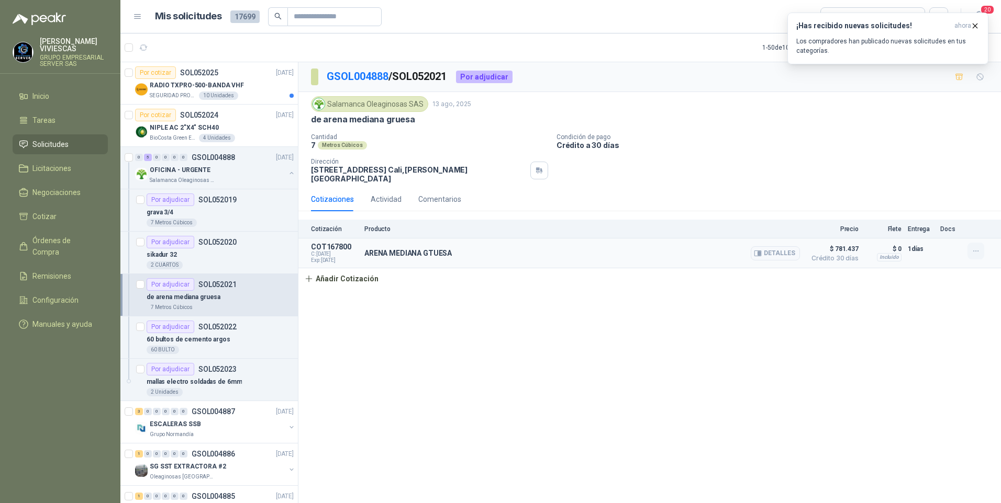
click at [975, 247] on icon "button" at bounding box center [975, 251] width 9 height 9
click at [931, 203] on button "Editar" at bounding box center [955, 202] width 84 height 17
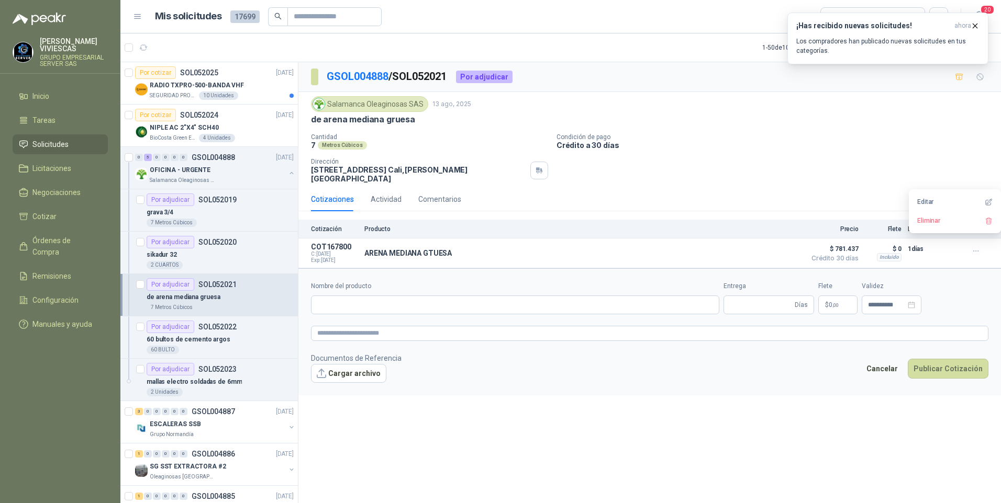
type input "**********"
type input "*"
click at [376, 296] on input "**********" at bounding box center [543, 305] width 464 height 19
type input "**********"
click at [948, 359] on button "Guardar cambios" at bounding box center [952, 369] width 72 height 20
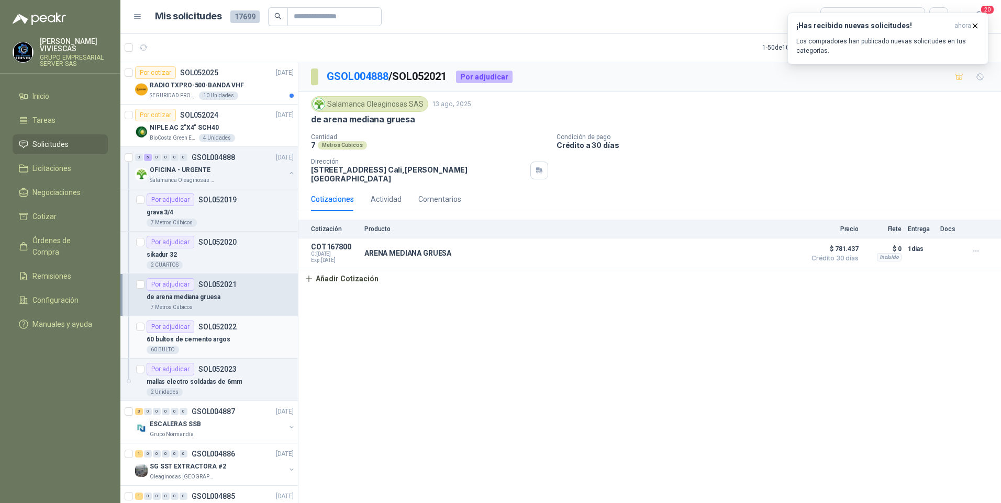
click at [179, 341] on p "60 bultos de cemento argos" at bounding box center [189, 340] width 84 height 10
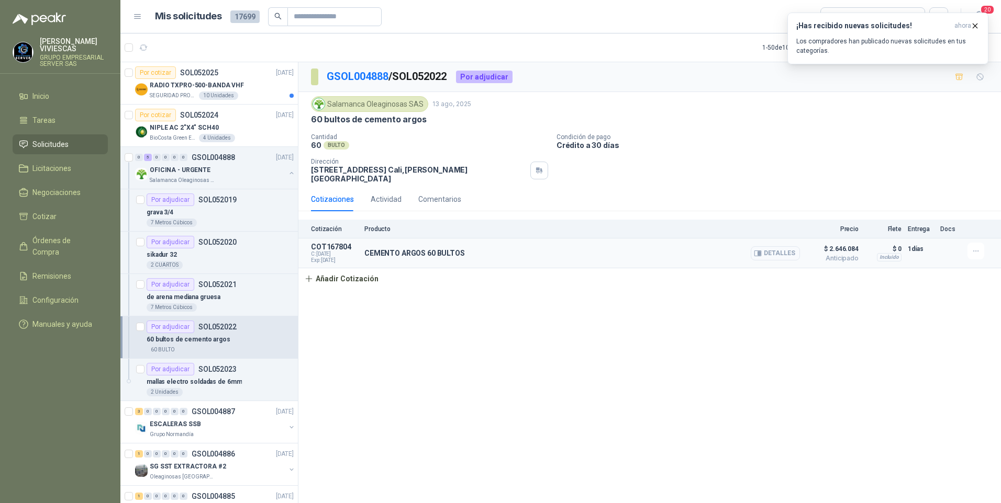
click at [780, 246] on button "Detalles" at bounding box center [774, 253] width 49 height 14
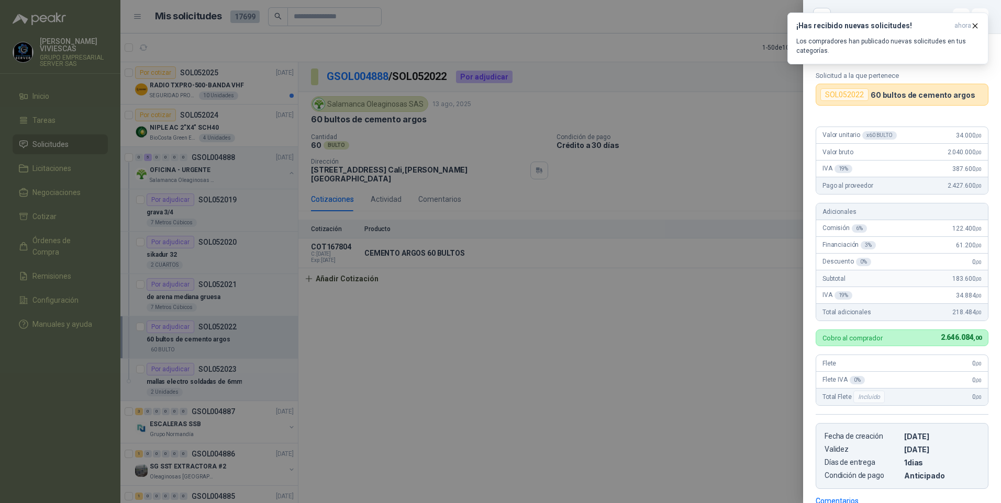
drag, startPoint x: 568, startPoint y: 371, endPoint x: 585, endPoint y: 356, distance: 22.3
click at [568, 371] on div at bounding box center [500, 251] width 1001 height 503
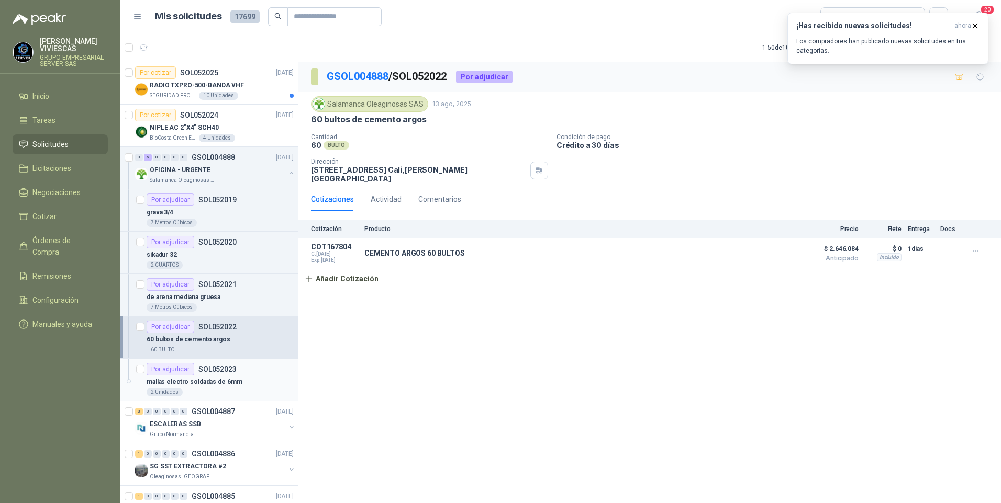
click at [202, 383] on p "mallas electro soldadas de 6mm" at bounding box center [194, 382] width 95 height 10
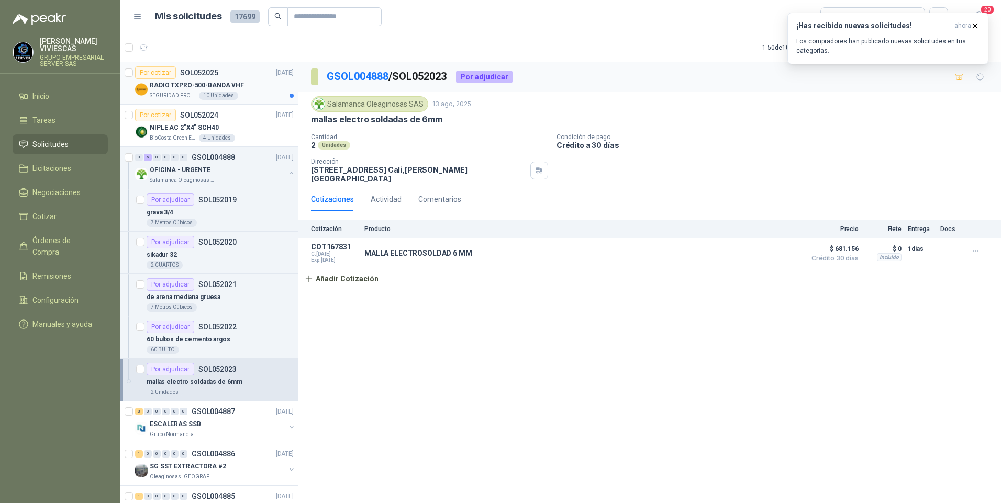
drag, startPoint x: 183, startPoint y: 84, endPoint x: 212, endPoint y: 103, distance: 34.6
click at [183, 84] on p "RADIO TXPRO-500-BANDA VHF" at bounding box center [197, 86] width 94 height 10
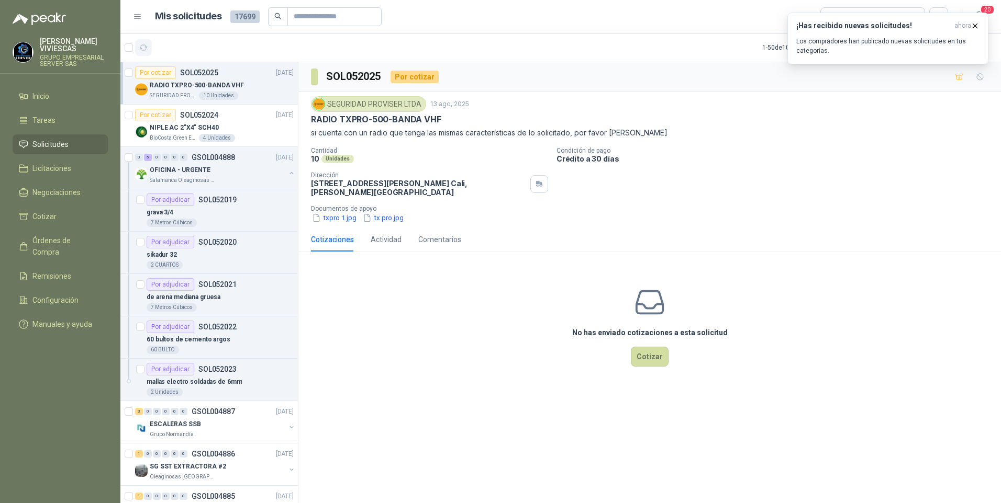
click at [149, 44] on button "button" at bounding box center [143, 47] width 17 height 17
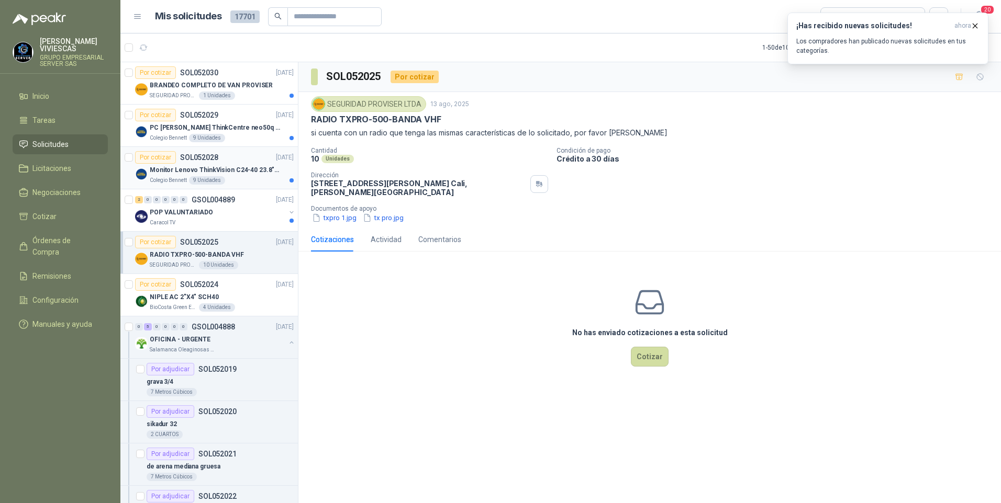
click at [168, 172] on p "Monitor Lenovo ThinkVision C24-40 23.8" 3YW" at bounding box center [215, 170] width 130 height 10
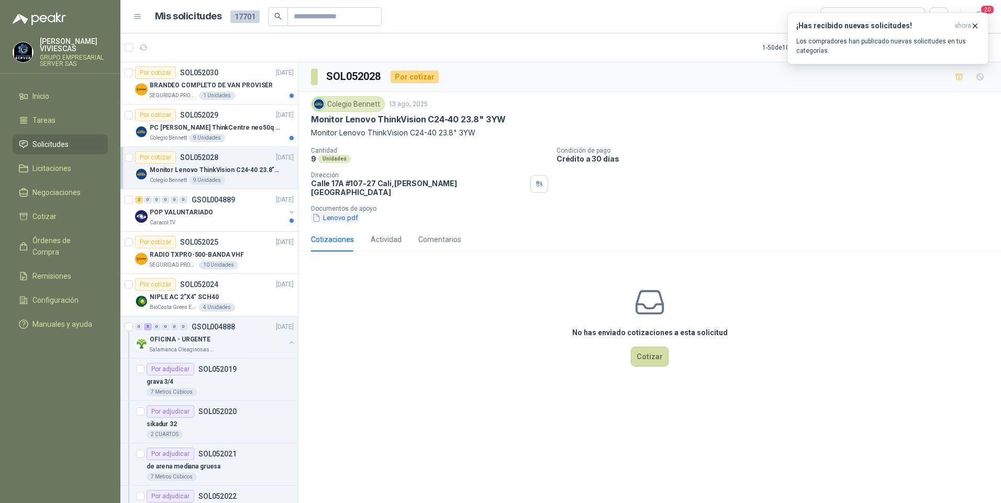
click at [339, 212] on button "Lenovo.pdf" at bounding box center [335, 217] width 48 height 11
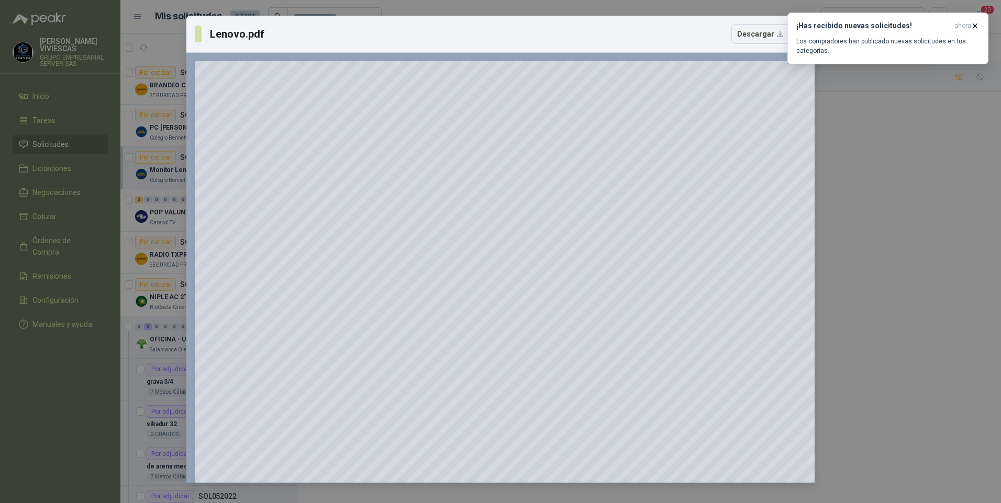
click at [890, 360] on div "Lenovo.pdf Descargar 150 %" at bounding box center [500, 251] width 1001 height 503
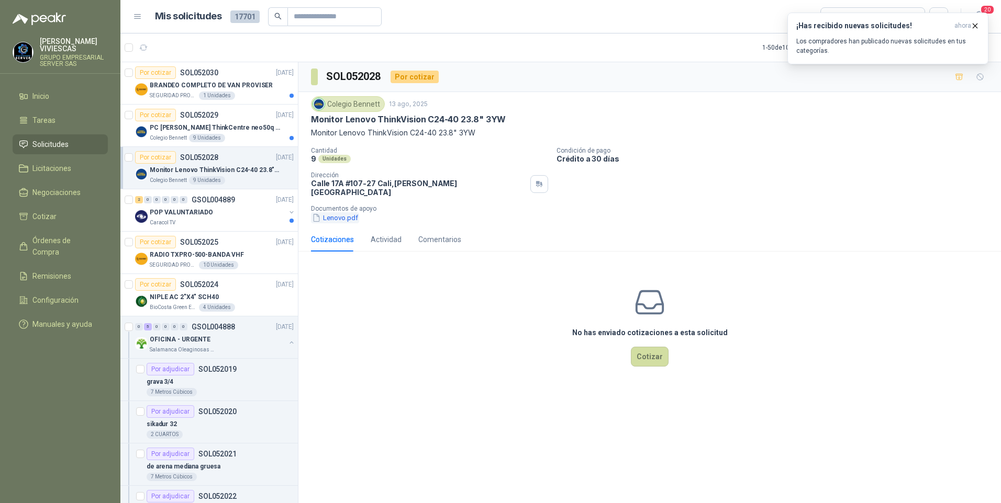
click at [335, 213] on button "Lenovo.pdf" at bounding box center [335, 217] width 48 height 11
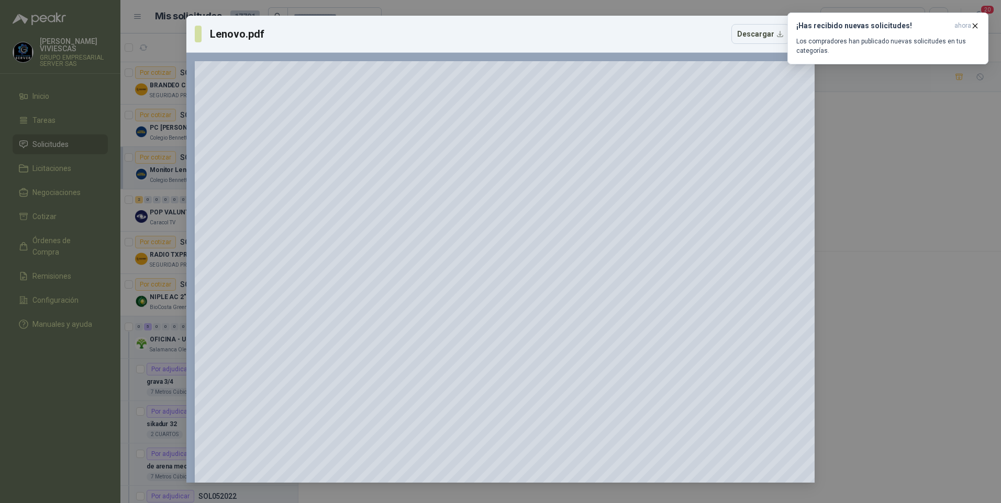
click at [834, 338] on div "Lenovo.pdf Descargar 150 %" at bounding box center [500, 251] width 1001 height 503
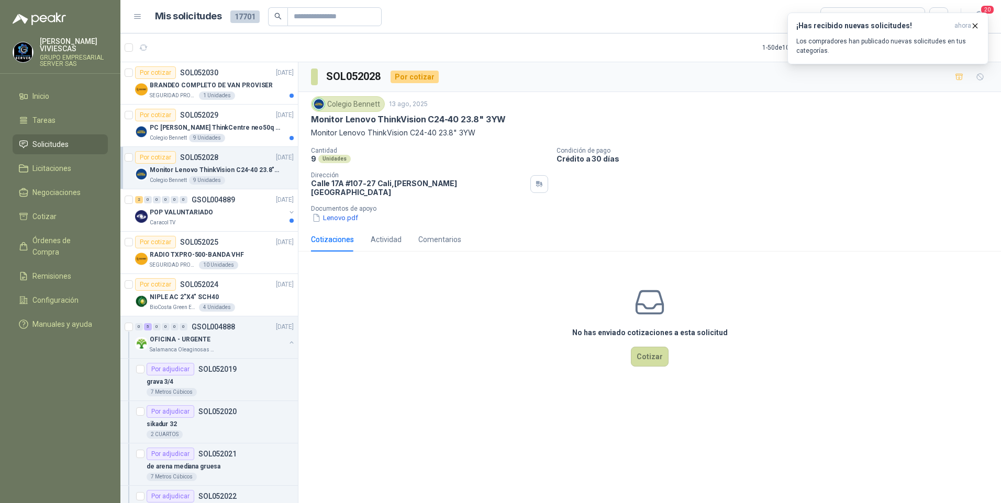
click at [175, 171] on p "Monitor Lenovo ThinkVision C24-40 23.8" 3YW" at bounding box center [215, 170] width 130 height 10
click at [174, 124] on p "PC [PERSON_NAME] ThinkCentre neo50q Gen 4 Core i5 16Gb 512Gb SSD Win 11 Pro 3YW…" at bounding box center [215, 128] width 130 height 10
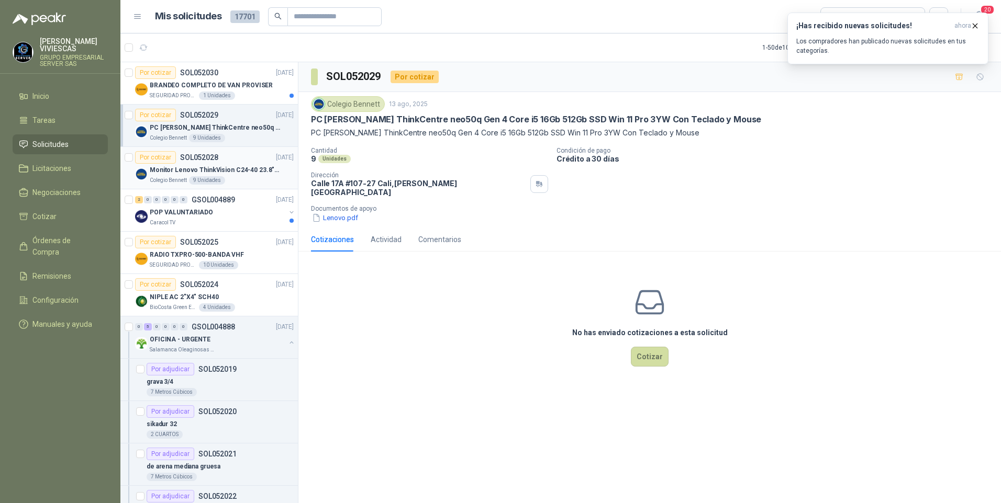
click at [165, 171] on p "Monitor Lenovo ThinkVision C24-40 23.8" 3YW" at bounding box center [215, 170] width 130 height 10
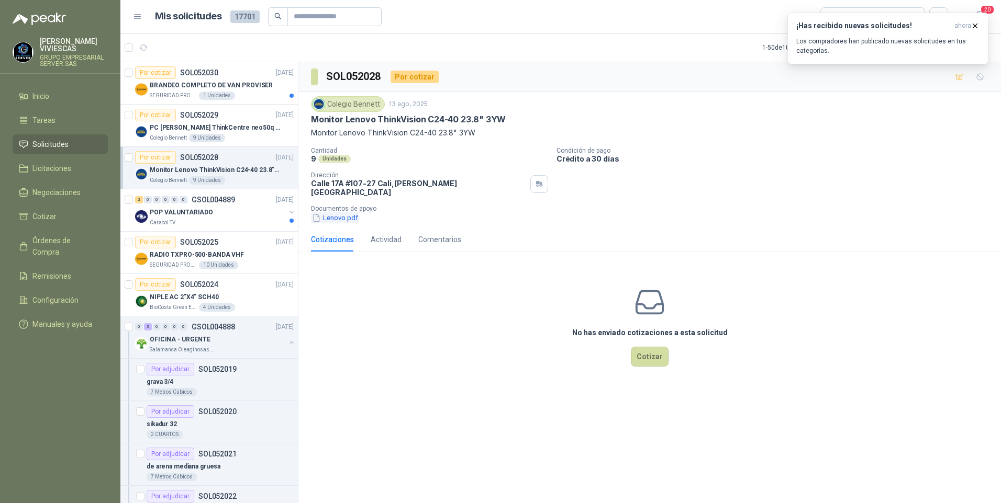
click at [342, 213] on button "Lenovo.pdf" at bounding box center [335, 217] width 48 height 11
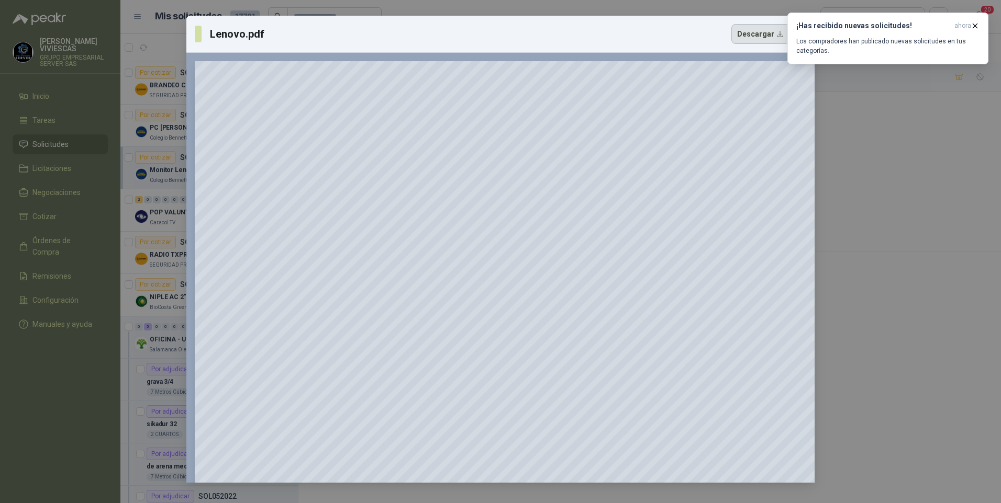
click at [752, 30] on button "Descargar" at bounding box center [760, 34] width 58 height 20
click at [872, 361] on div "Lenovo.pdf Descargar 150 %" at bounding box center [500, 251] width 1001 height 503
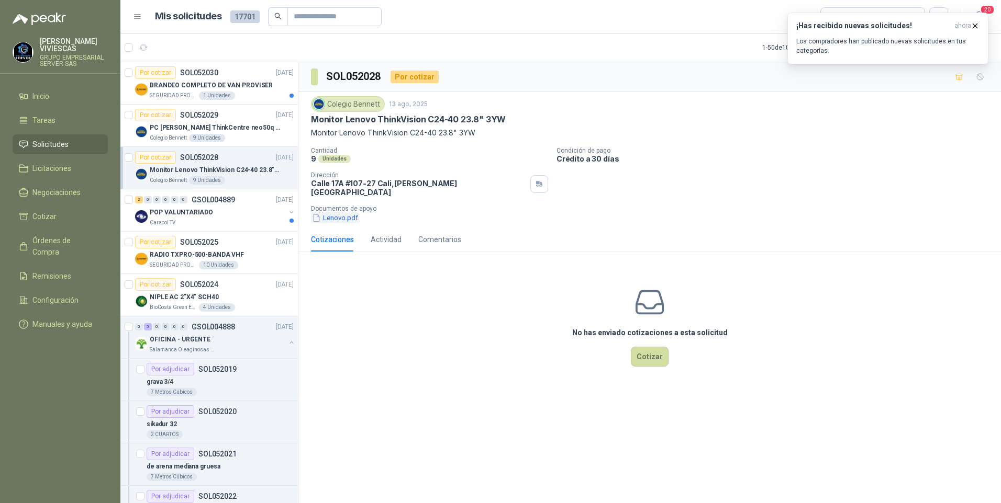
click at [339, 214] on button "Lenovo.pdf" at bounding box center [335, 217] width 48 height 11
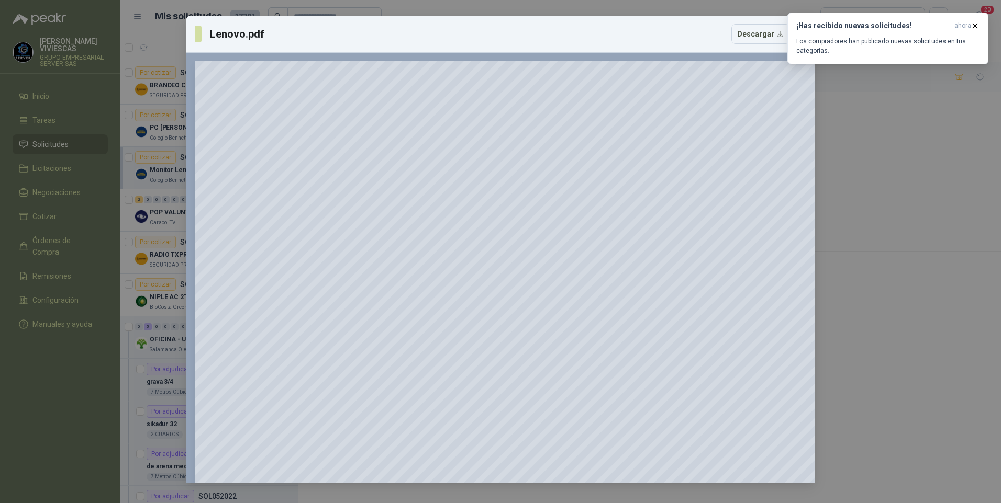
click at [871, 249] on div "Lenovo.pdf Descargar 150 %" at bounding box center [500, 251] width 1001 height 503
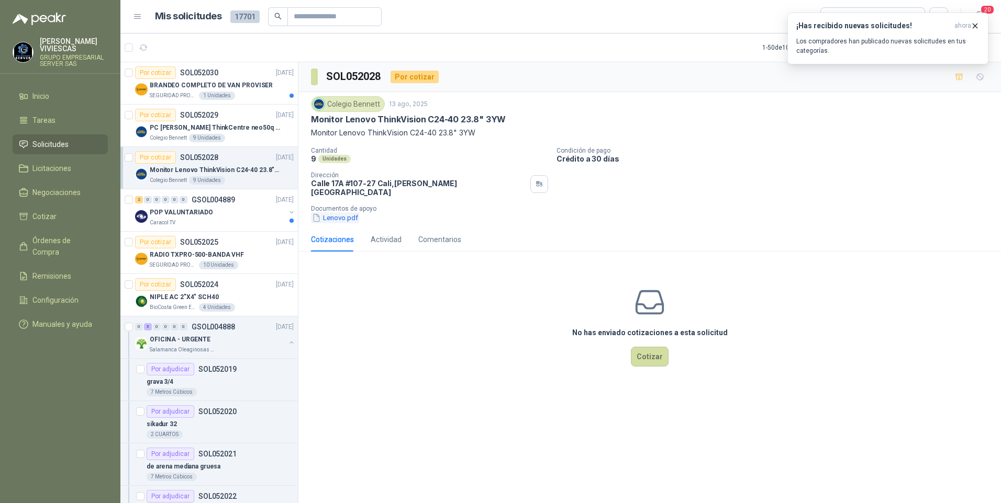
click at [341, 212] on button "Lenovo.pdf" at bounding box center [335, 217] width 48 height 11
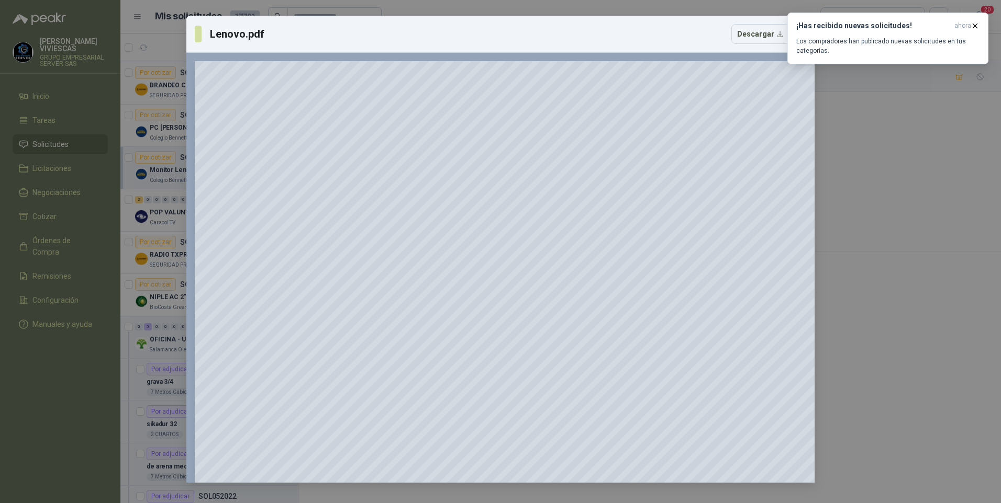
click at [912, 395] on div "Lenovo.pdf Descargar 150 %" at bounding box center [500, 251] width 1001 height 503
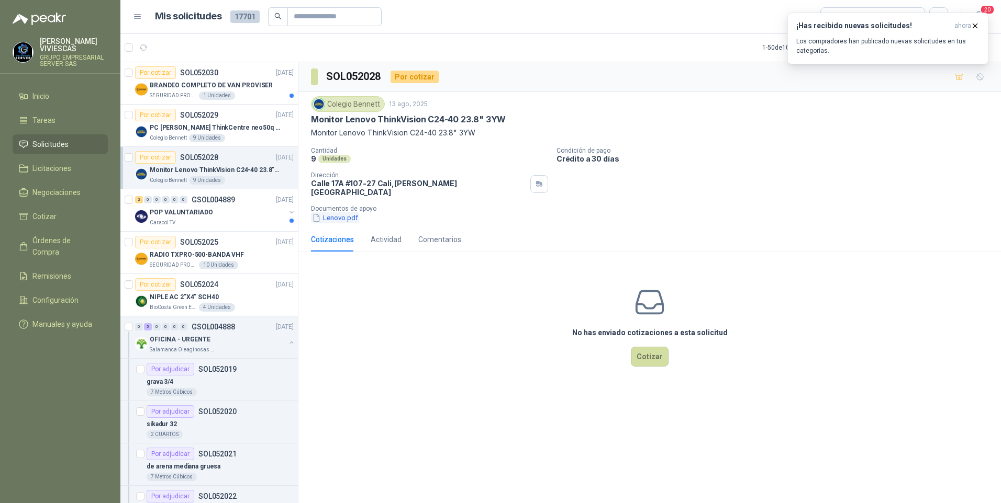
click at [334, 212] on button "Lenovo.pdf" at bounding box center [335, 217] width 48 height 11
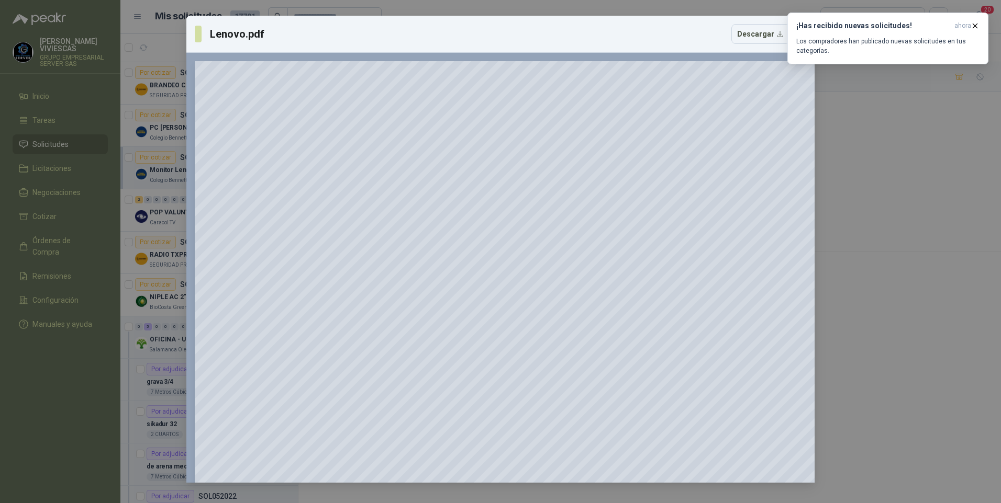
click at [91, 198] on div "Lenovo.pdf Descargar 150 %" at bounding box center [500, 251] width 1001 height 503
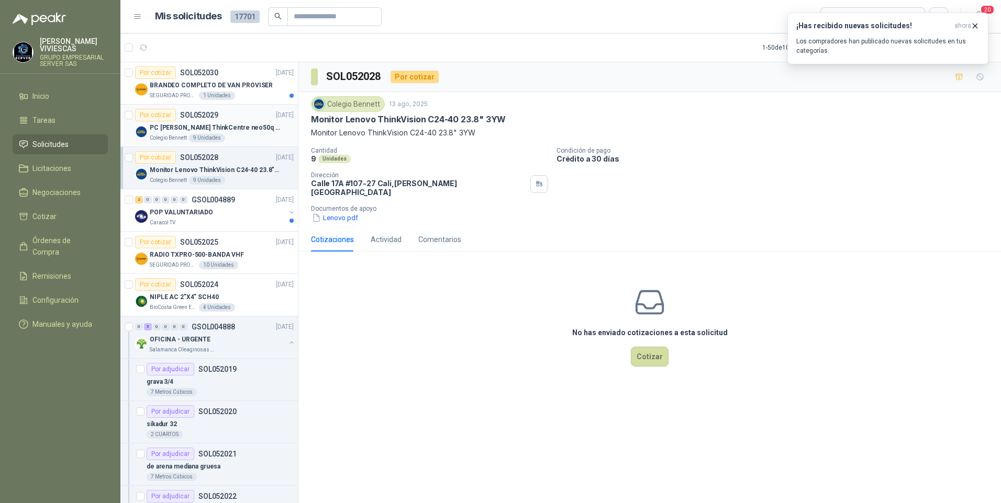
click at [237, 131] on p "PC [PERSON_NAME] ThinkCentre neo50q Gen 4 Core i5 16Gb 512Gb SSD Win 11 Pro 3YW…" at bounding box center [215, 128] width 130 height 10
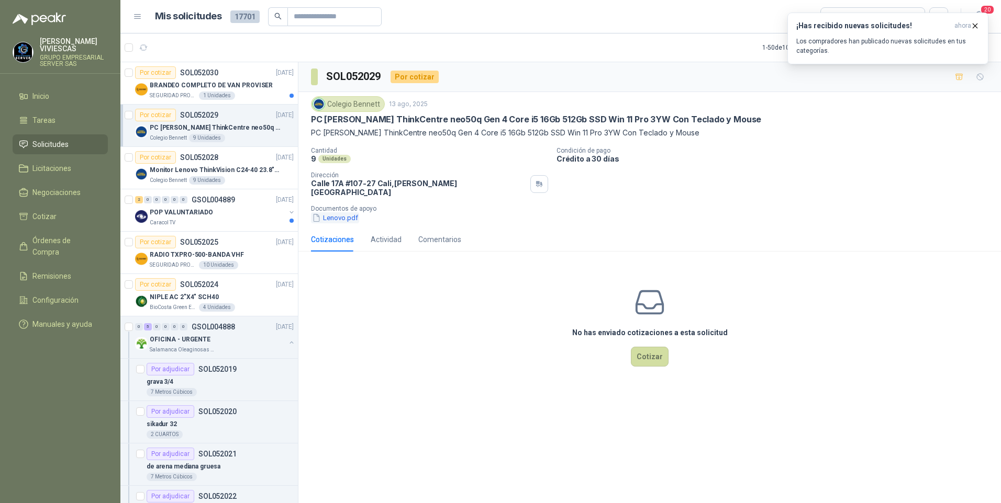
click at [346, 215] on button "Lenovo.pdf" at bounding box center [335, 217] width 48 height 11
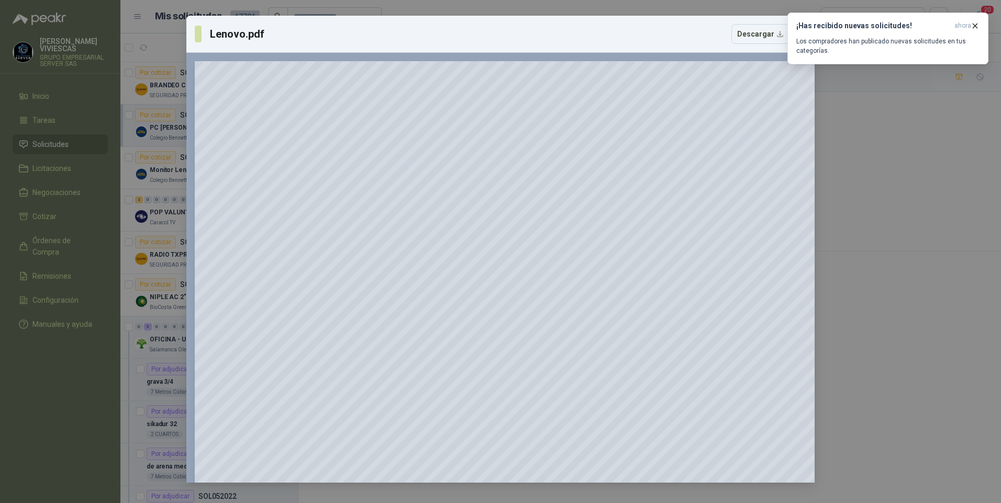
click at [879, 292] on div "Lenovo.pdf Descargar 150 %" at bounding box center [500, 251] width 1001 height 503
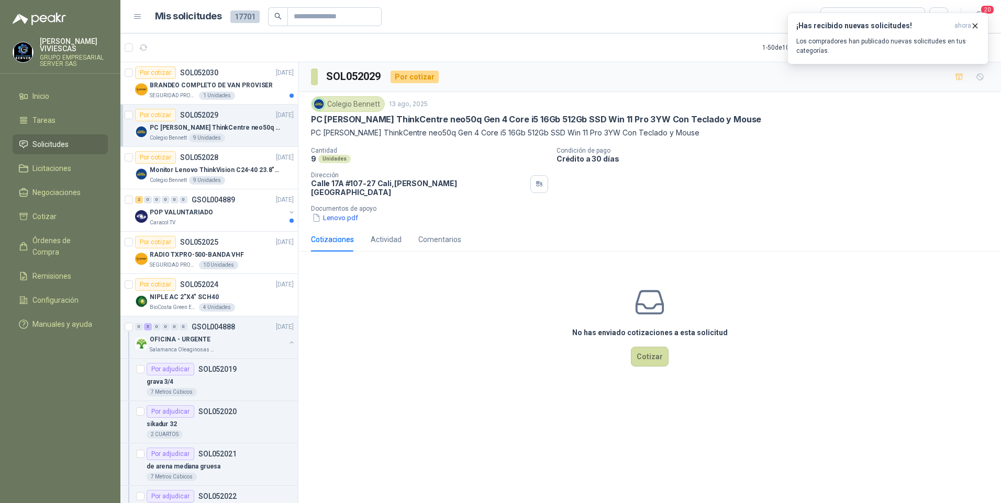
click at [174, 128] on p "PC [PERSON_NAME] ThinkCentre neo50q Gen 4 Core i5 16Gb 512Gb SSD Win 11 Pro 3YW…" at bounding box center [215, 128] width 130 height 10
click at [171, 170] on p "Monitor Lenovo ThinkVision C24-40 23.8" 3YW" at bounding box center [215, 170] width 130 height 10
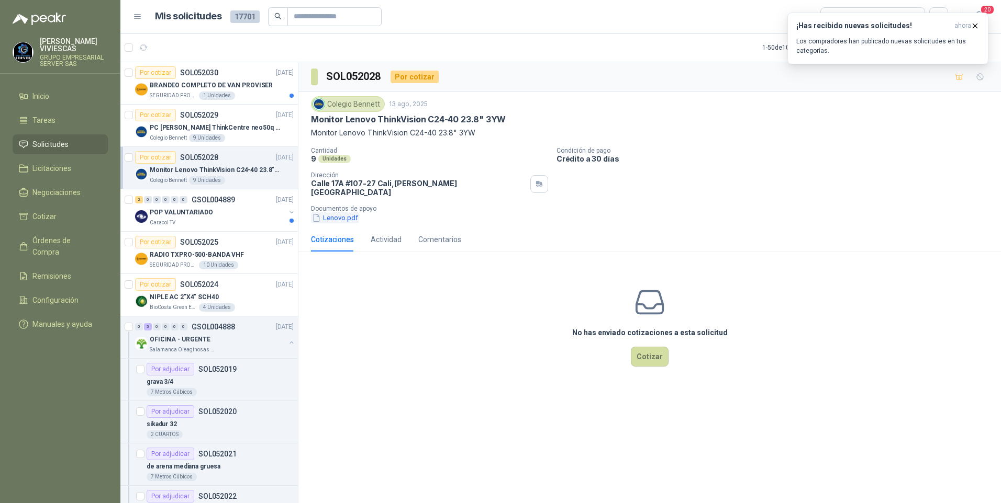
click at [342, 215] on button "Lenovo.pdf" at bounding box center [335, 217] width 48 height 11
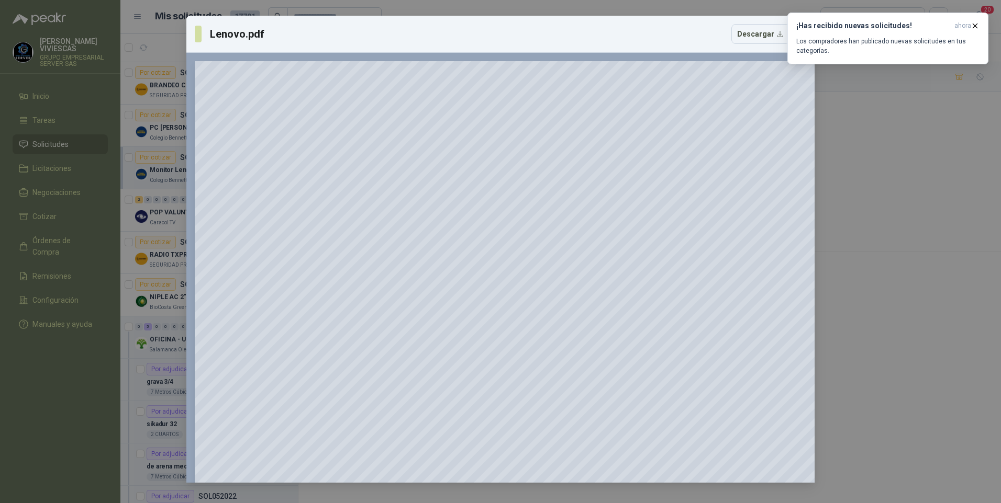
click at [902, 335] on div "Lenovo.pdf Descargar 150 %" at bounding box center [500, 251] width 1001 height 503
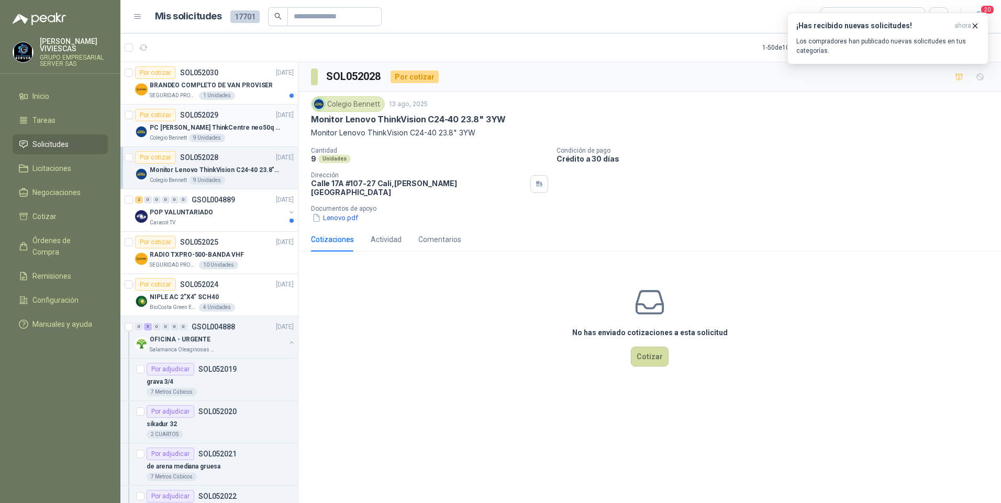
click at [182, 130] on p "PC [PERSON_NAME] ThinkCentre neo50q Gen 4 Core i5 16Gb 512Gb SSD Win 11 Pro 3YW…" at bounding box center [215, 128] width 130 height 10
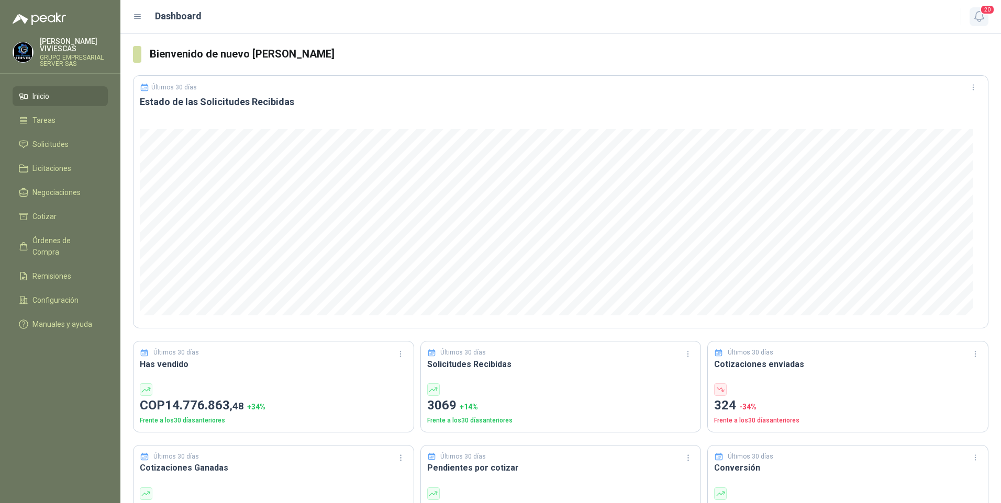
click at [979, 25] on button "20" at bounding box center [978, 16] width 19 height 19
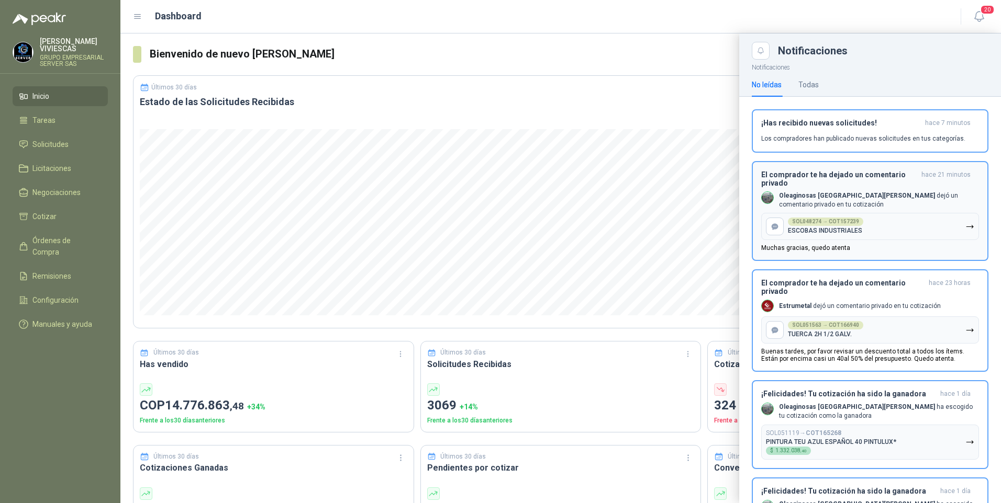
click at [815, 251] on p "Muchas gracias, quedo atenta" at bounding box center [805, 247] width 89 height 7
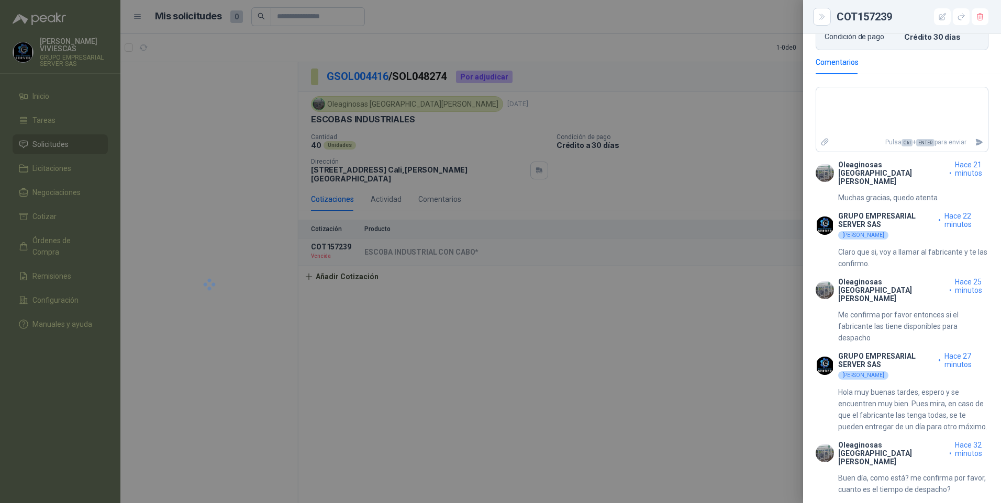
scroll to position [447, 0]
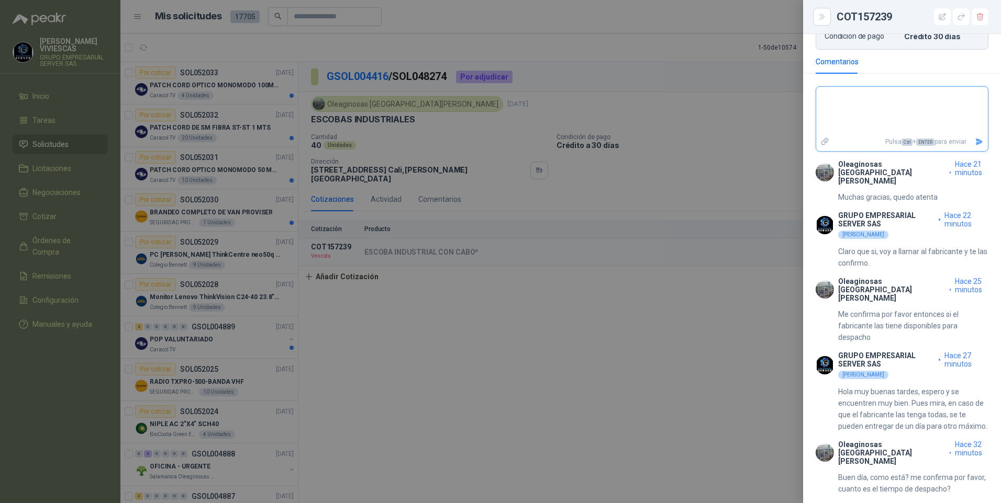
click at [846, 114] on textarea at bounding box center [902, 111] width 172 height 44
type textarea "*"
type textarea "**"
type textarea "***"
type textarea "****"
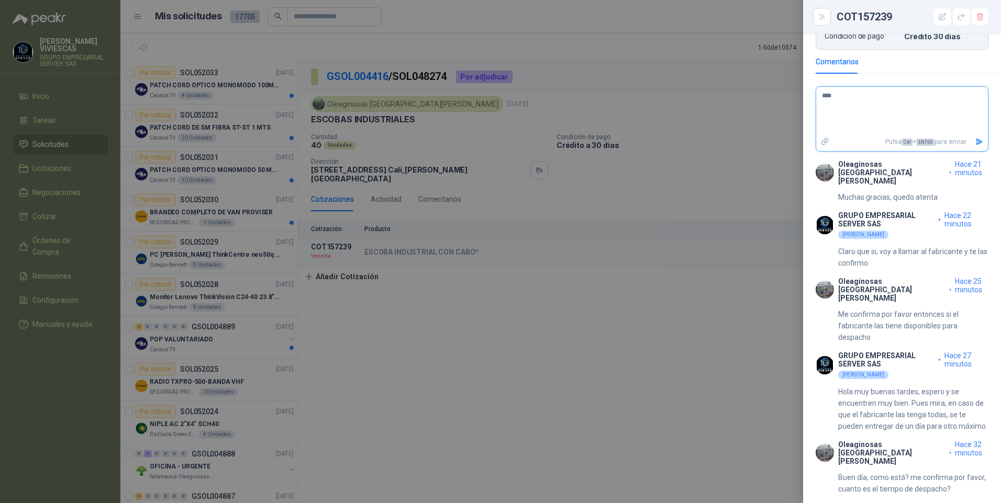
type textarea "*****"
type textarea "****"
type textarea "***"
type textarea "**"
type textarea "*"
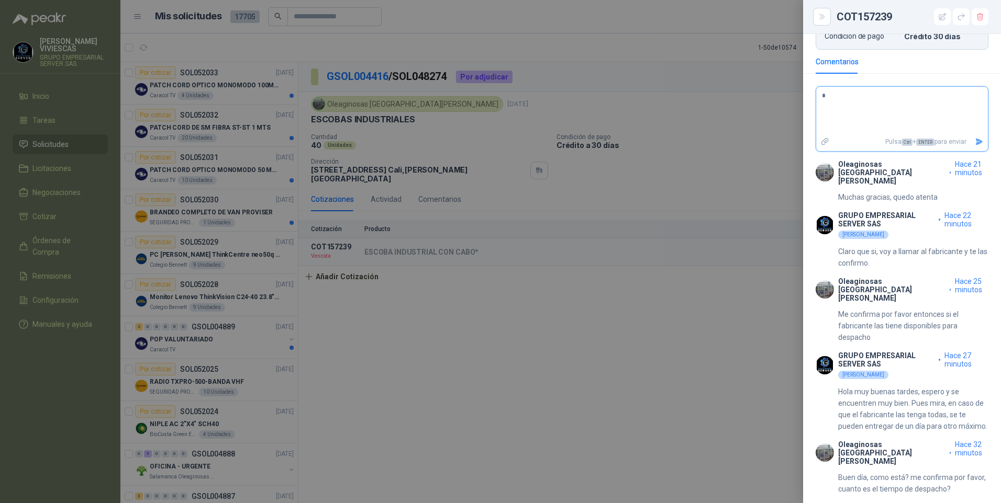
type textarea "**"
type textarea "***"
type textarea "****"
type textarea "*****"
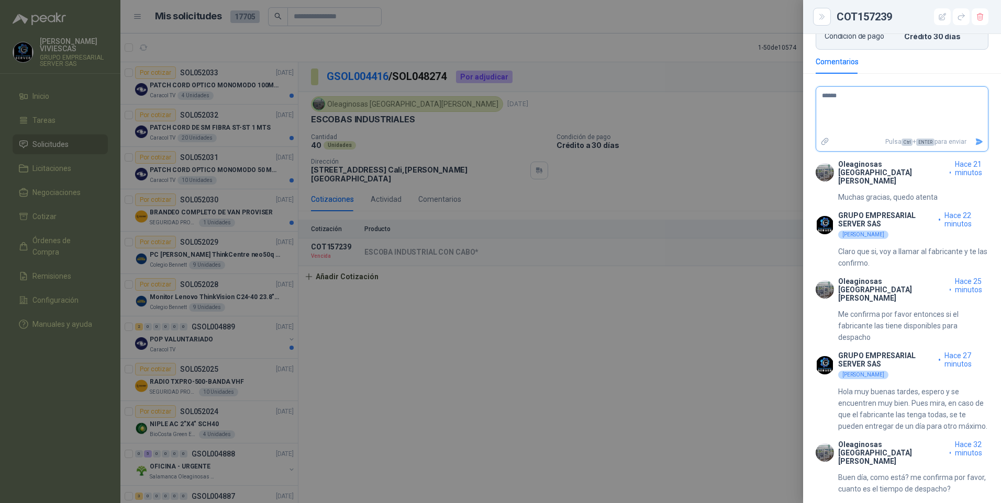
type textarea "*******"
type textarea "********"
type textarea "*********"
type textarea "**********"
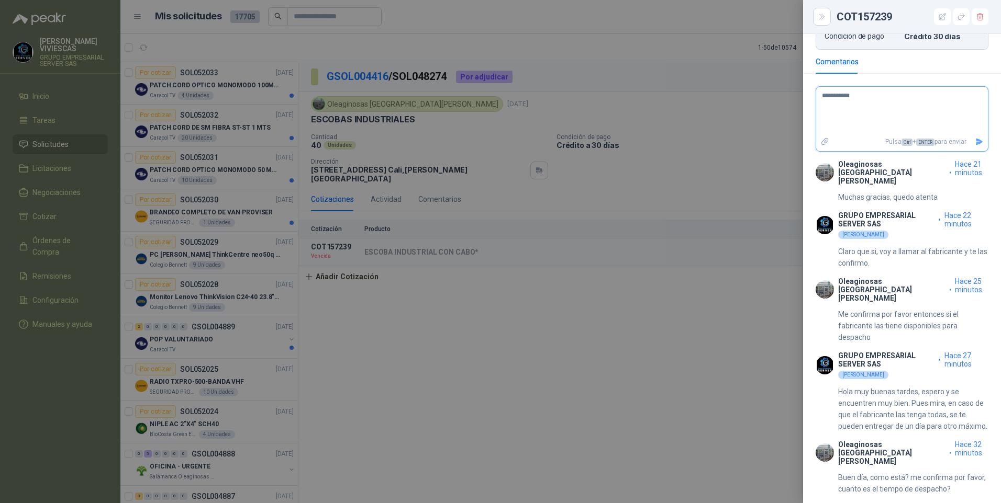
type textarea "**********"
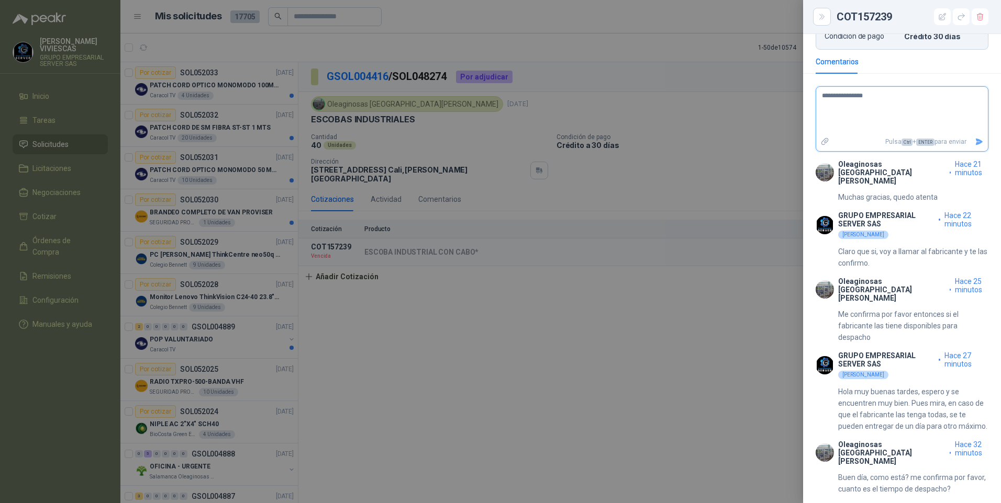
type textarea "**********"
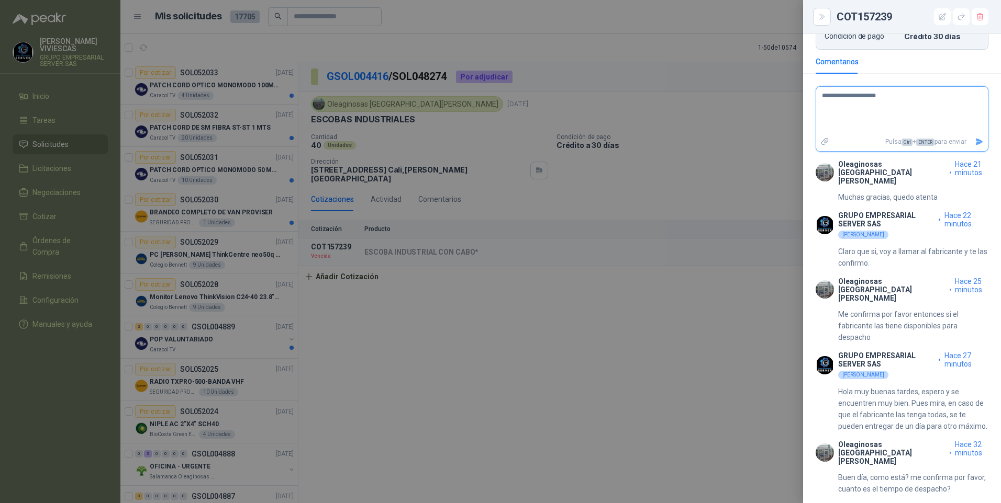
type textarea "**********"
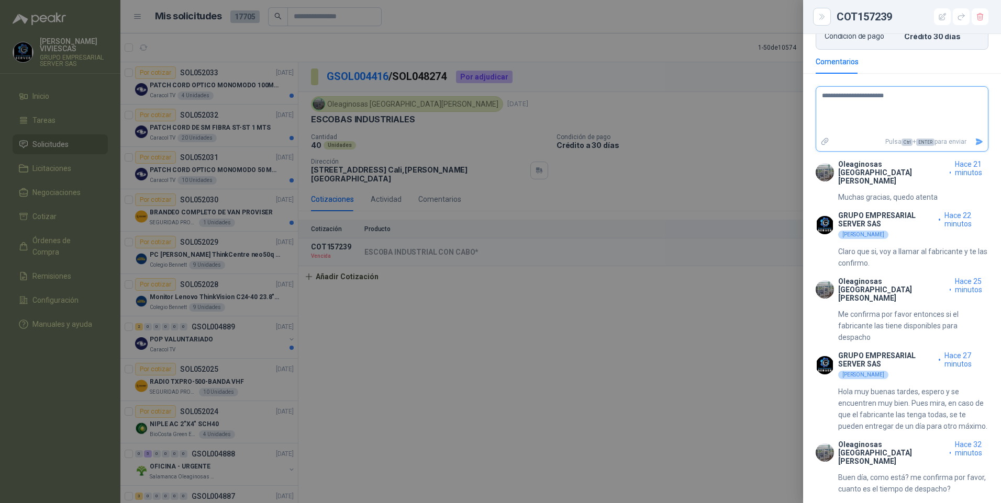
type textarea "**********"
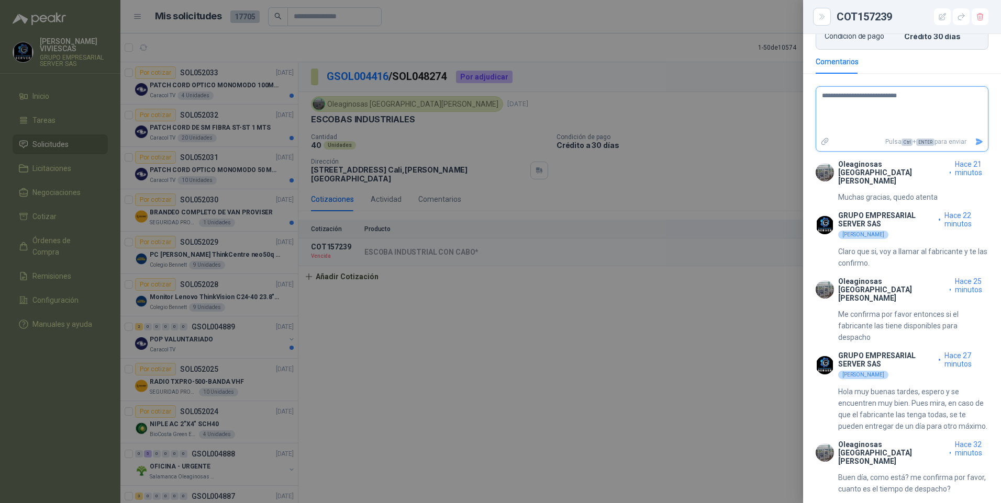
type textarea "**********"
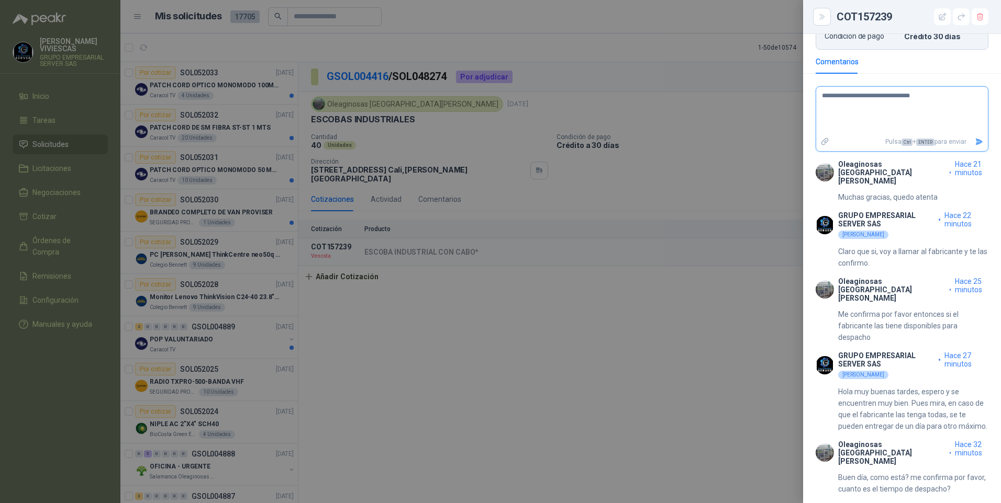
type textarea "**********"
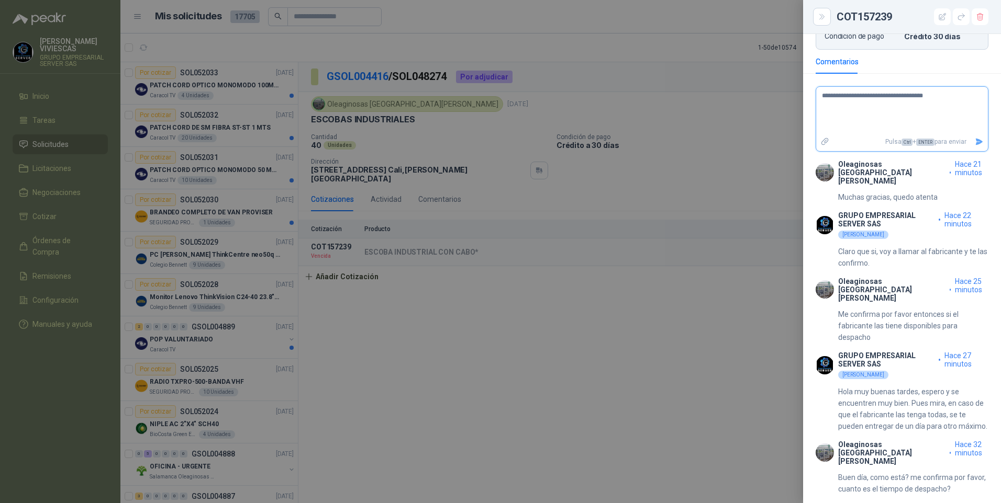
type textarea "**********"
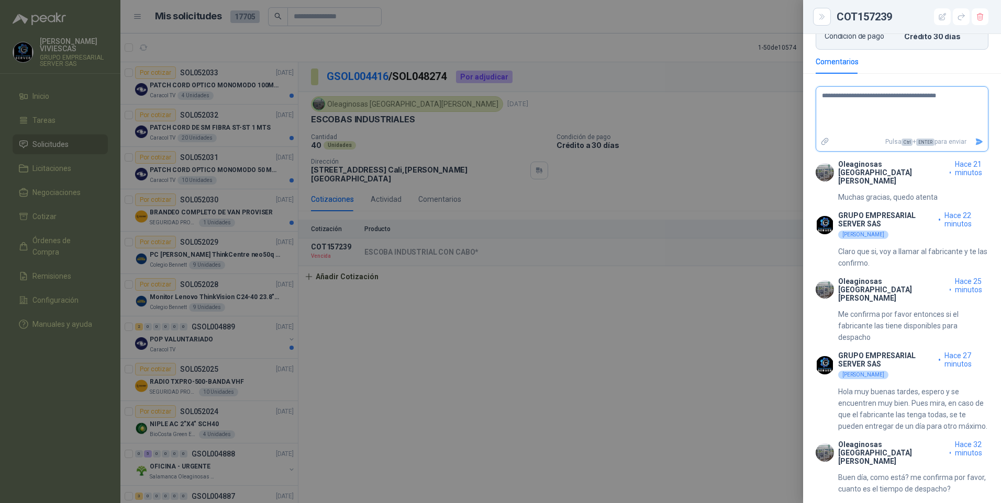
type textarea "**********"
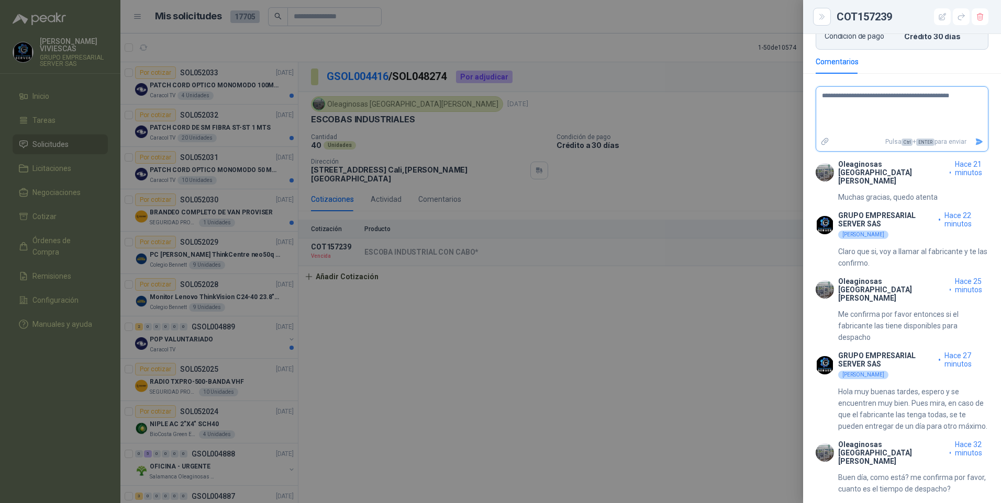
type textarea "**********"
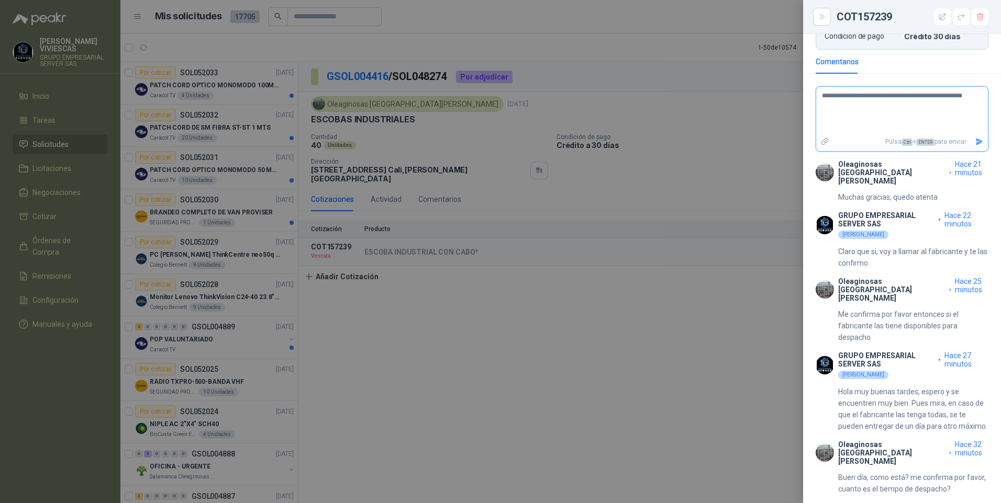
type textarea "**********"
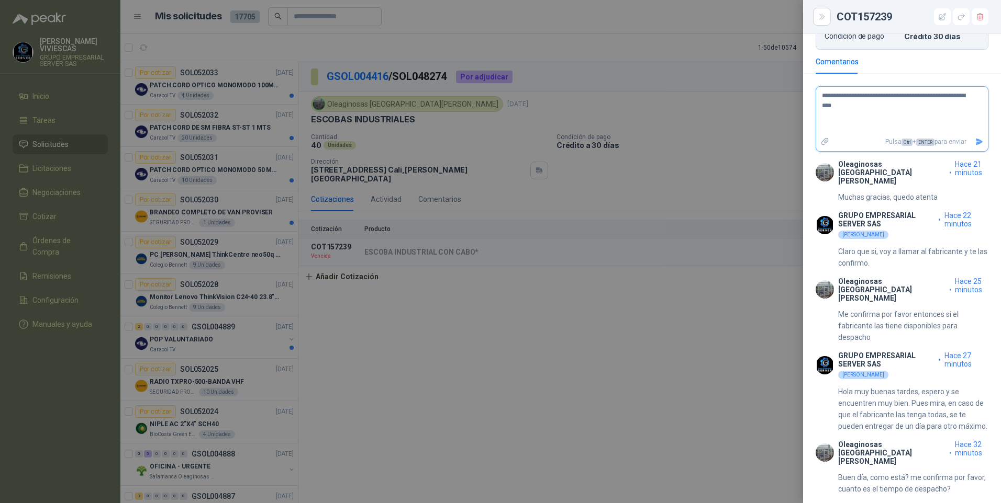
type textarea "**********"
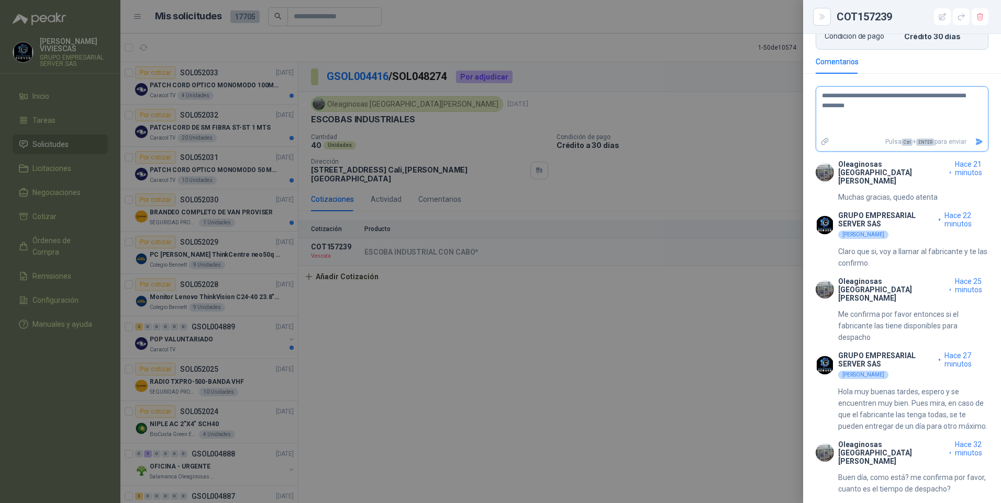
type textarea "**********"
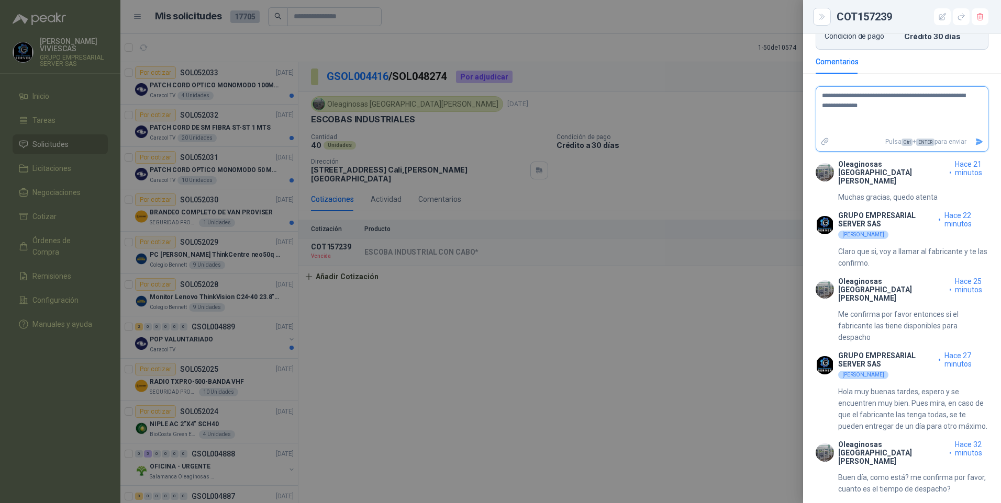
type textarea "**********"
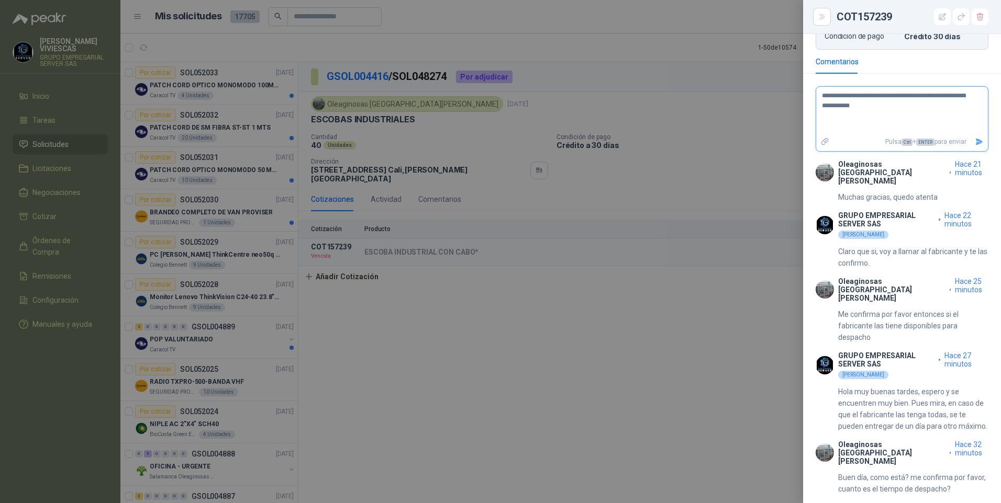
type textarea "**********"
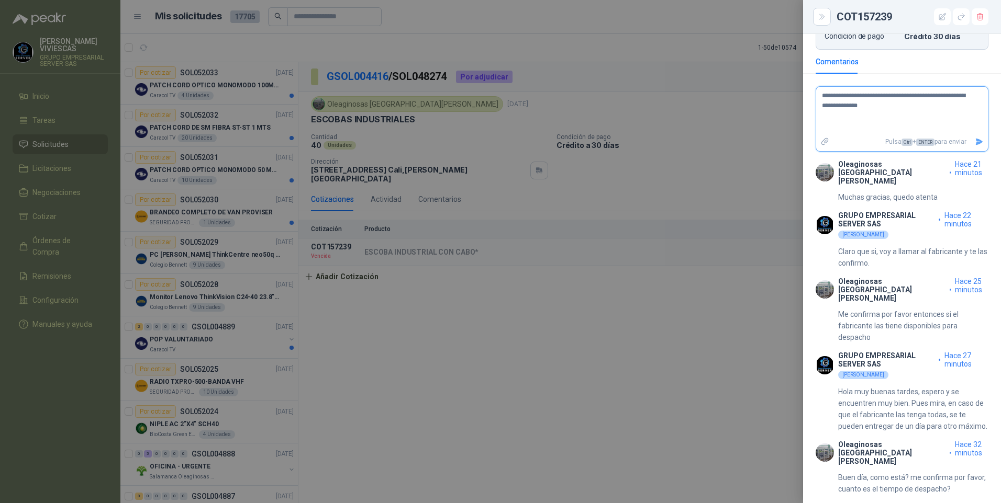
type textarea "**********"
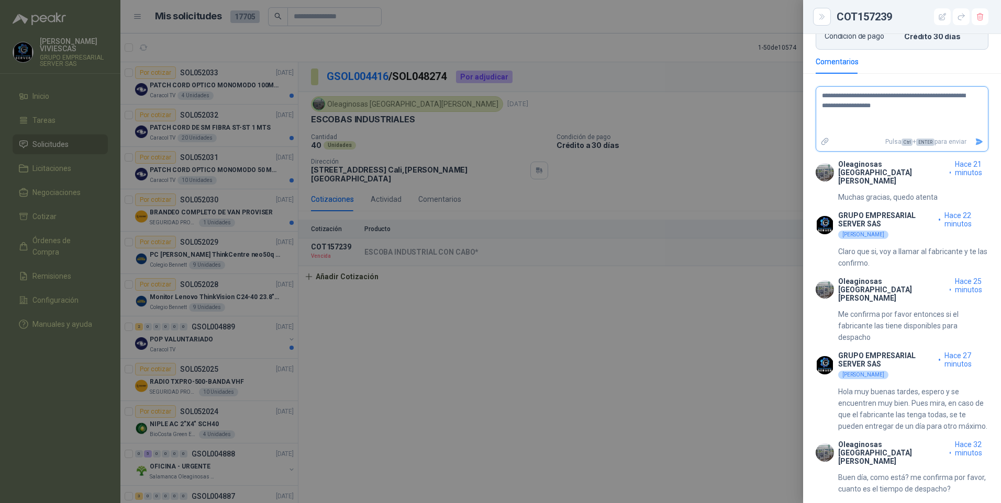
type textarea "**********"
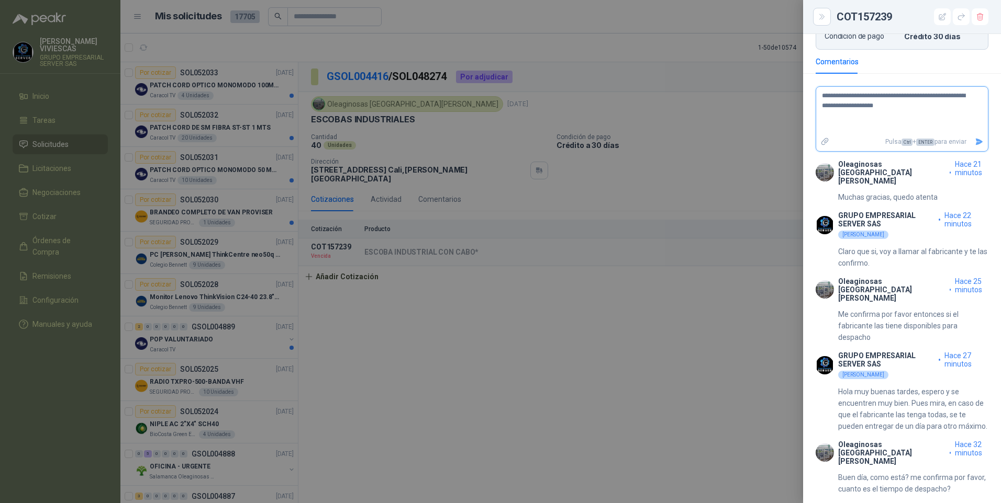
type textarea "**********"
click at [857, 105] on textarea "**********" at bounding box center [897, 111] width 163 height 44
click at [857, 103] on textarea "**********" at bounding box center [897, 111] width 163 height 44
click at [957, 124] on textarea "**********" at bounding box center [897, 111] width 163 height 44
click at [853, 123] on textarea "**********" at bounding box center [897, 111] width 163 height 44
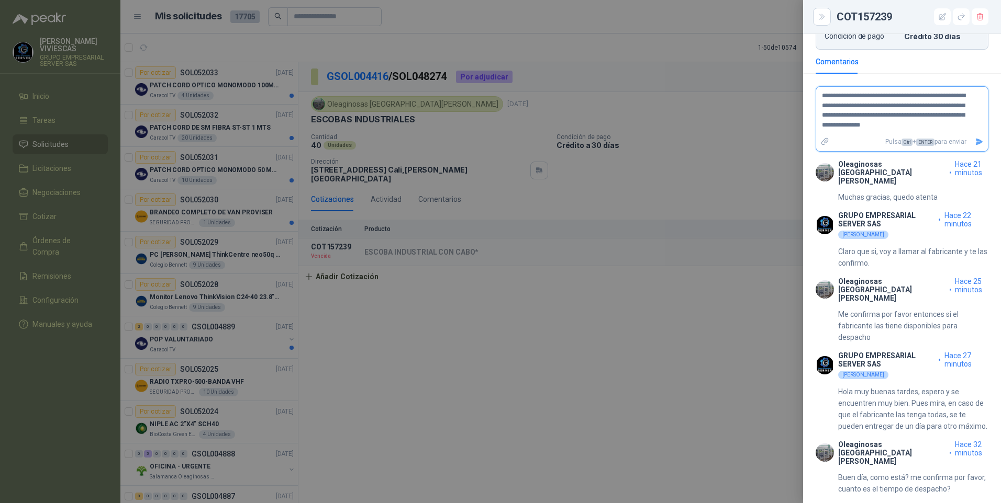
click at [921, 100] on textarea "**********" at bounding box center [897, 111] width 163 height 44
click at [925, 100] on textarea "**********" at bounding box center [897, 111] width 163 height 44
click at [954, 102] on textarea "**********" at bounding box center [897, 111] width 163 height 44
click at [850, 110] on textarea "**********" at bounding box center [897, 111] width 163 height 44
click at [924, 130] on textarea "**********" at bounding box center [897, 111] width 163 height 44
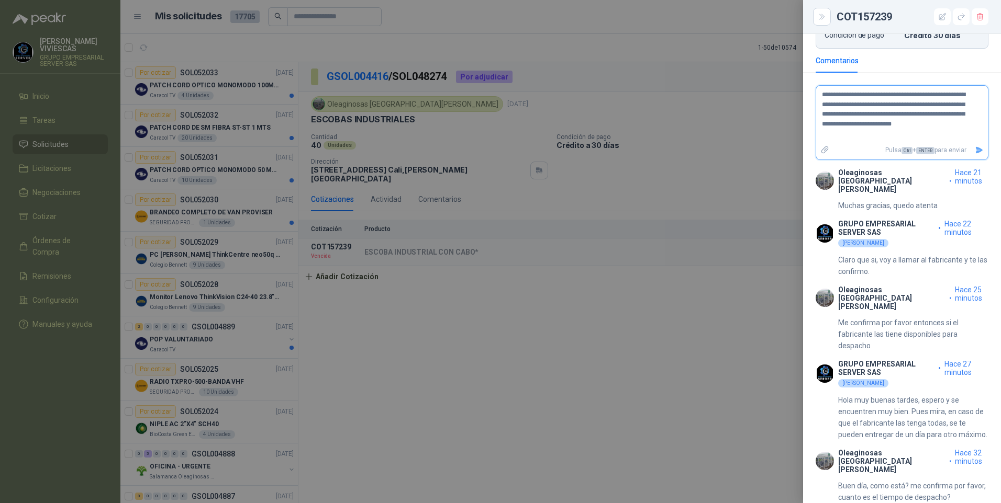
click at [974, 160] on button "Enviar" at bounding box center [978, 150] width 17 height 18
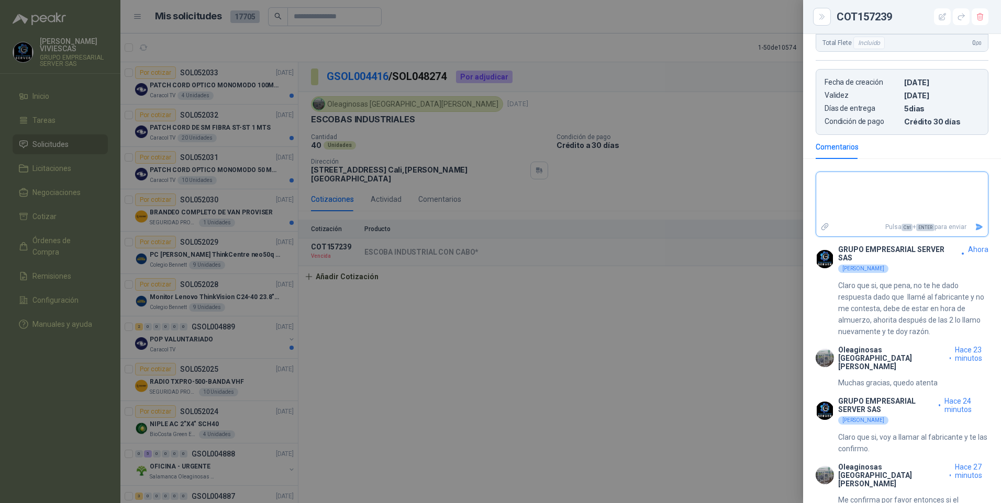
scroll to position [340, 0]
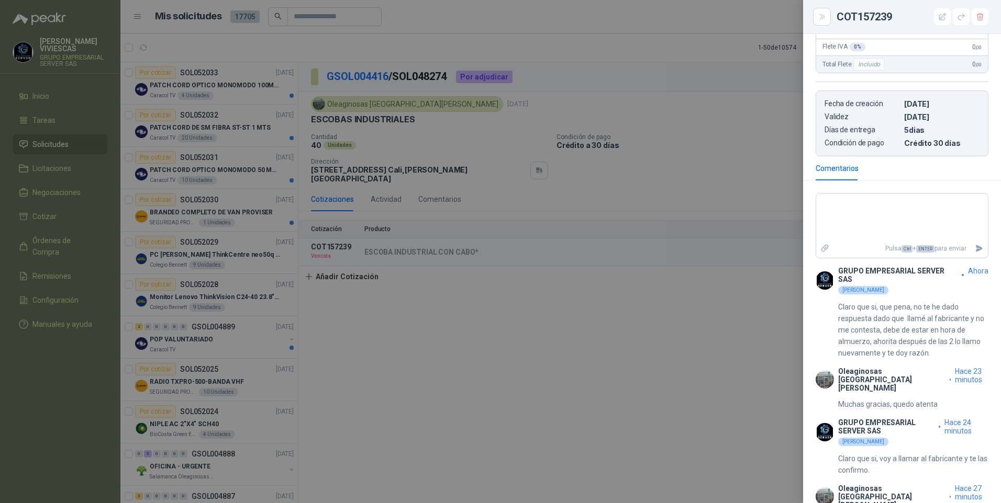
click at [397, 324] on div at bounding box center [500, 251] width 1001 height 503
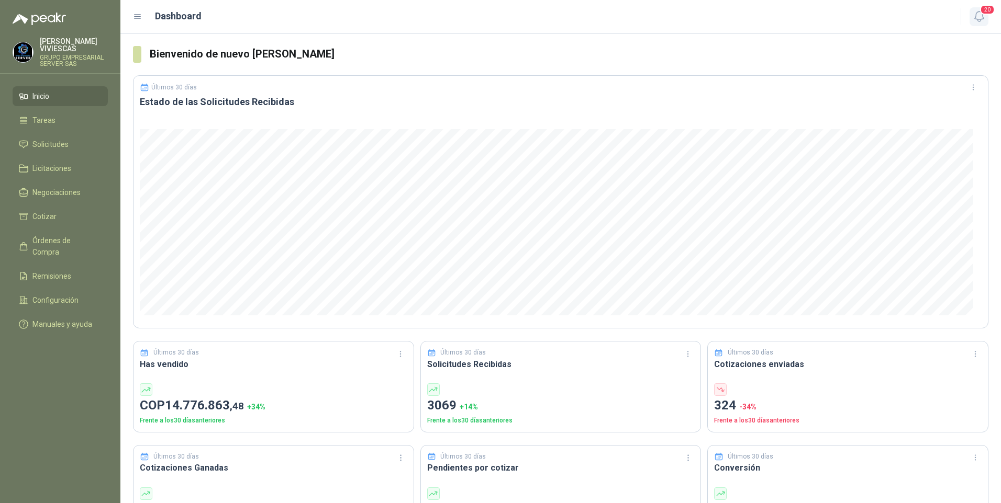
click at [979, 16] on icon "button" at bounding box center [978, 16] width 13 height 13
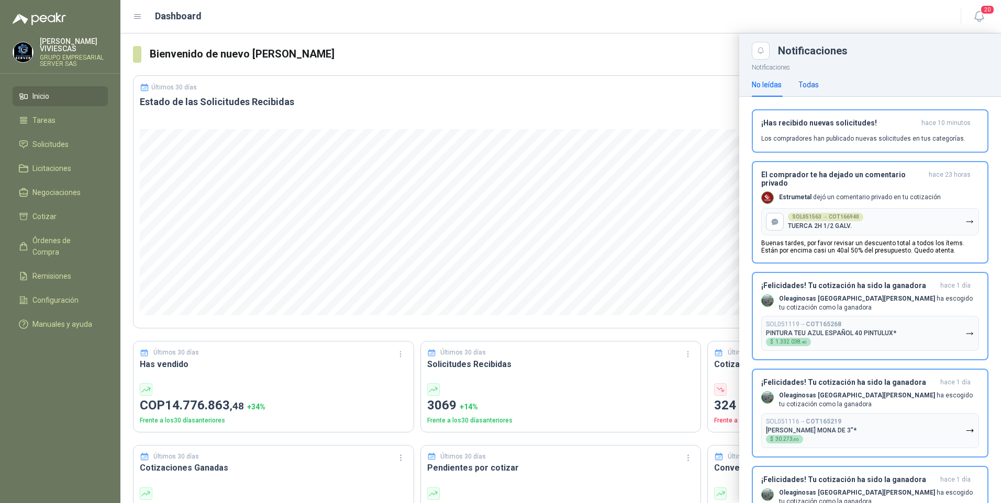
click at [807, 86] on div "Todas" at bounding box center [808, 85] width 20 height 12
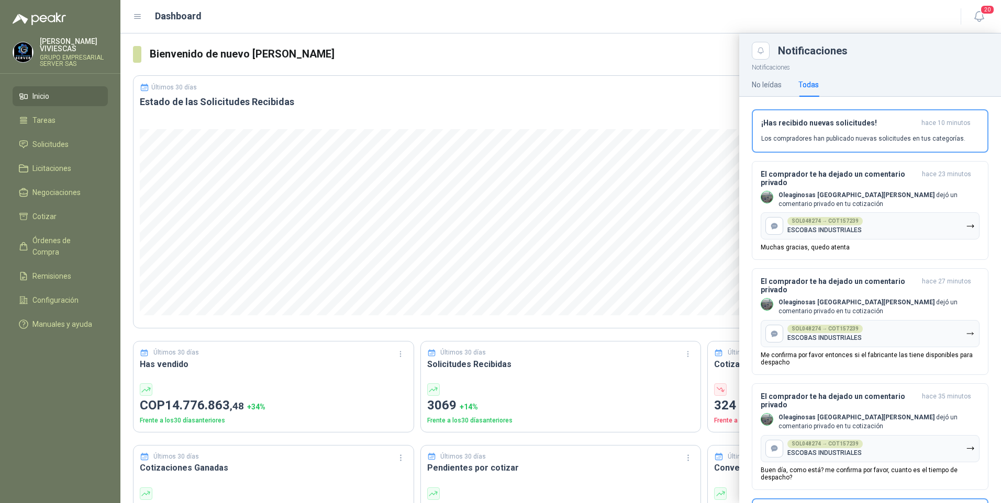
click at [476, 141] on div at bounding box center [560, 268] width 880 height 470
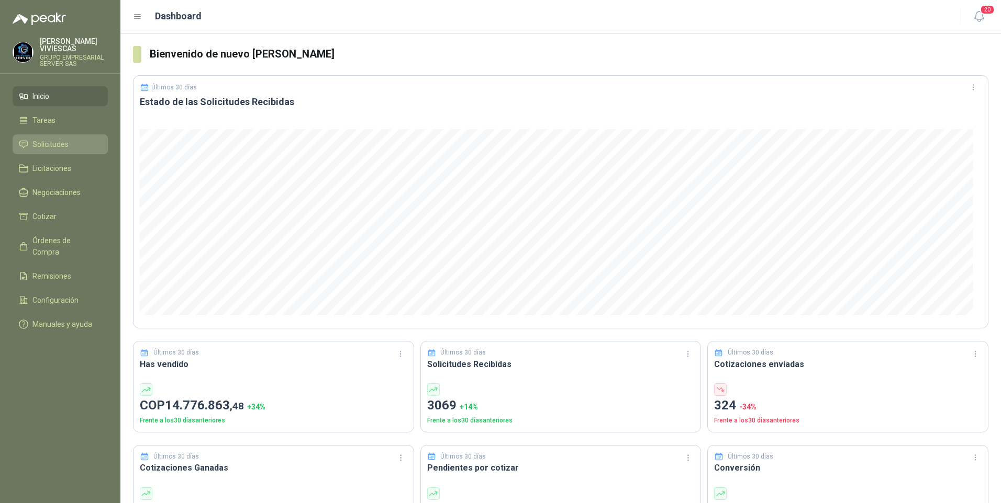
click at [53, 145] on span "Solicitudes" at bounding box center [50, 145] width 36 height 12
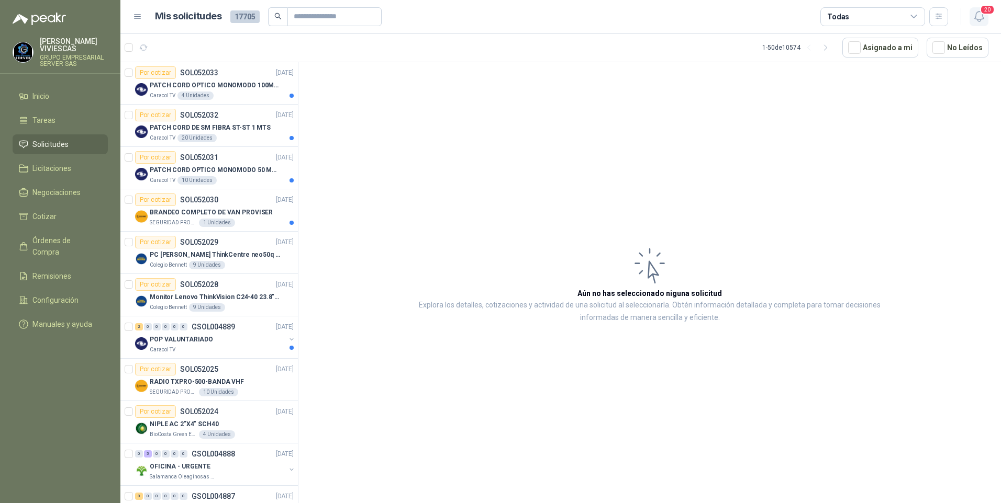
click at [982, 16] on icon "button" at bounding box center [978, 17] width 9 height 10
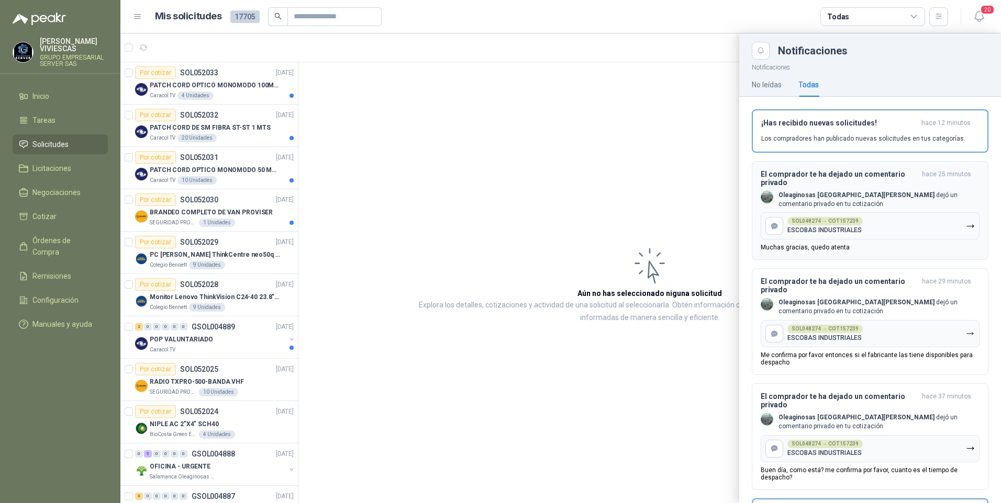
click at [817, 196] on b "Oleaginosas [GEOGRAPHIC_DATA][PERSON_NAME]" at bounding box center [856, 195] width 156 height 7
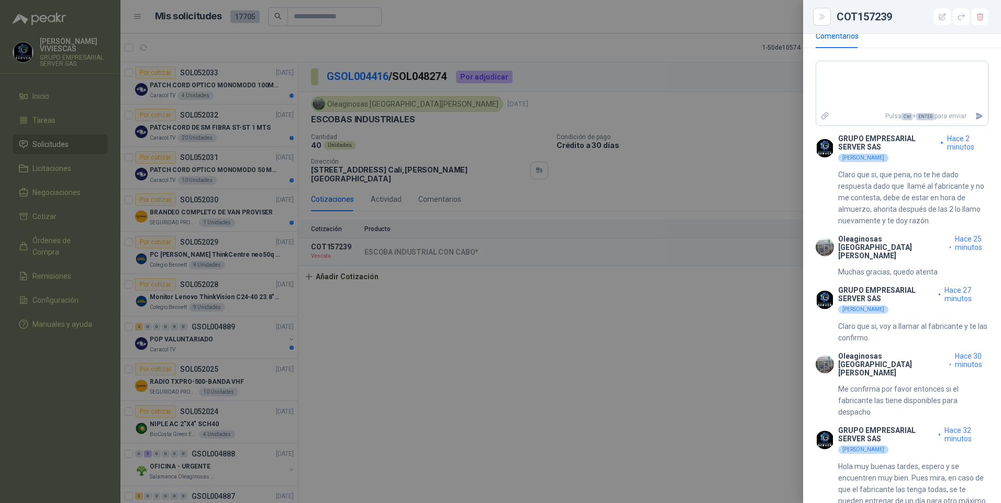
scroll to position [549, 0]
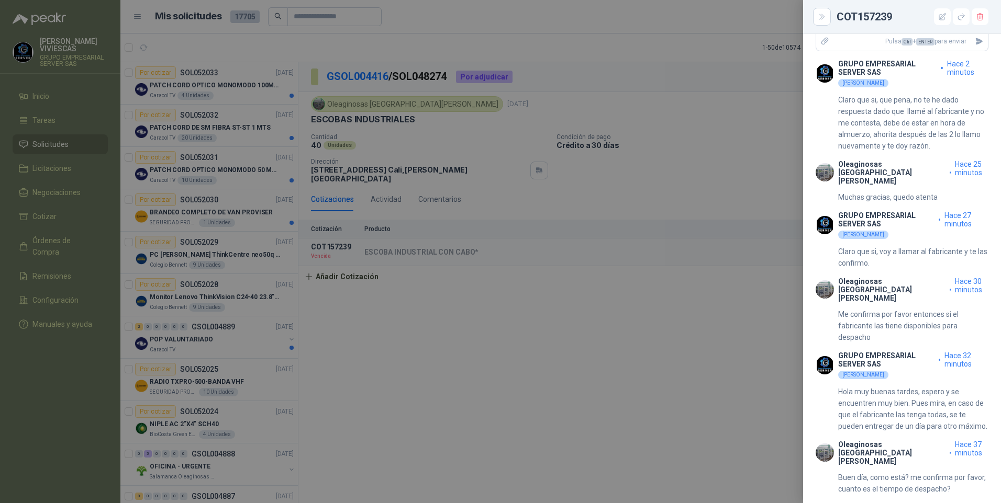
click at [514, 409] on div at bounding box center [500, 251] width 1001 height 503
